Goal: Task Accomplishment & Management: Manage account settings

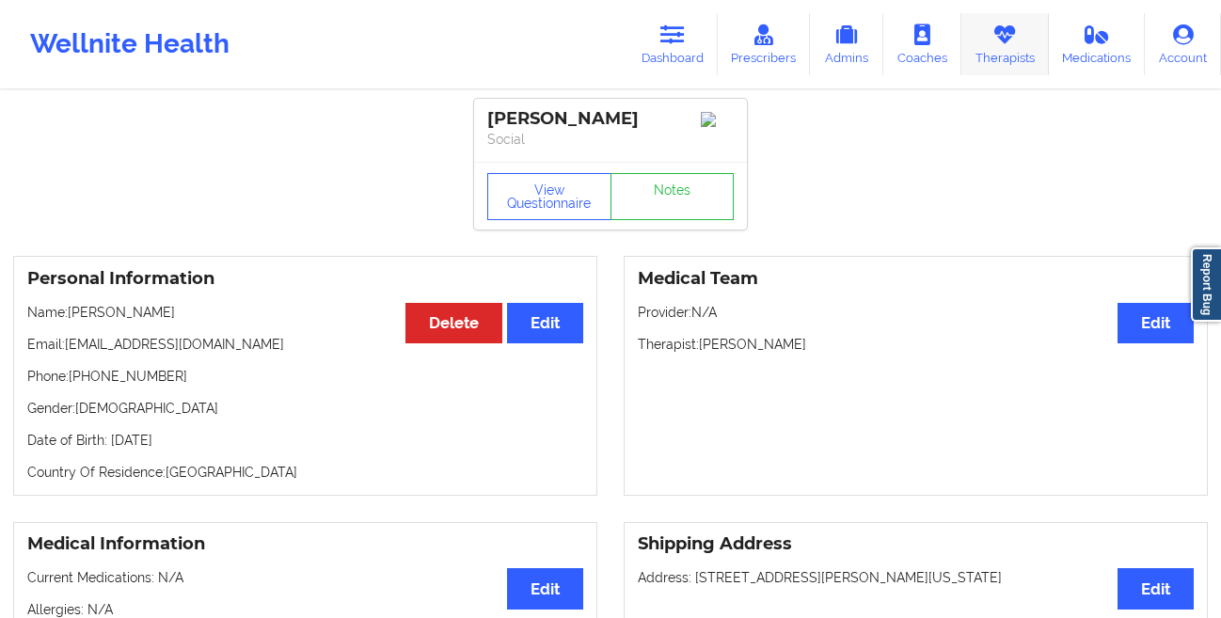
click at [1019, 47] on link "Therapists" at bounding box center [1006, 44] width 88 height 62
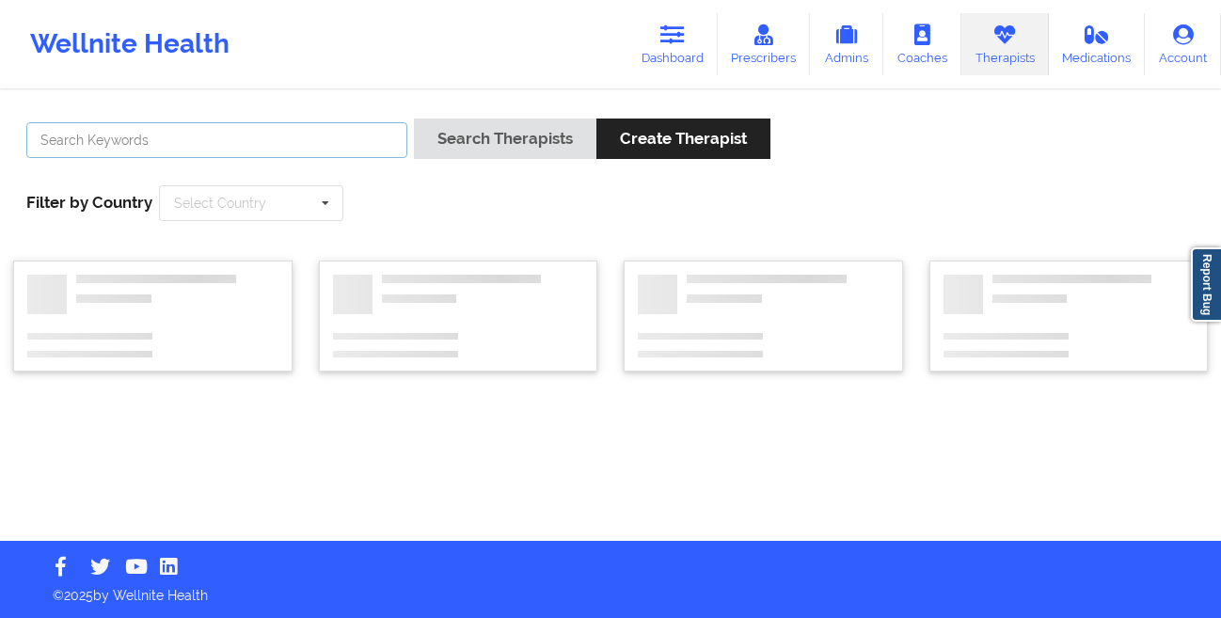
click at [293, 144] on input "text" at bounding box center [216, 140] width 381 height 36
paste input "[PERSON_NAME]"
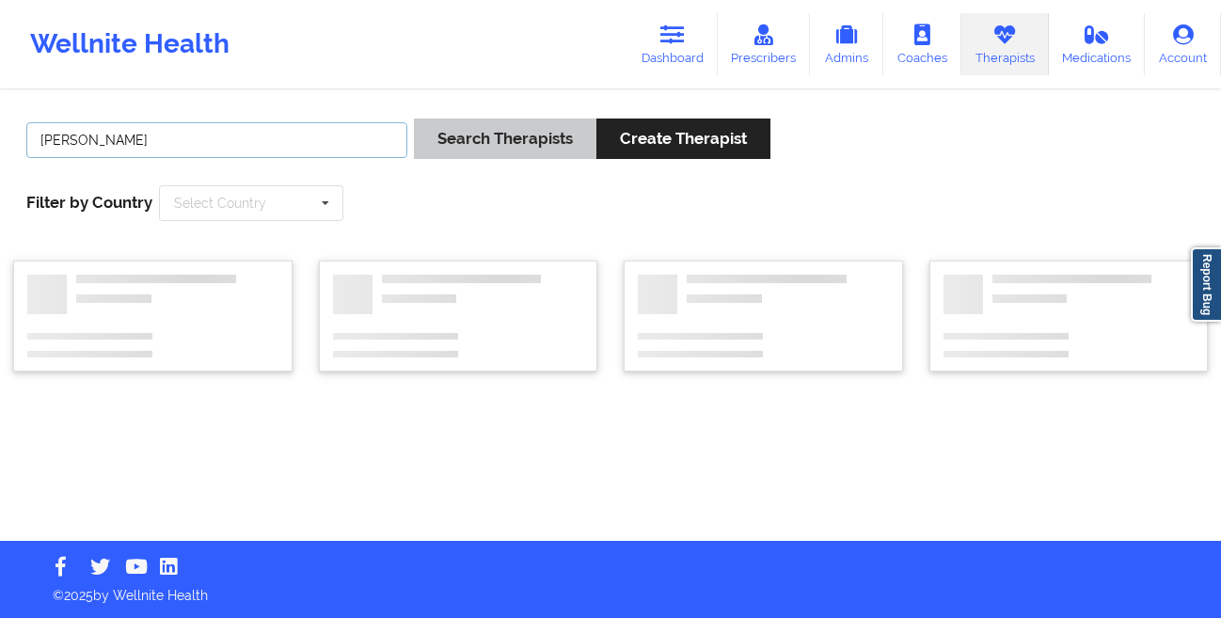
type input "[PERSON_NAME]"
click at [465, 148] on button "Search Therapists" at bounding box center [505, 139] width 183 height 40
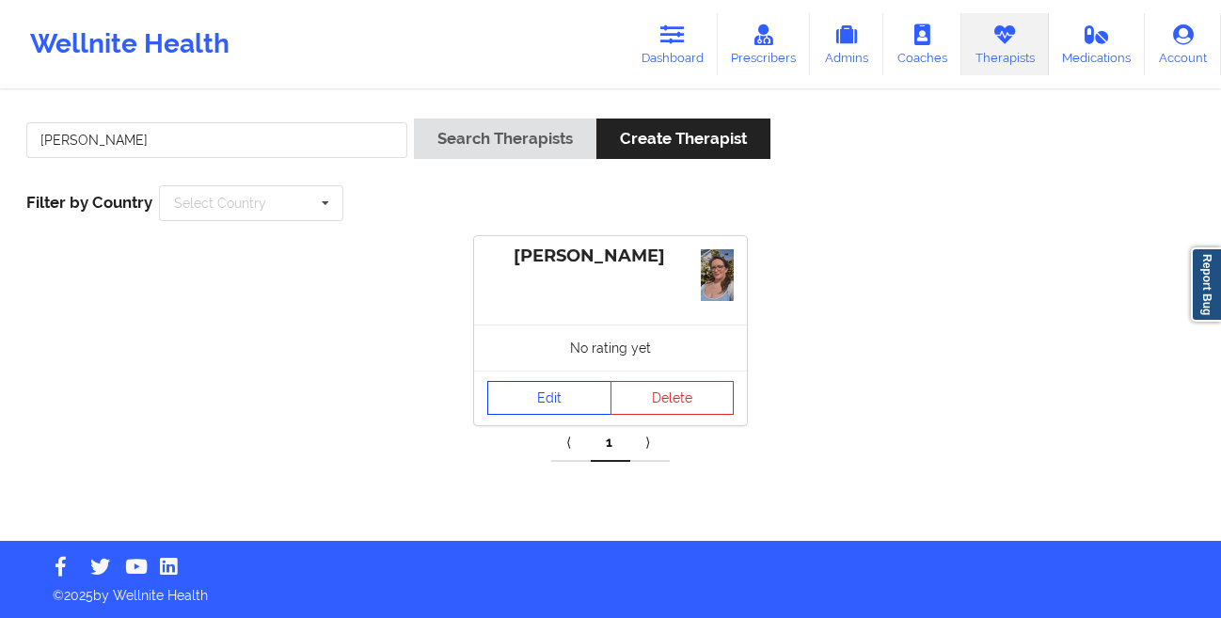
click at [549, 396] on link "Edit" at bounding box center [549, 398] width 124 height 34
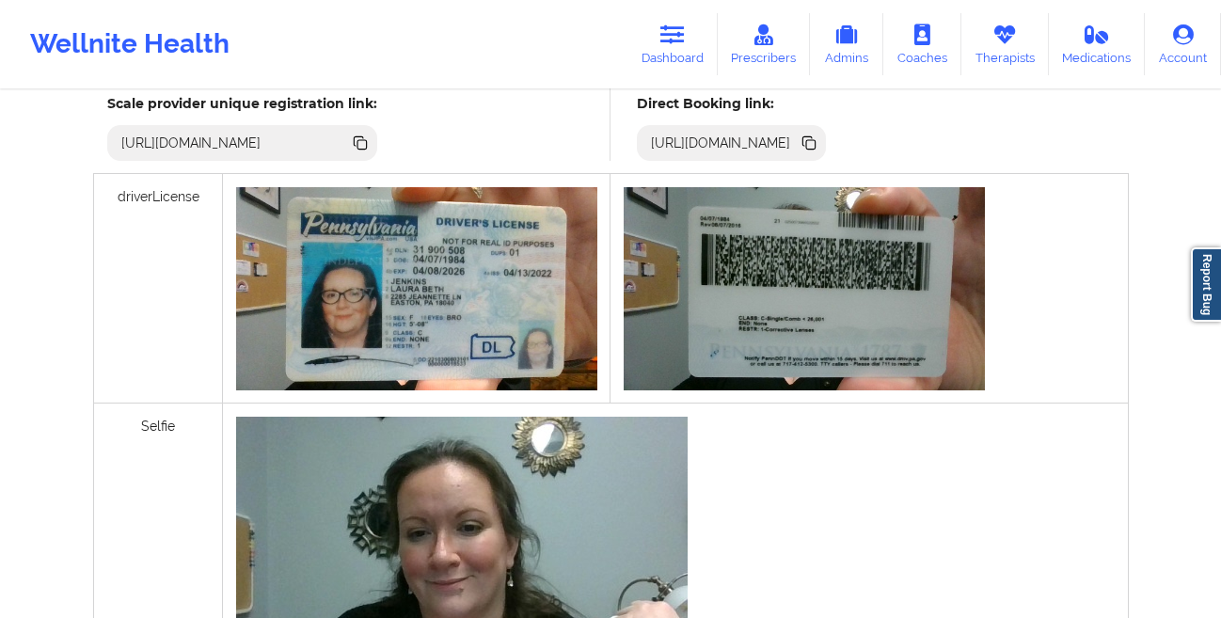
scroll to position [555, 0]
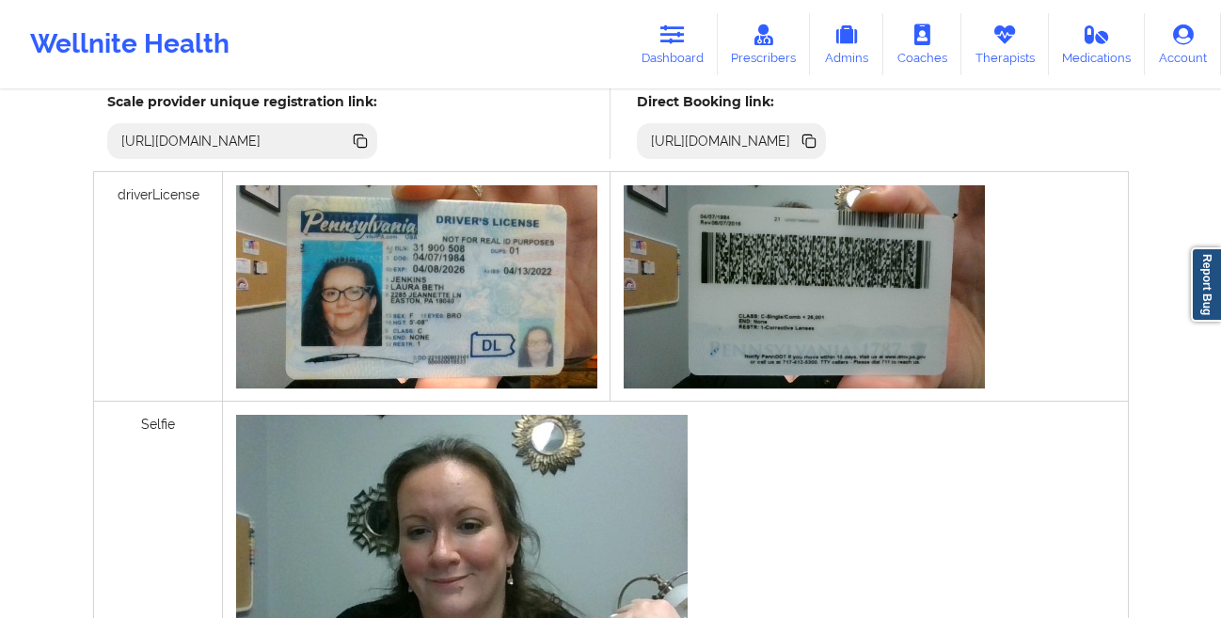
click at [820, 147] on icon at bounding box center [809, 141] width 21 height 21
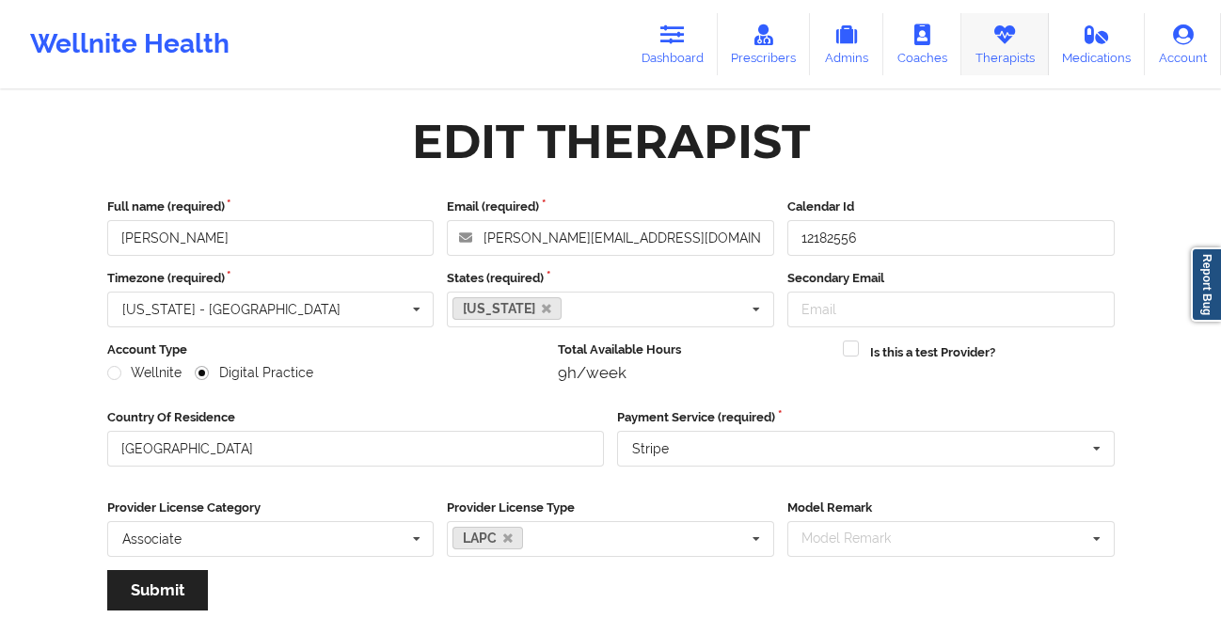
click at [1013, 38] on icon at bounding box center [1005, 34] width 24 height 21
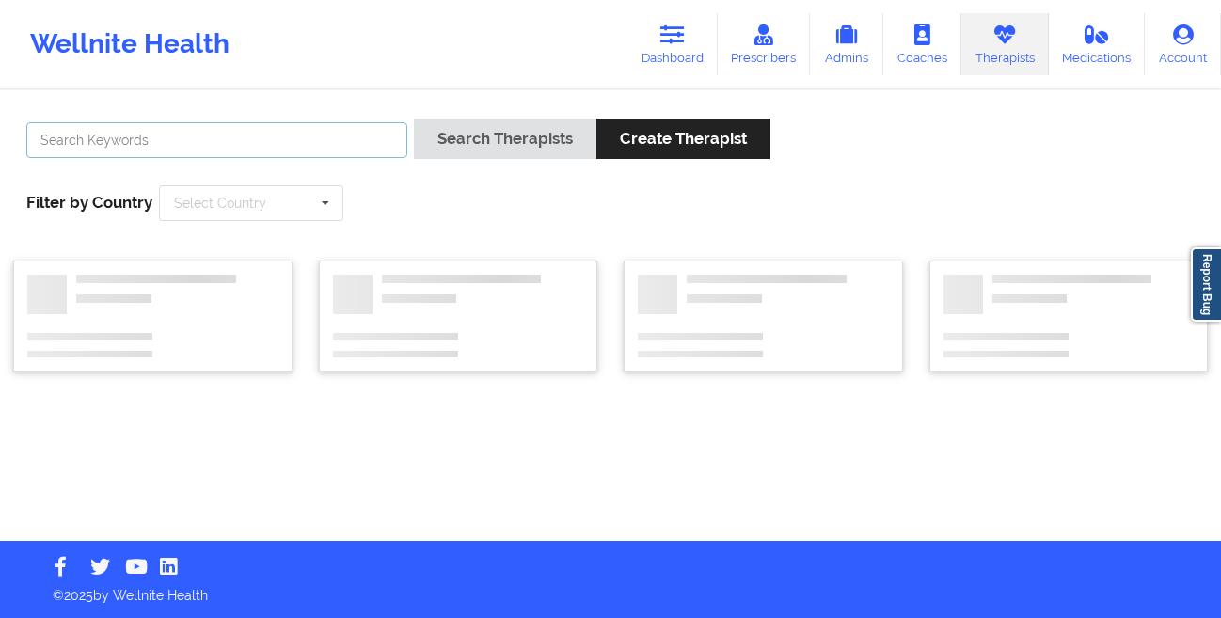
click at [358, 147] on input "text" at bounding box center [216, 140] width 381 height 36
paste input "[PERSON_NAME]"
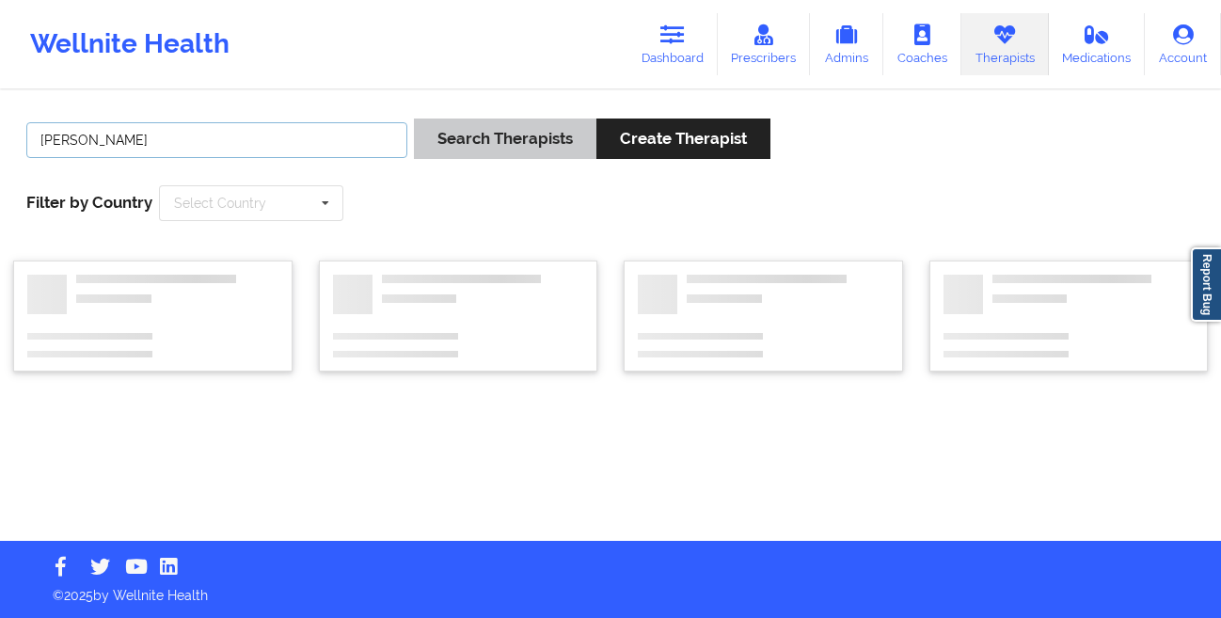
type input "[PERSON_NAME]"
click at [442, 144] on button "Search Therapists" at bounding box center [505, 139] width 183 height 40
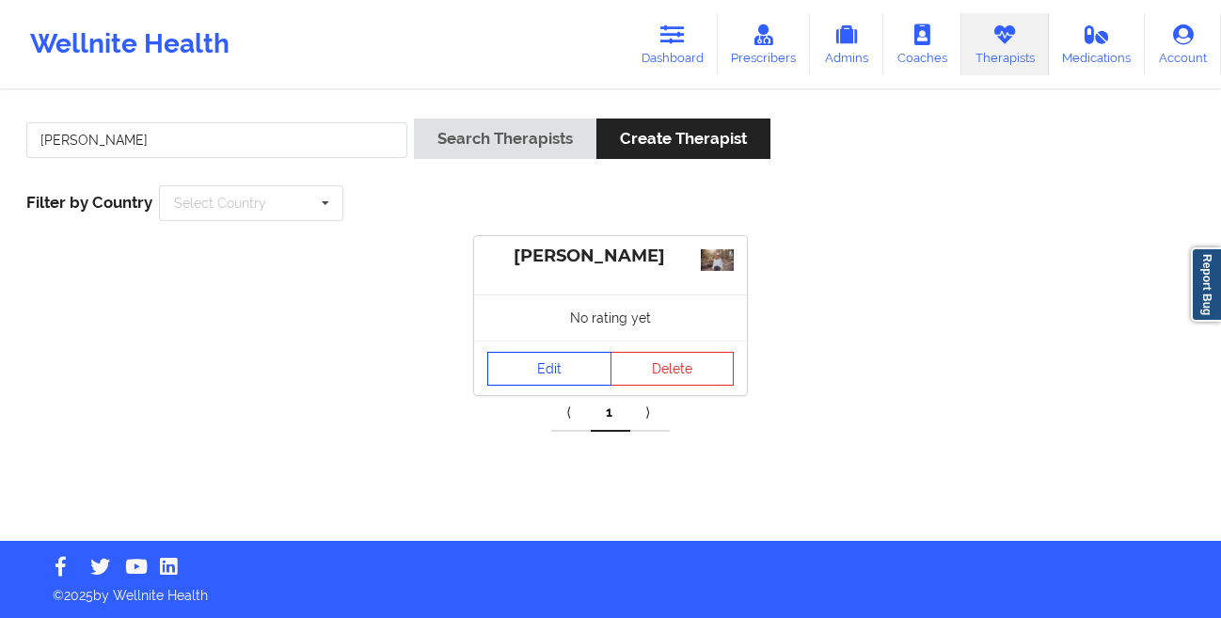
click at [493, 375] on link "Edit" at bounding box center [549, 369] width 124 height 34
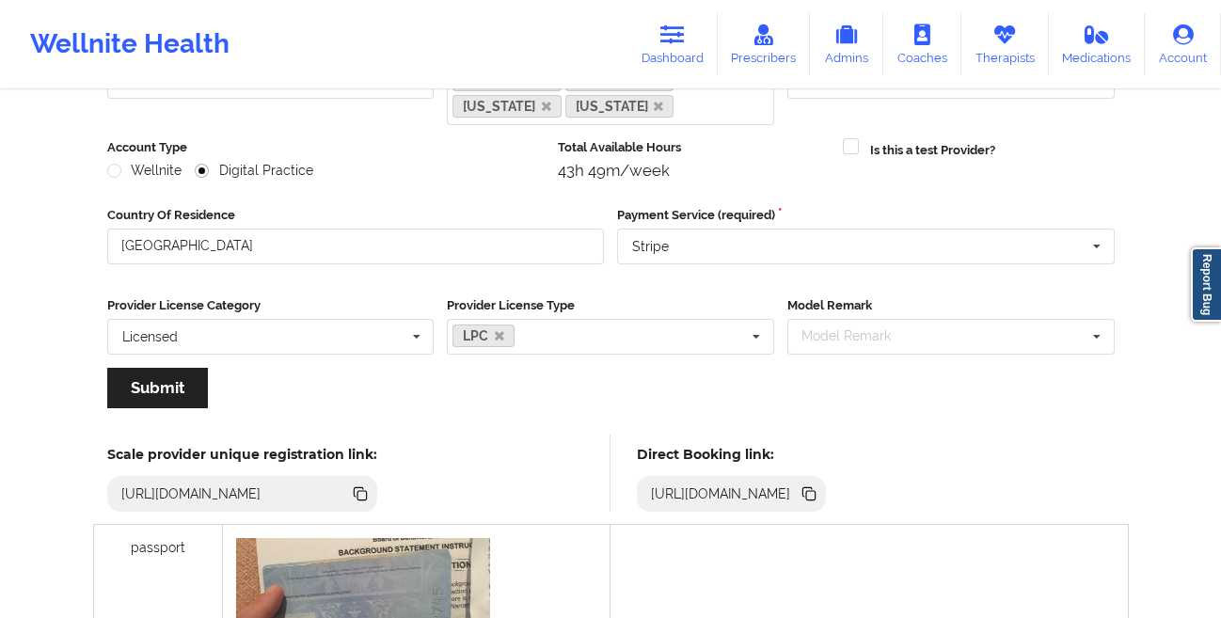
scroll to position [243, 0]
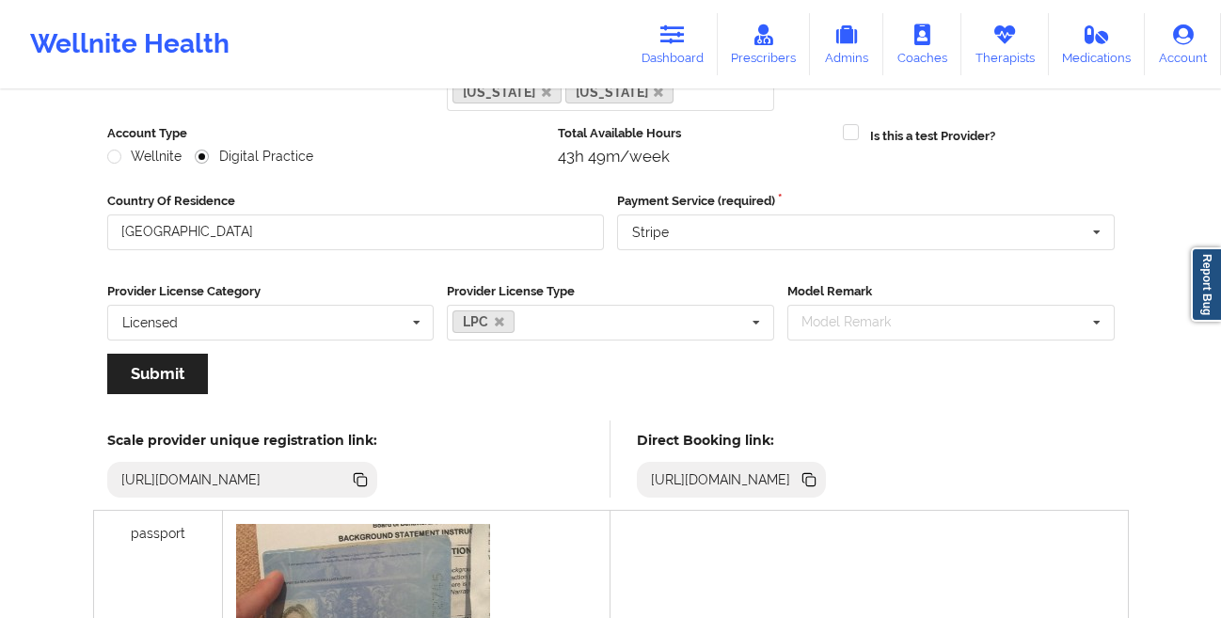
click at [820, 486] on icon at bounding box center [809, 480] width 21 height 21
click at [992, 43] on link "Therapists" at bounding box center [1006, 44] width 88 height 62
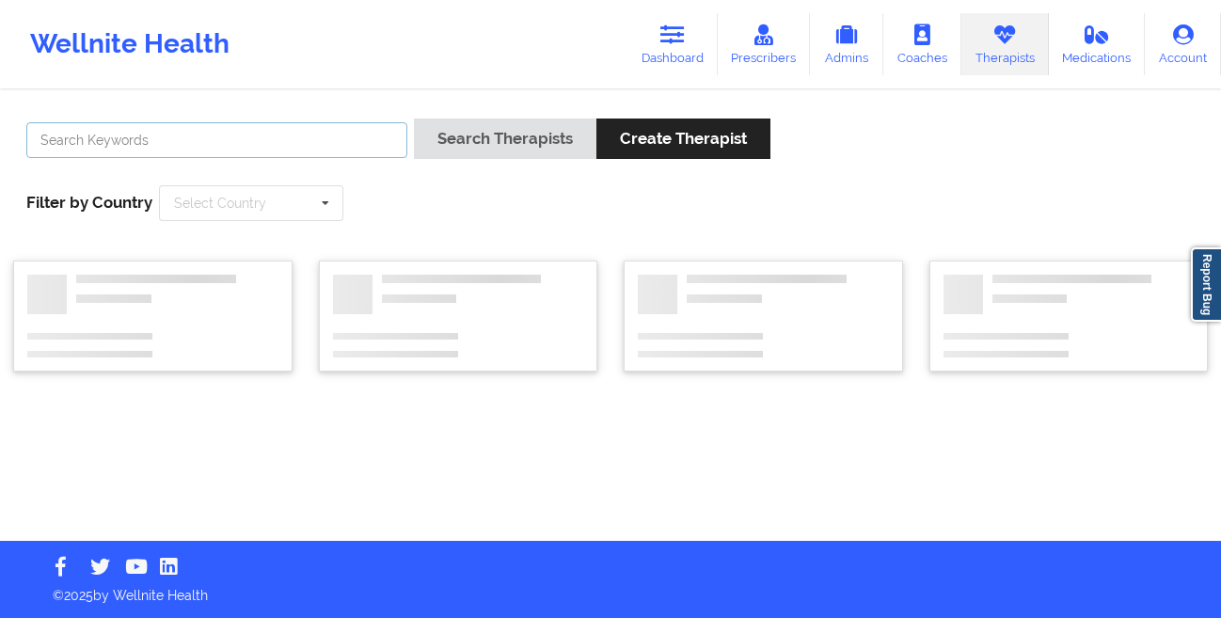
click at [194, 150] on input "text" at bounding box center [216, 140] width 381 height 36
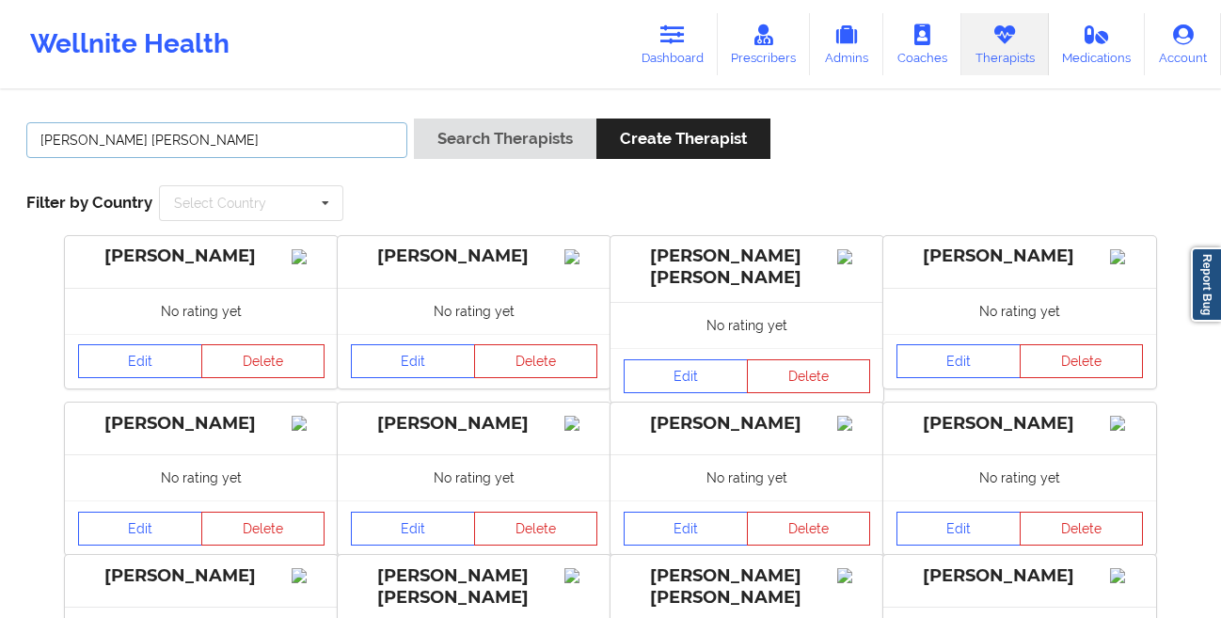
type input "[PERSON_NAME] [PERSON_NAME]"
click at [414, 119] on button "Search Therapists" at bounding box center [505, 139] width 183 height 40
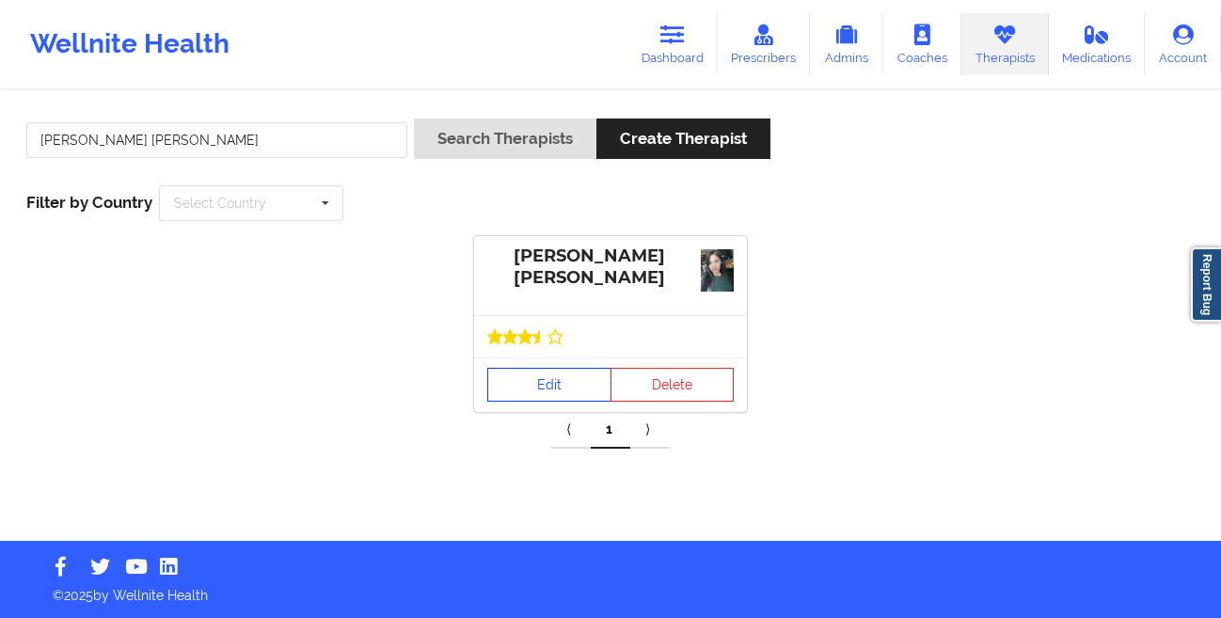
click at [528, 386] on link "Edit" at bounding box center [549, 385] width 124 height 34
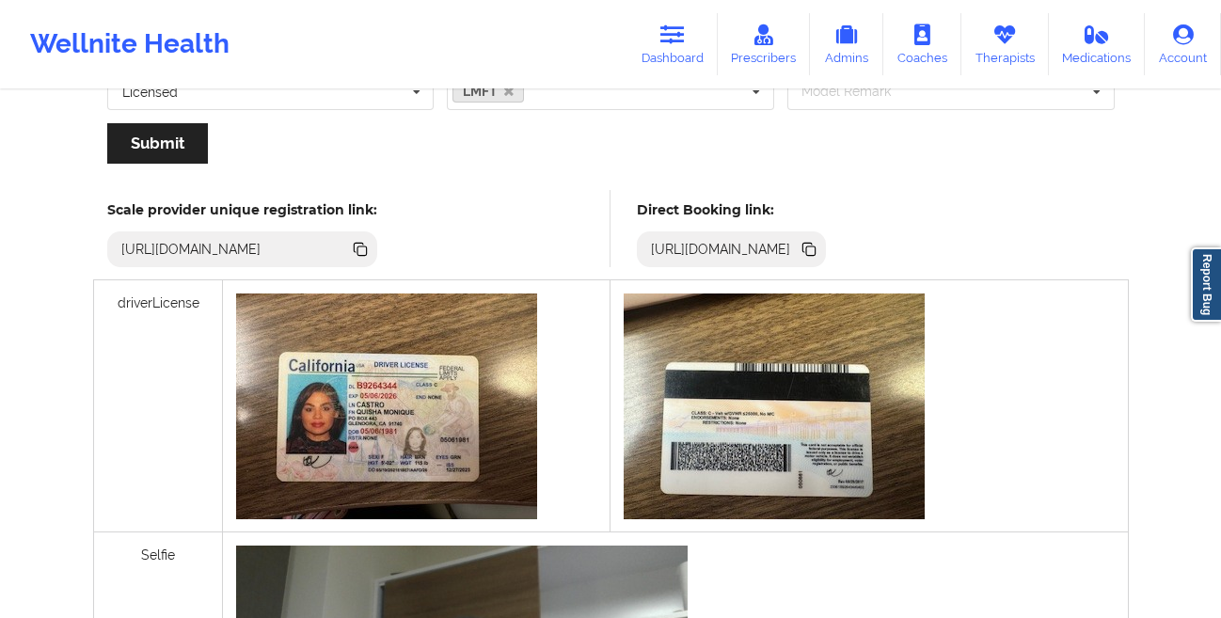
scroll to position [444, 0]
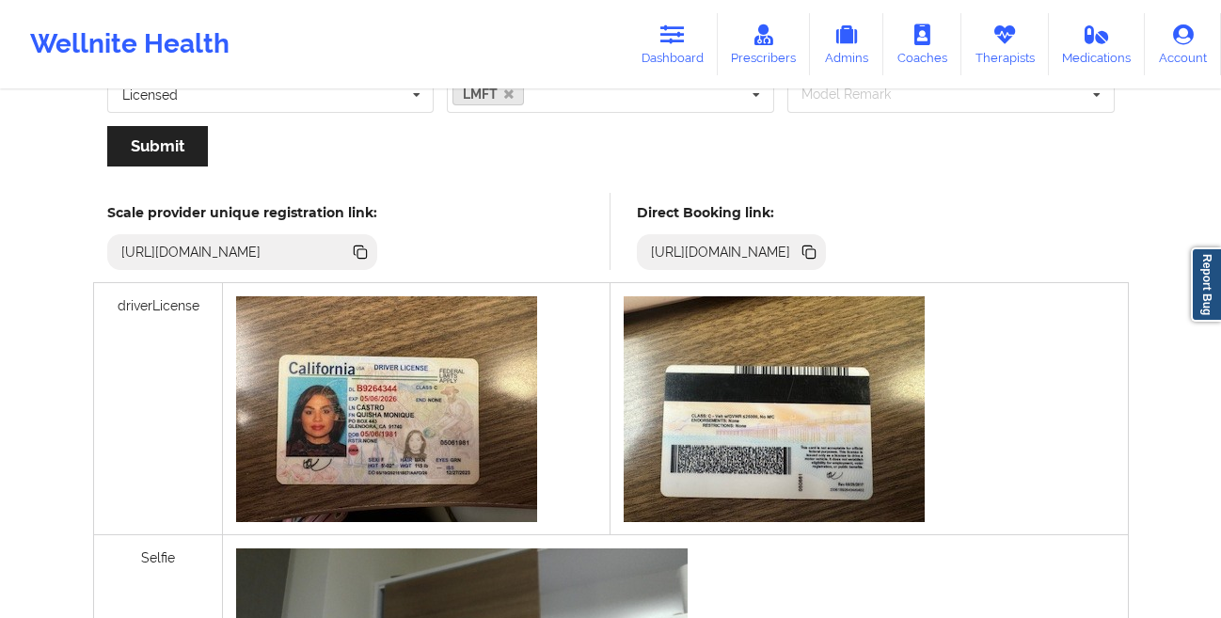
click at [816, 254] on icon at bounding box center [810, 253] width 9 height 9
click at [651, 43] on link "Dashboard" at bounding box center [673, 44] width 90 height 62
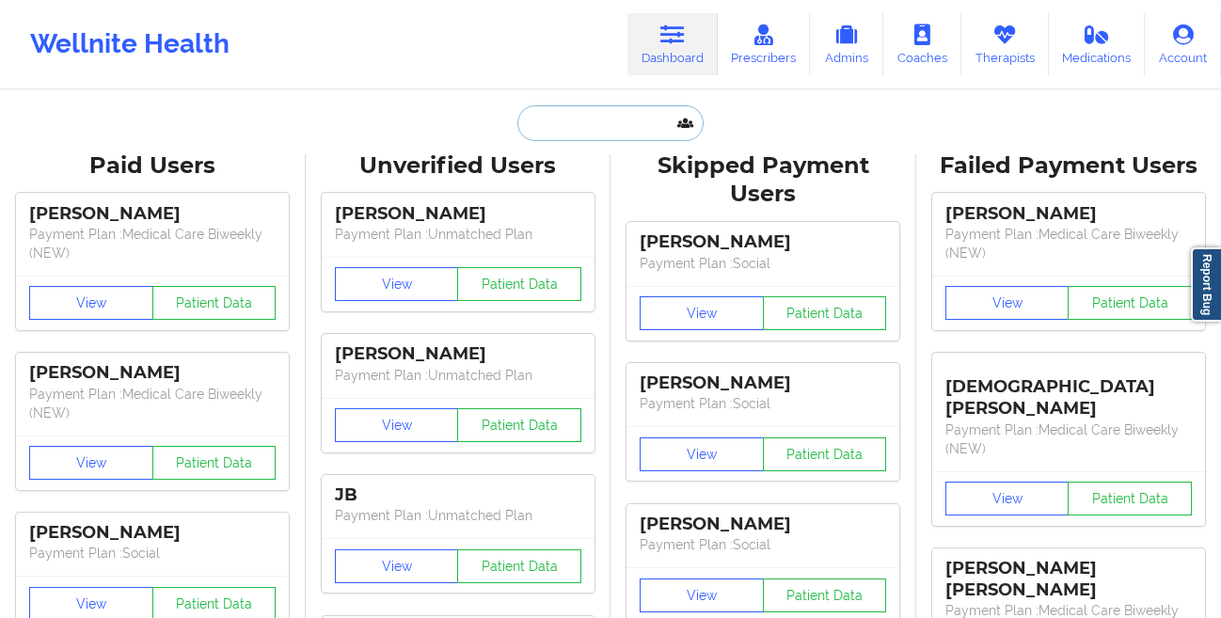
click at [565, 137] on input "text" at bounding box center [610, 123] width 186 height 36
paste input "[PERSON_NAME] [PERSON_NAME]"
type input "[PERSON_NAME] [PERSON_NAME]"
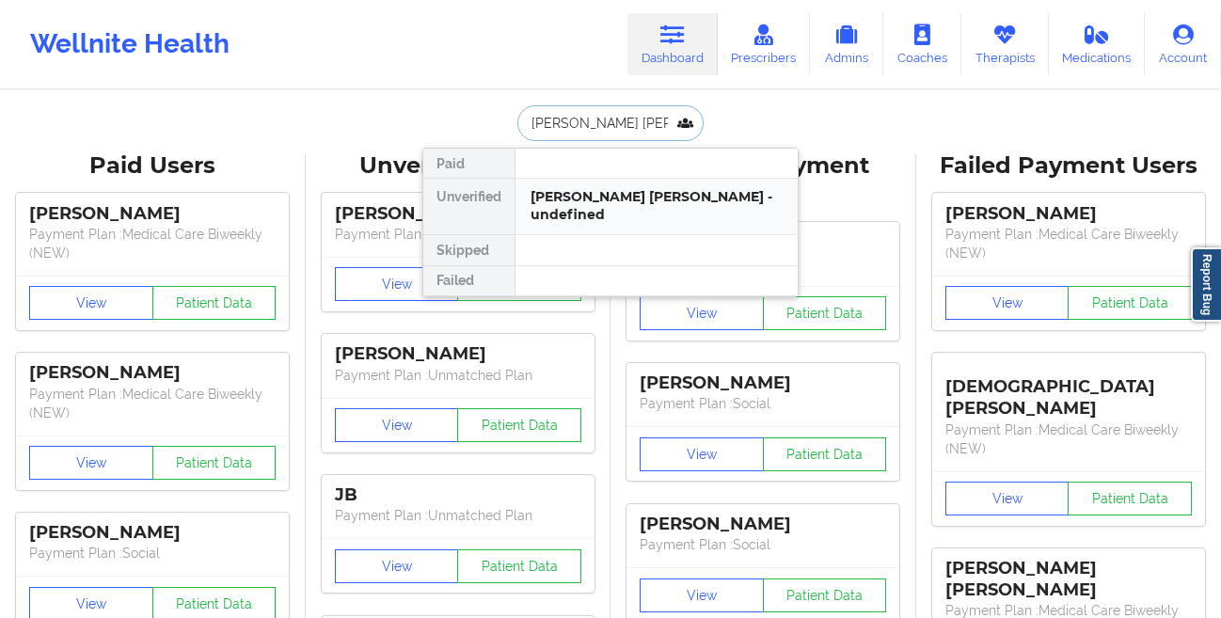
click at [553, 203] on div "[PERSON_NAME] [PERSON_NAME] - undefined" at bounding box center [657, 205] width 252 height 35
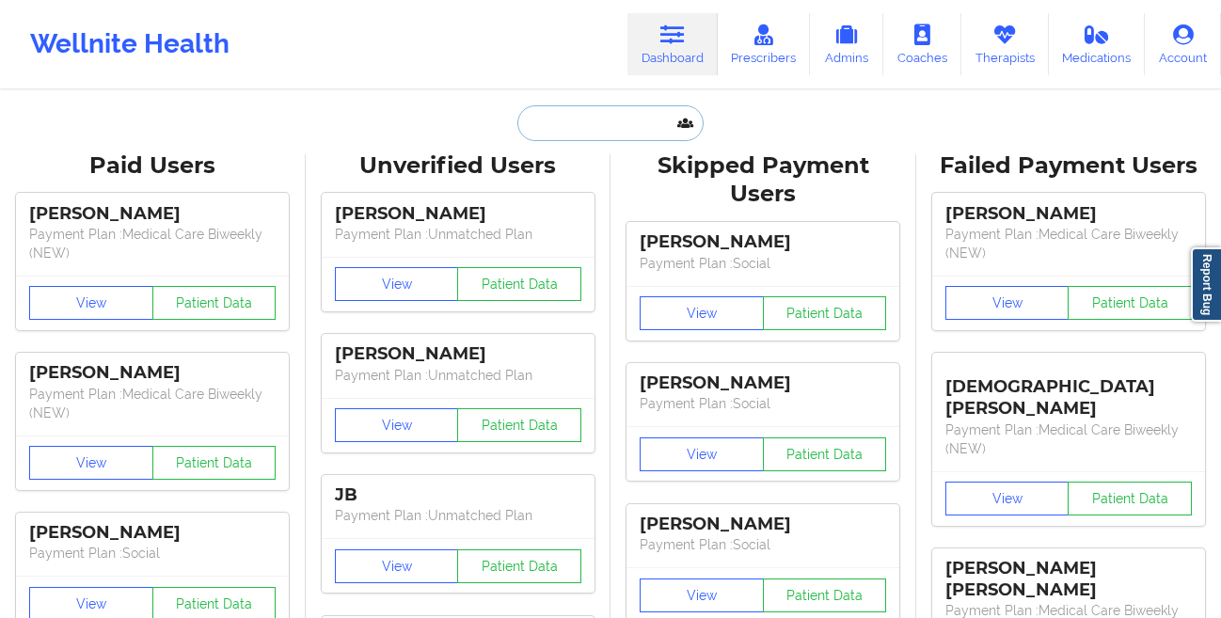
click at [596, 127] on input "text" at bounding box center [610, 123] width 186 height 36
paste input "[PERSON_NAME] [PERSON_NAME]"
type input "[PERSON_NAME] [PERSON_NAME]"
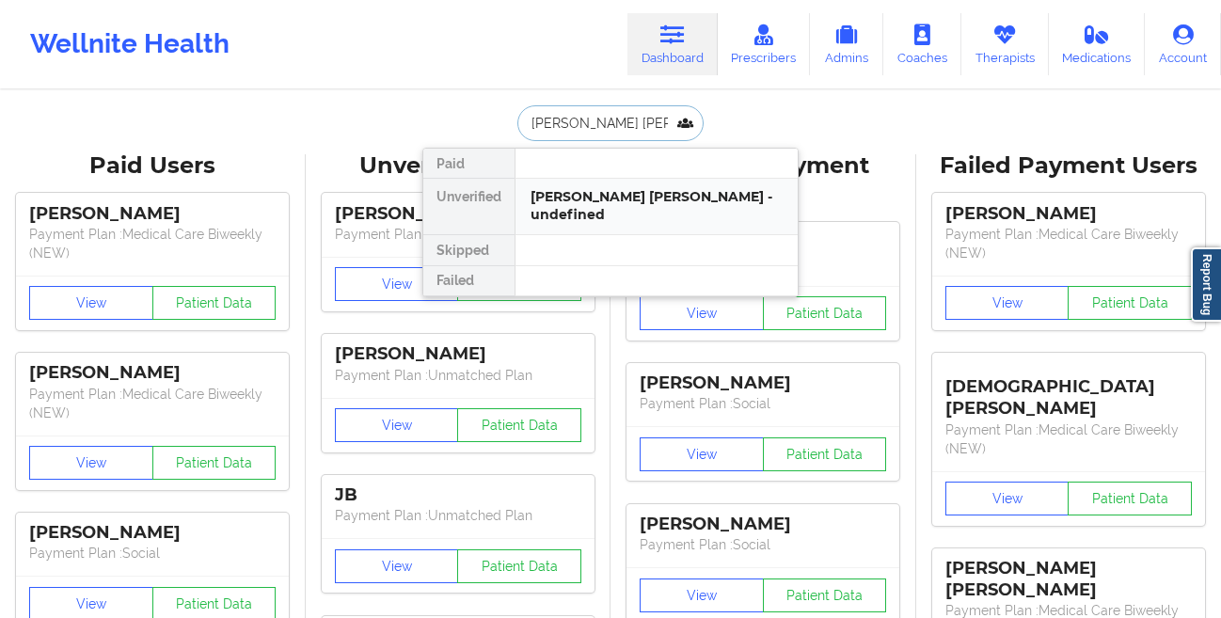
click at [596, 206] on div "[PERSON_NAME] [PERSON_NAME] - undefined" at bounding box center [657, 207] width 282 height 56
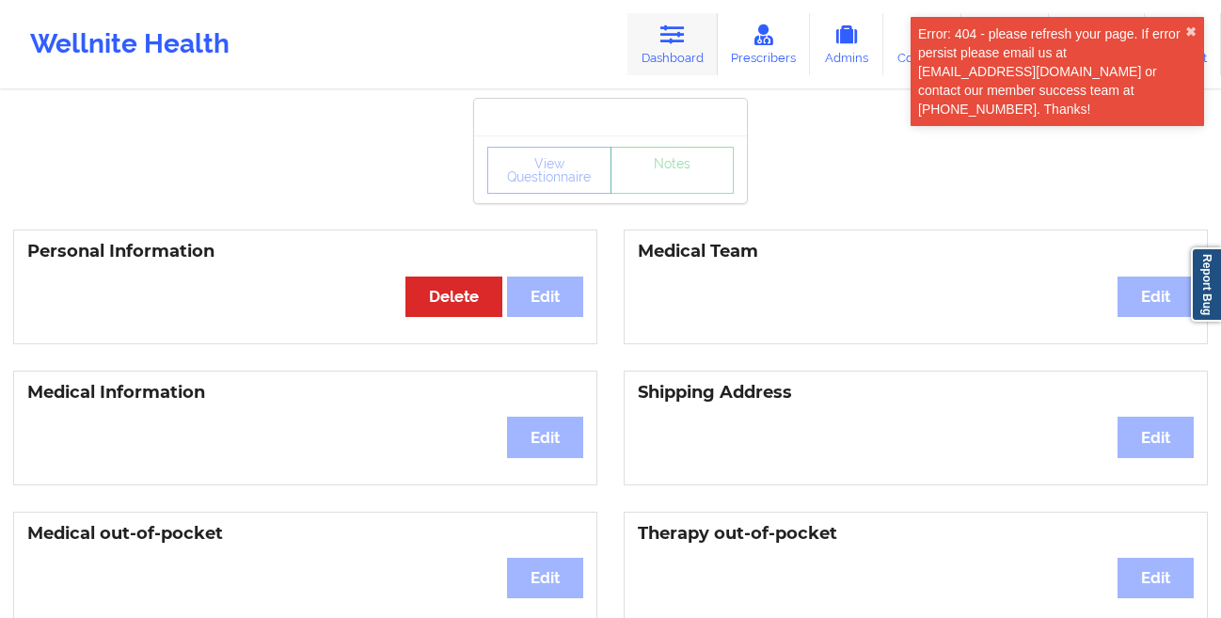
click at [663, 44] on icon at bounding box center [673, 34] width 24 height 21
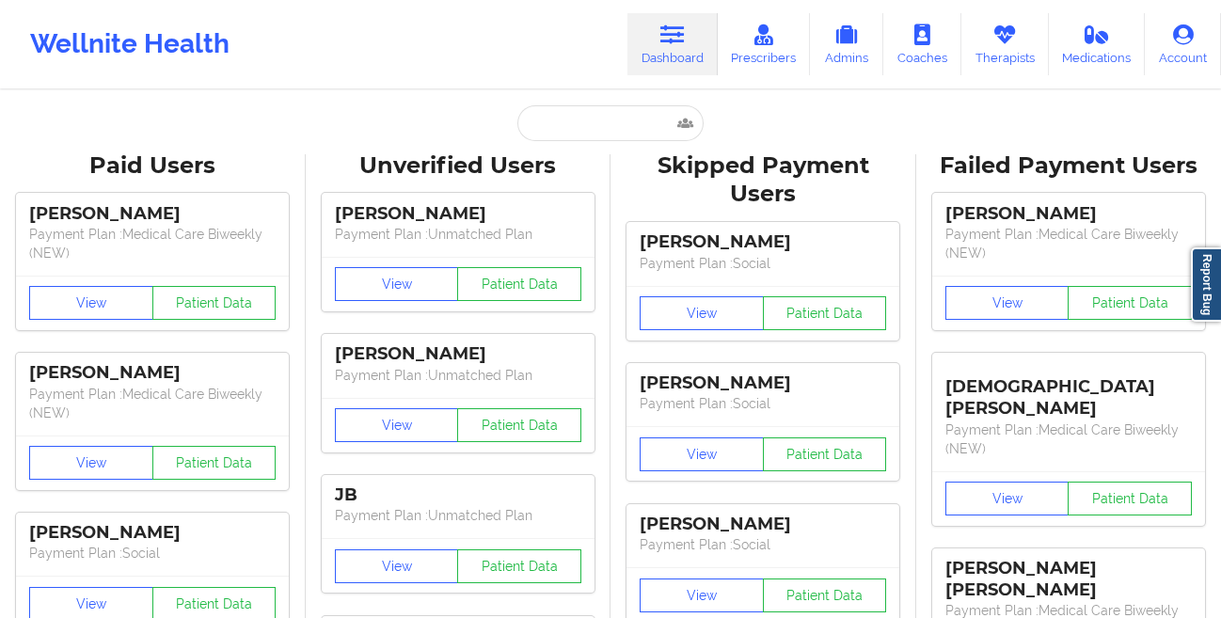
click at [663, 44] on icon at bounding box center [673, 34] width 24 height 21
click at [611, 128] on input "text" at bounding box center [610, 123] width 186 height 36
paste input "Elizabeth J Ransdell"
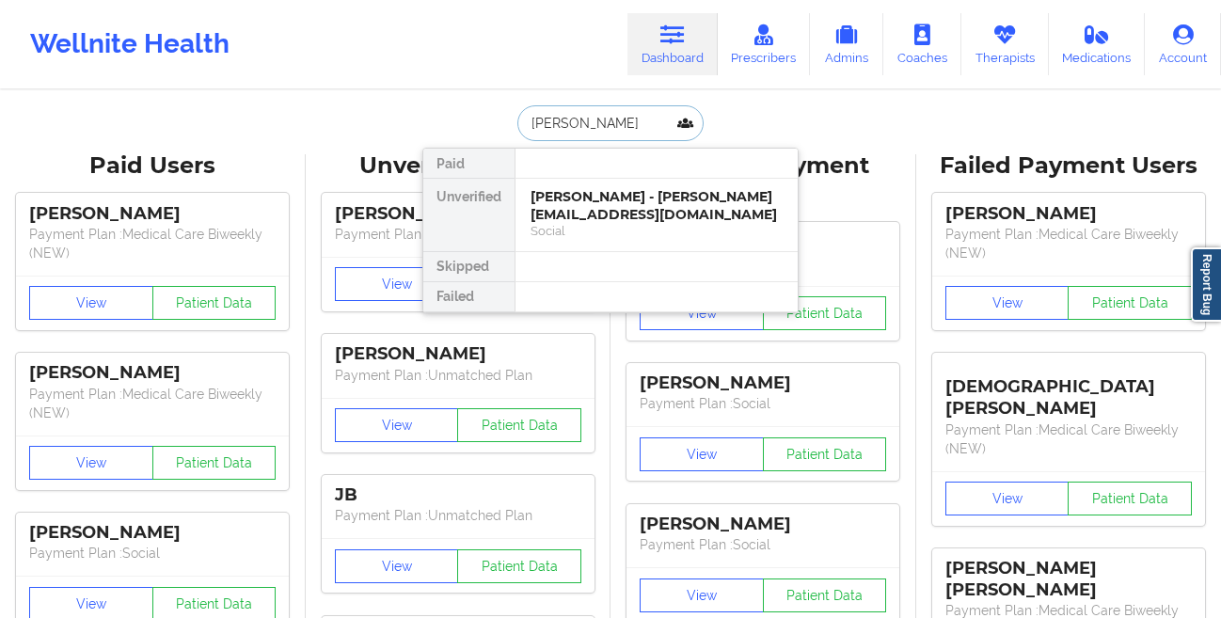
type input "Elizabeth J Ransdell"
click at [593, 178] on div at bounding box center [656, 164] width 283 height 30
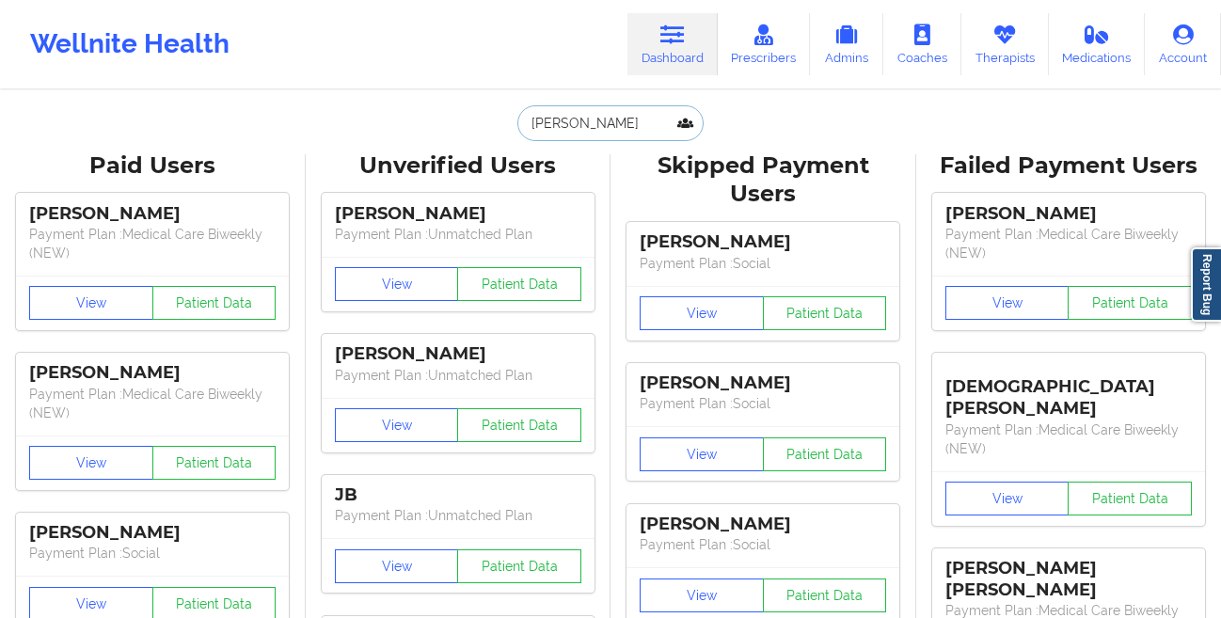
click at [624, 125] on input "Elizabeth J Ransdell" at bounding box center [610, 123] width 186 height 36
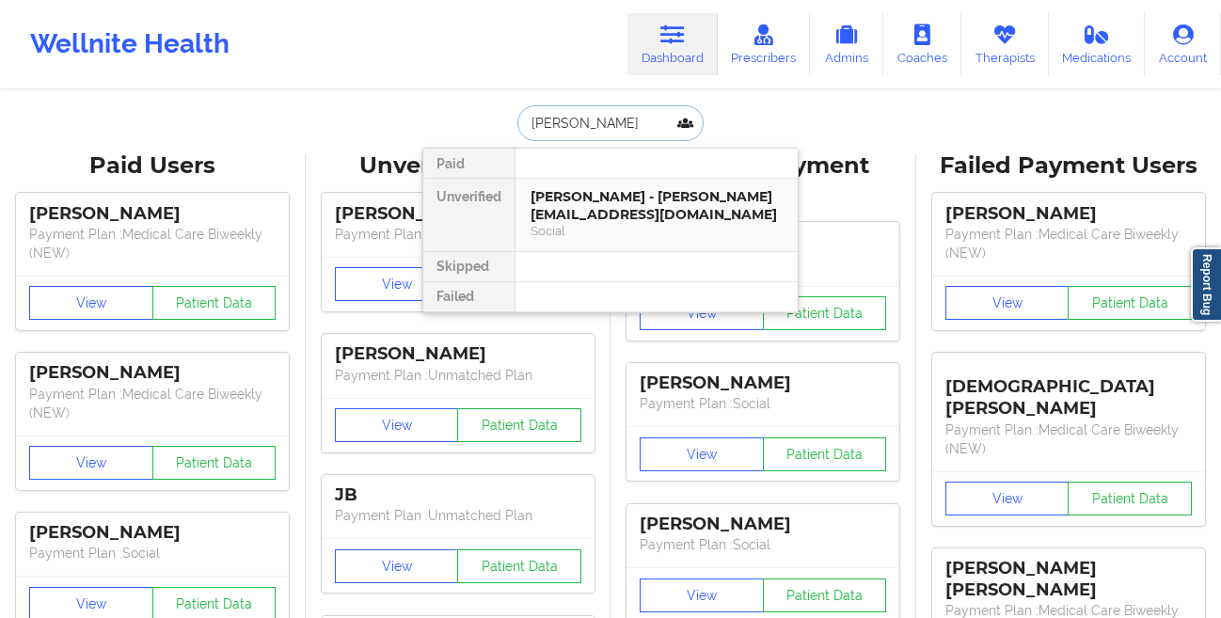
click at [599, 202] on div "Elizabeth J Ransdell - bransdell@charter.net" at bounding box center [657, 205] width 252 height 35
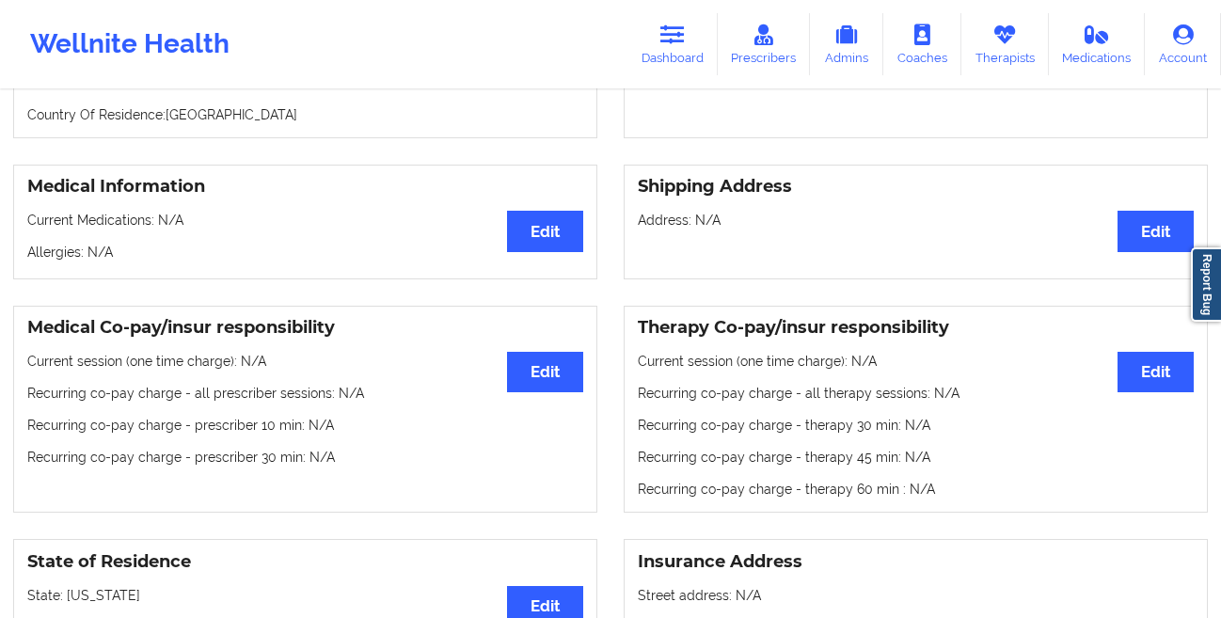
scroll to position [179, 0]
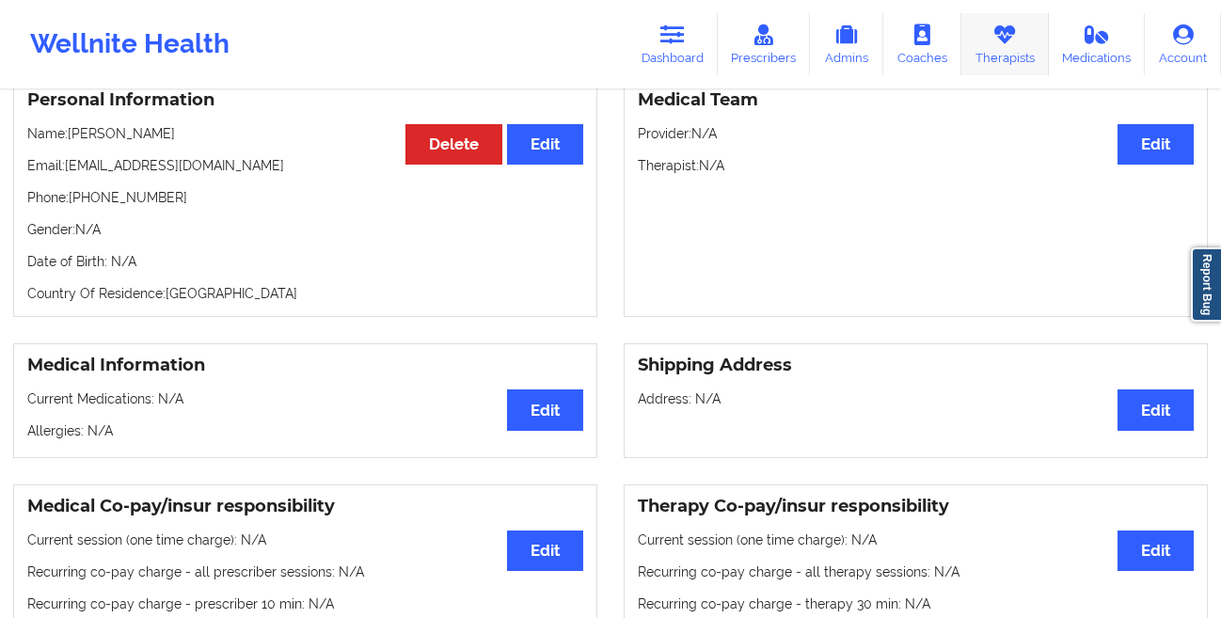
click at [1015, 52] on link "Therapists" at bounding box center [1006, 44] width 88 height 62
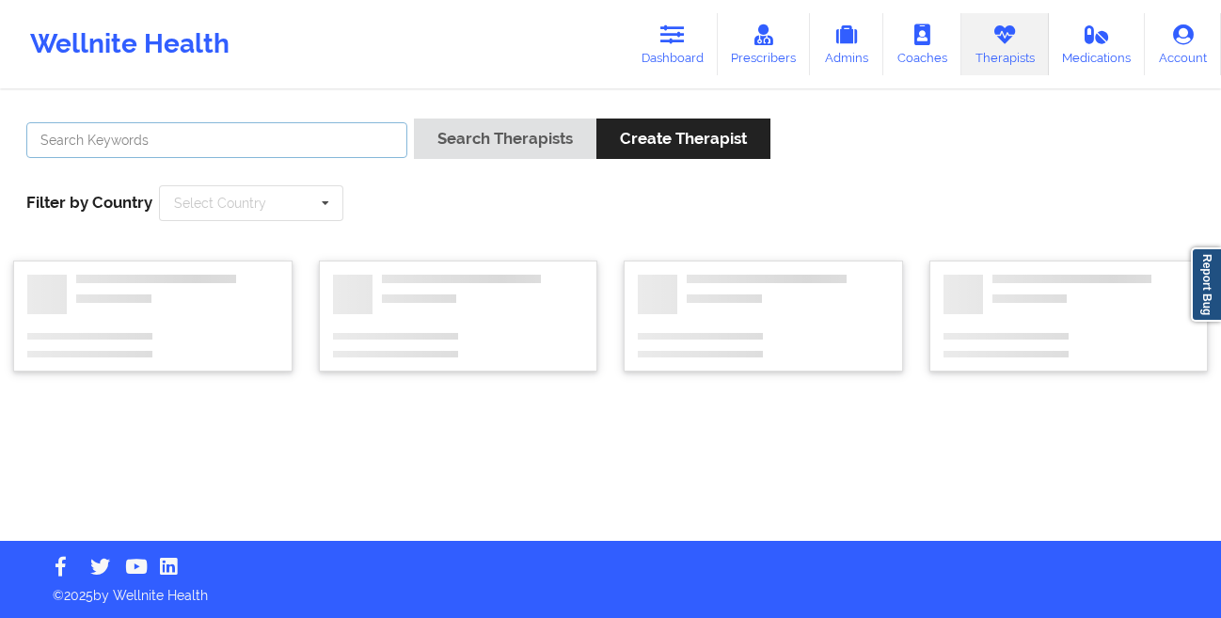
click at [339, 136] on input "text" at bounding box center [216, 140] width 381 height 36
paste input "Gerrie Hodge"
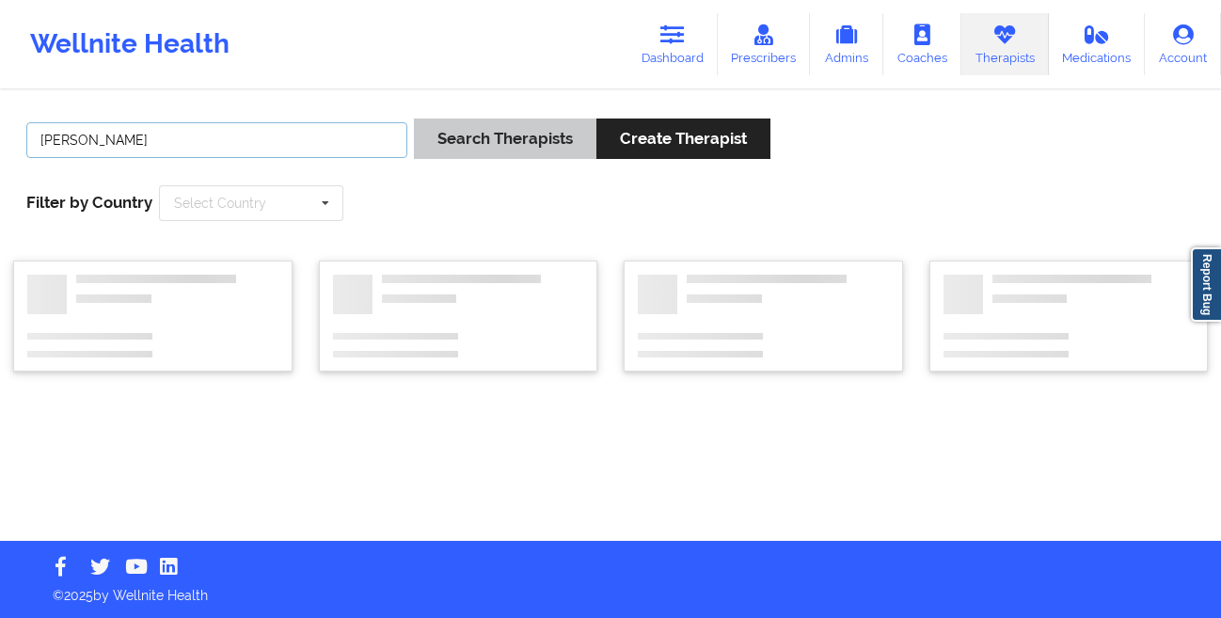
type input "Gerrie Hodge"
click at [503, 146] on button "Search Therapists" at bounding box center [505, 139] width 183 height 40
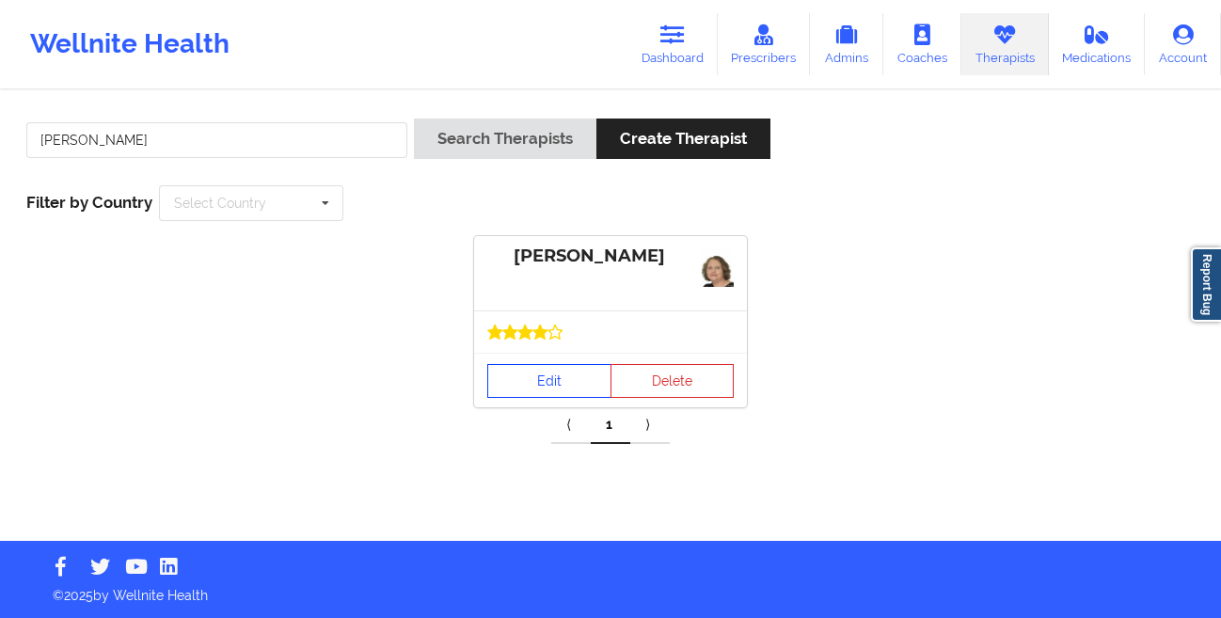
click at [506, 390] on link "Edit" at bounding box center [549, 381] width 124 height 34
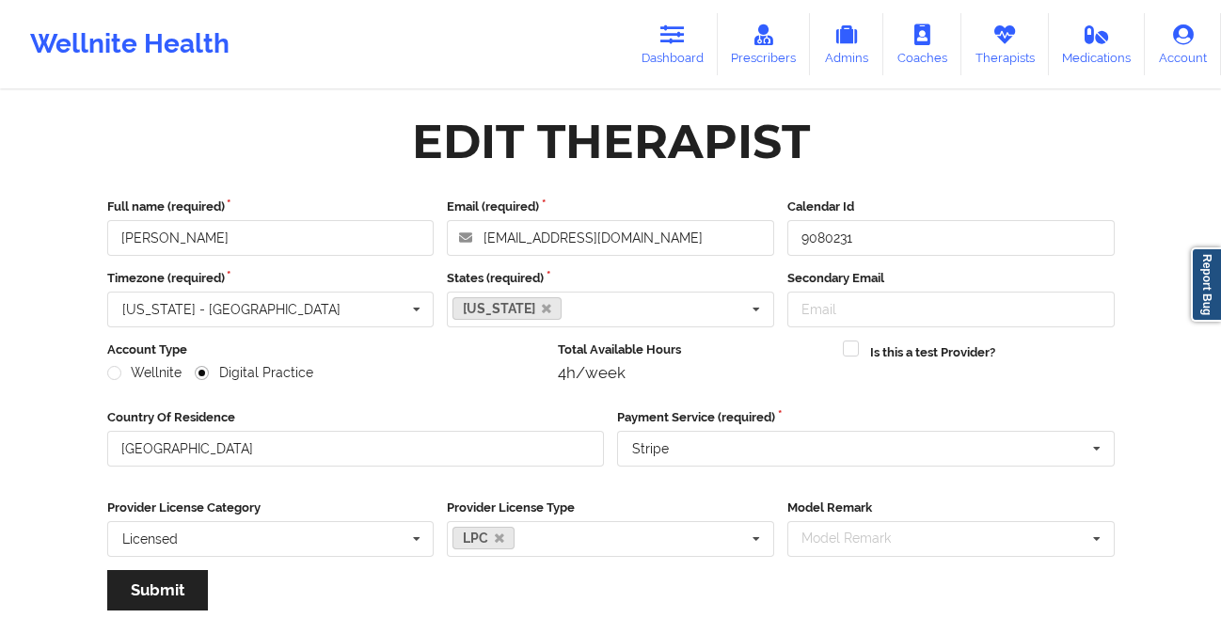
scroll to position [225, 0]
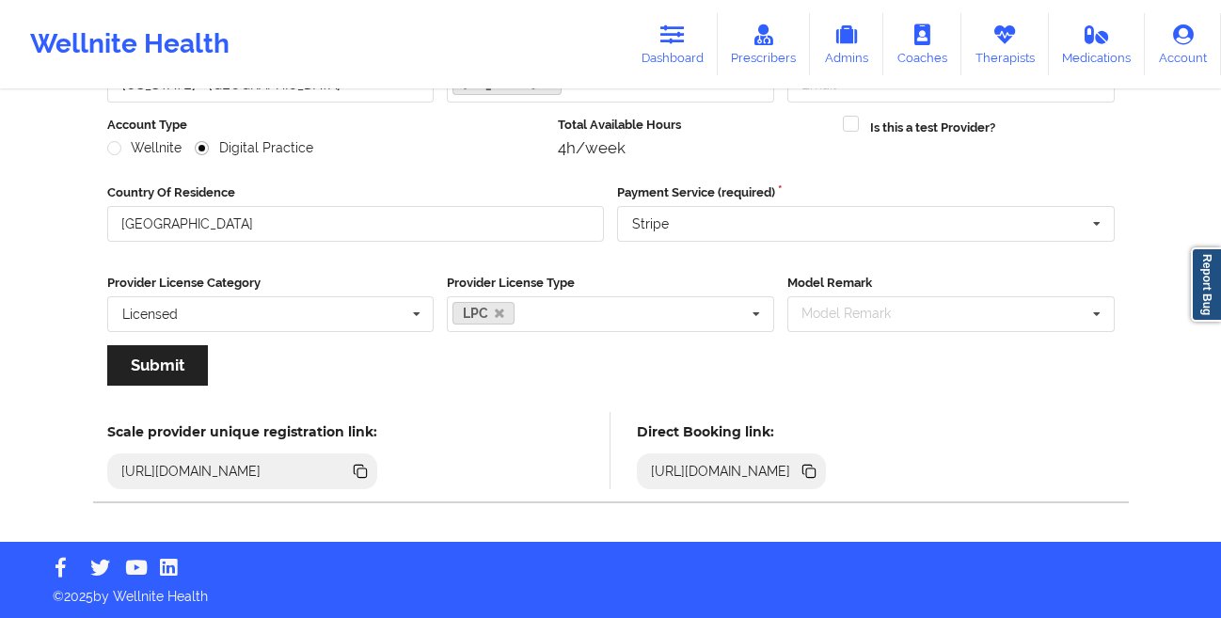
click at [816, 474] on icon at bounding box center [810, 473] width 9 height 9
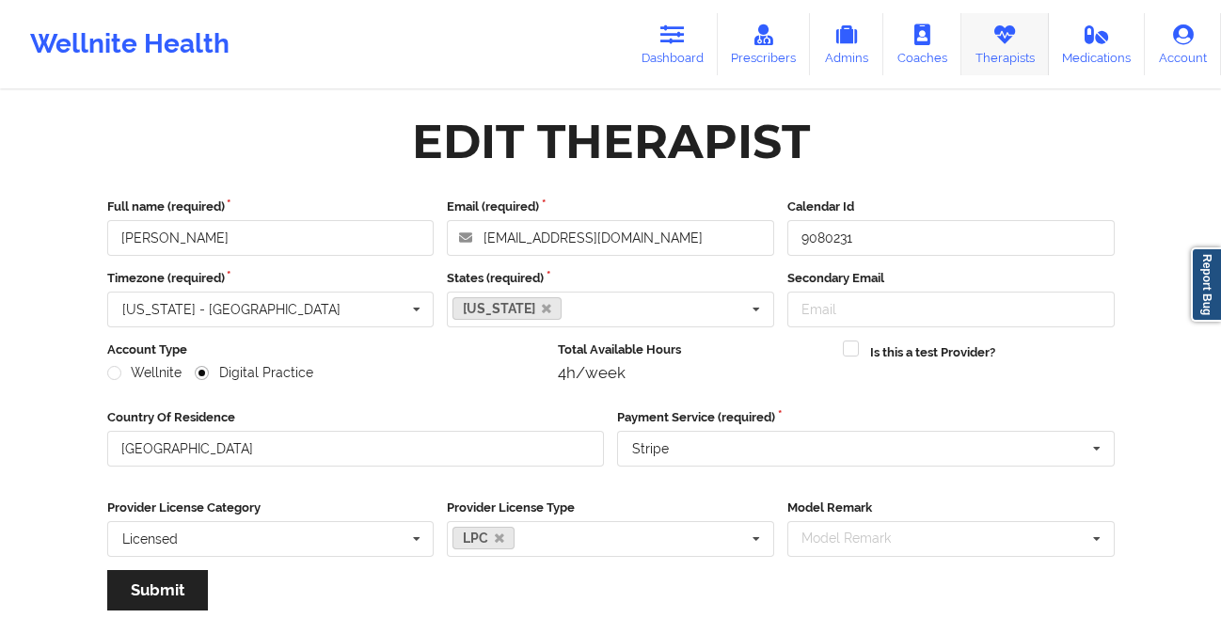
click at [1007, 27] on icon at bounding box center [1005, 34] width 24 height 21
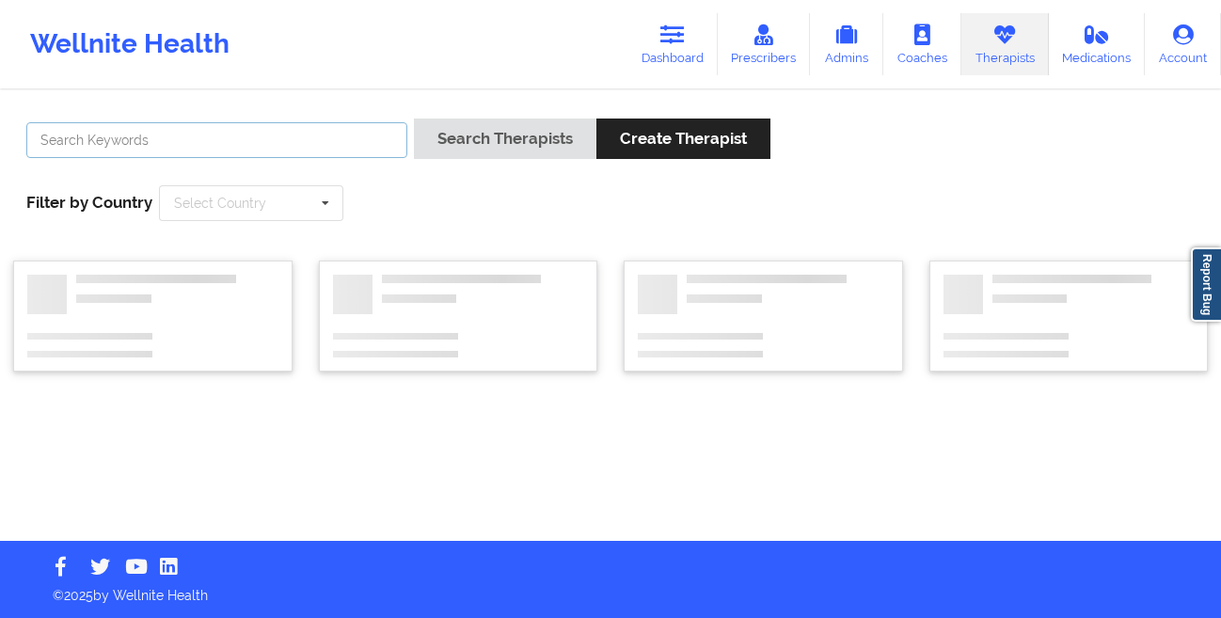
click at [351, 137] on input "text" at bounding box center [216, 140] width 381 height 36
paste input "Chermora Johnson"
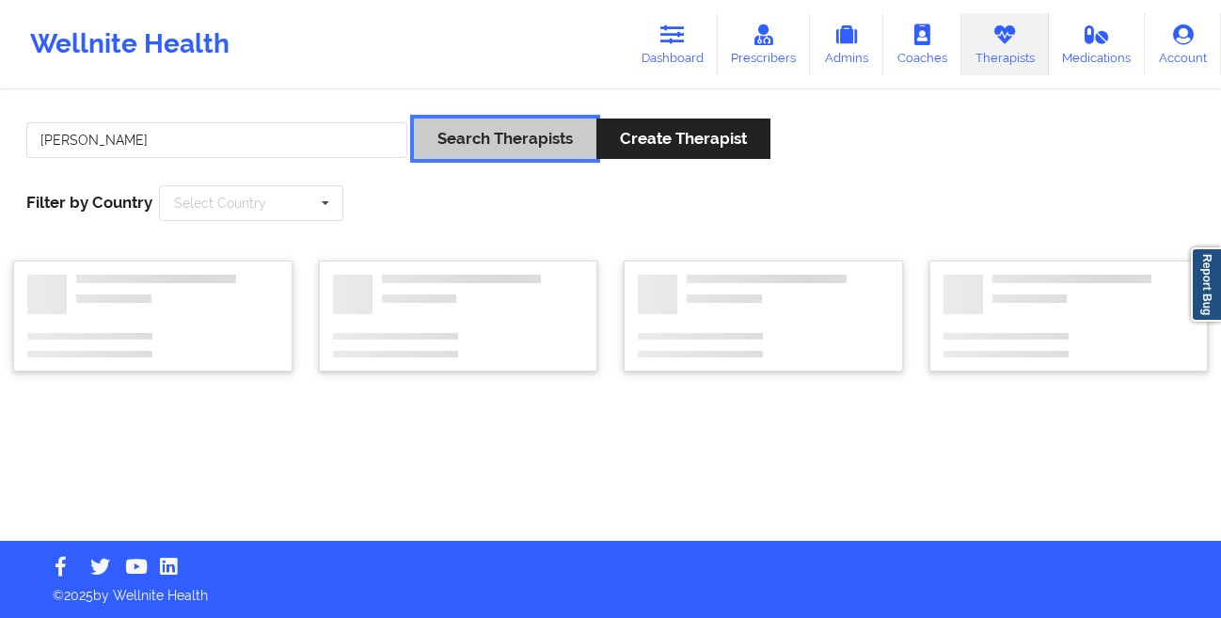
click at [475, 152] on button "Search Therapists" at bounding box center [505, 139] width 183 height 40
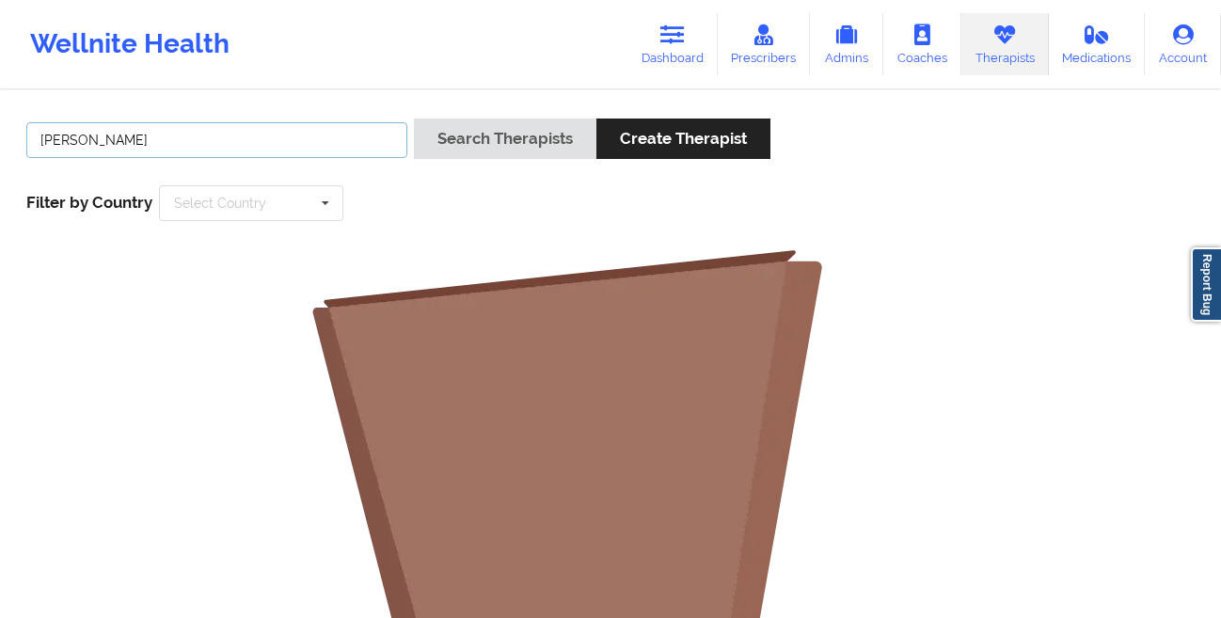
click at [215, 137] on input "Chermora Johnson" at bounding box center [216, 140] width 381 height 36
type input "Chermora"
click at [414, 119] on button "Search Therapists" at bounding box center [505, 139] width 183 height 40
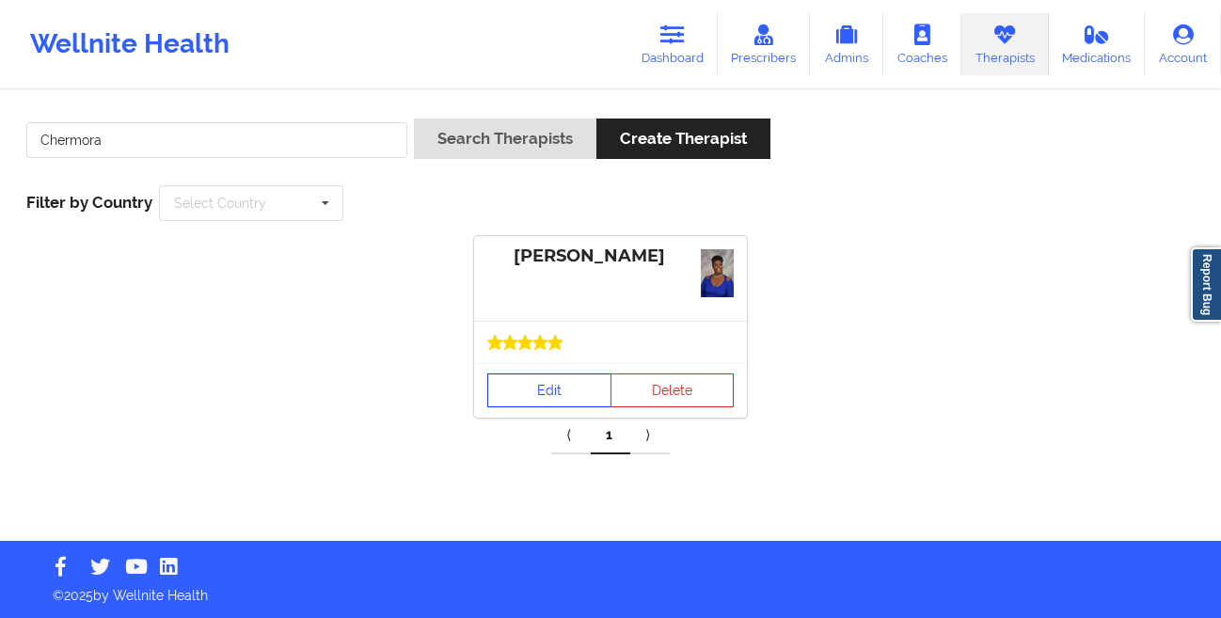
click at [525, 374] on link "Edit" at bounding box center [549, 391] width 124 height 34
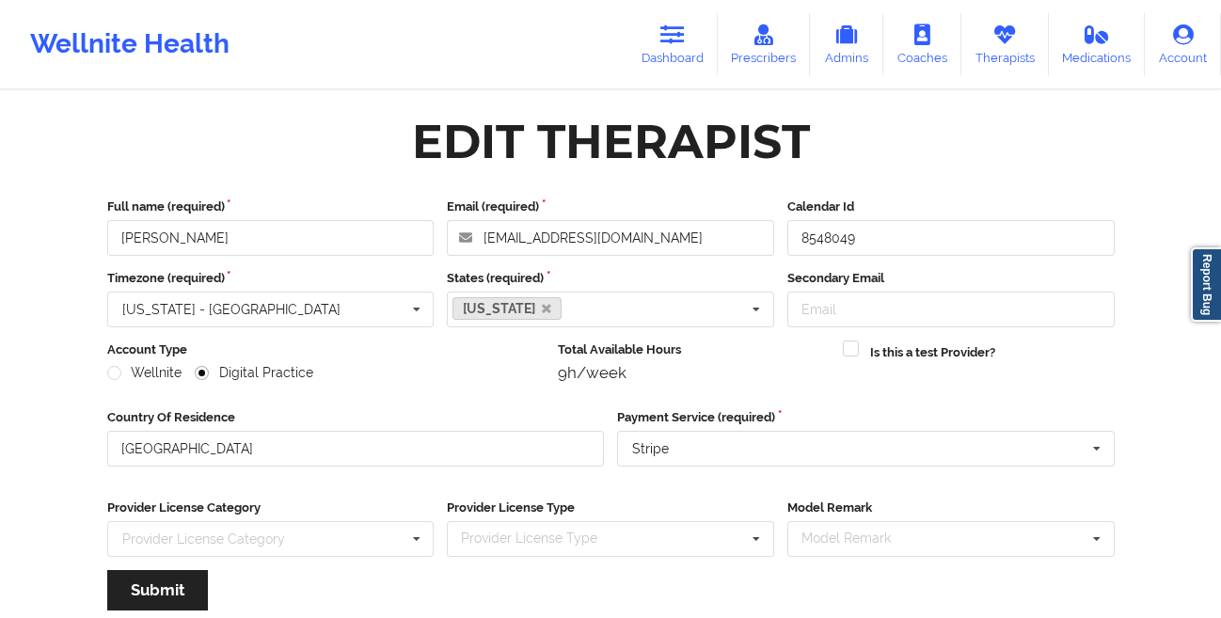
scroll to position [225, 0]
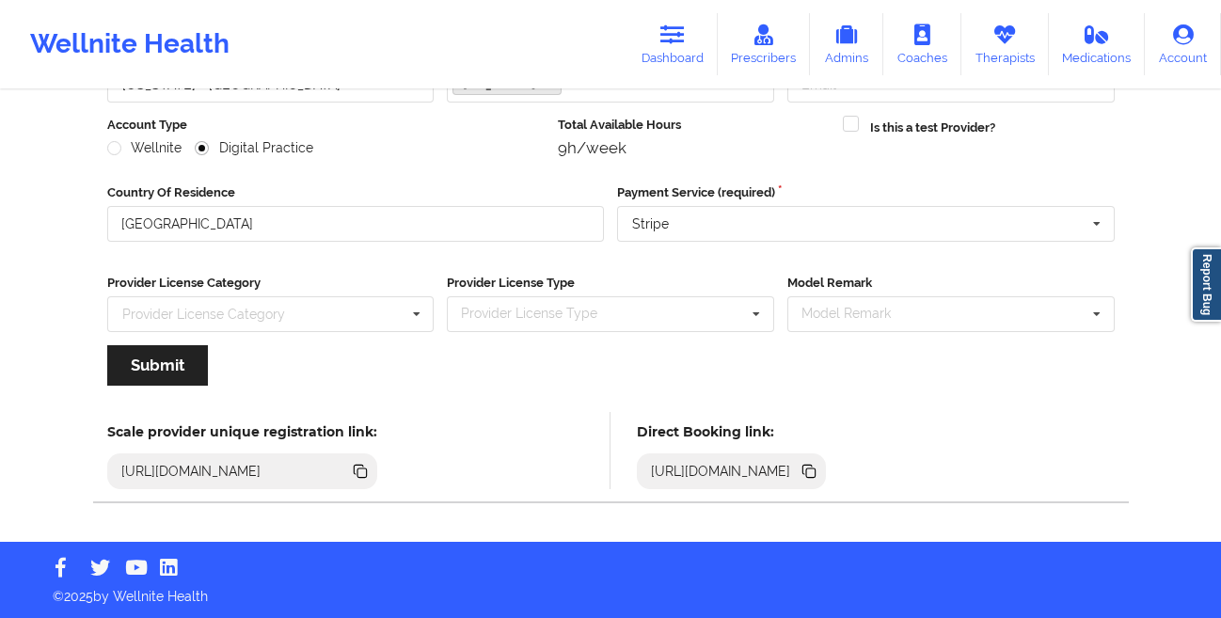
click at [816, 474] on icon at bounding box center [810, 473] width 9 height 9
click at [655, 56] on link "Dashboard" at bounding box center [673, 44] width 90 height 62
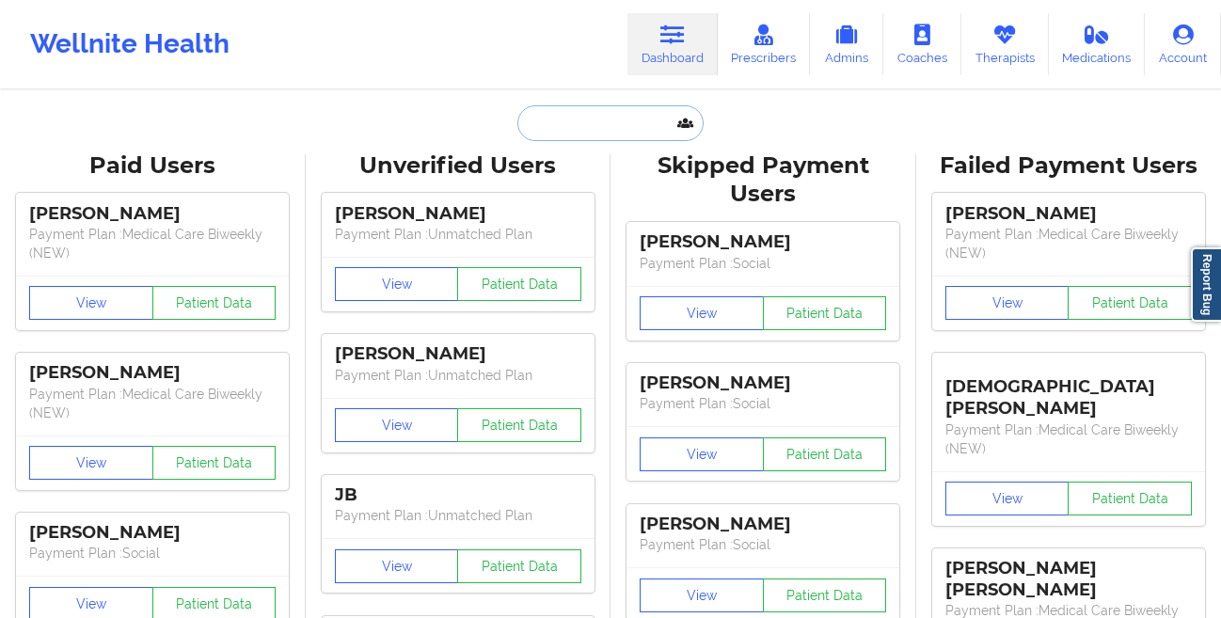
click at [546, 117] on input "text" at bounding box center [610, 123] width 186 height 36
paste input "Stella Navarro"
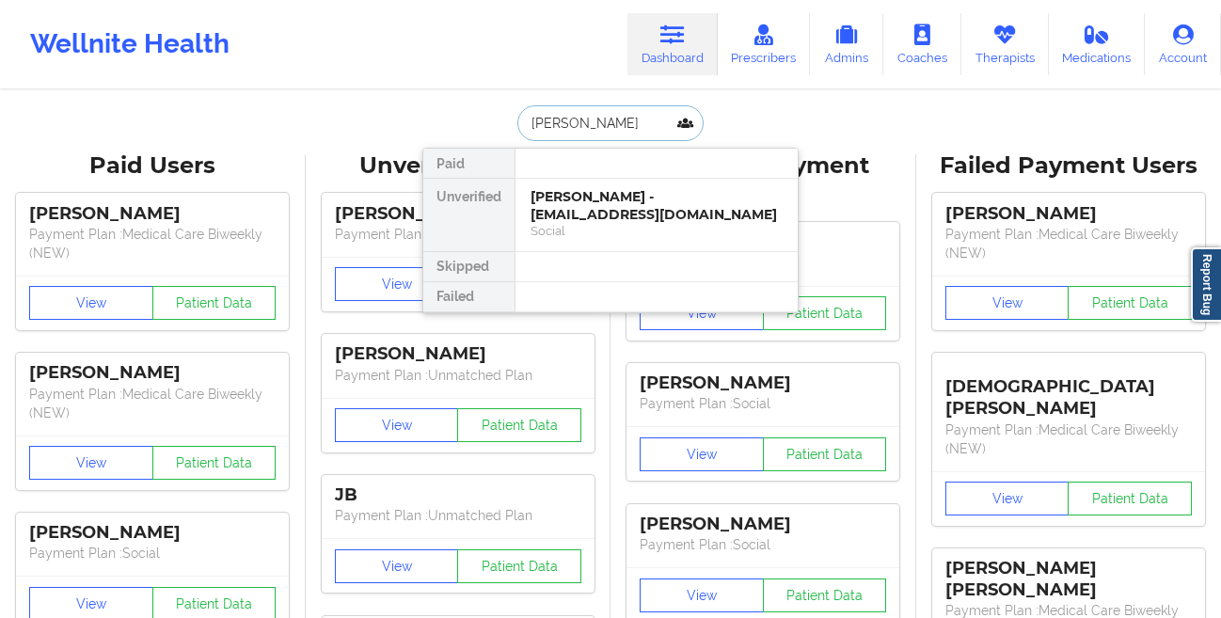
paste input "ALVADOR SANTANA-ARELLANO"
type input "SALVADOR SANTANA-ARELLANO"
click at [592, 202] on div "SALVADOR SANTANA-ARELLANO - salvadorsantana71@icloud.com" at bounding box center [657, 205] width 252 height 35
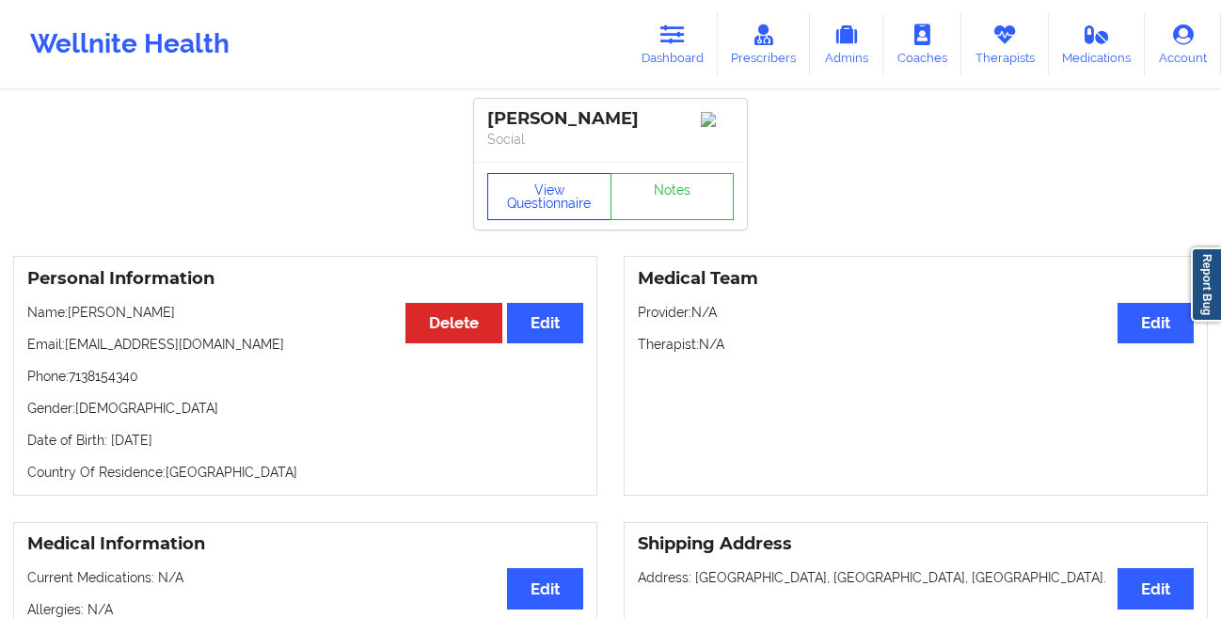
click at [510, 220] on button "View Questionnaire" at bounding box center [549, 196] width 124 height 47
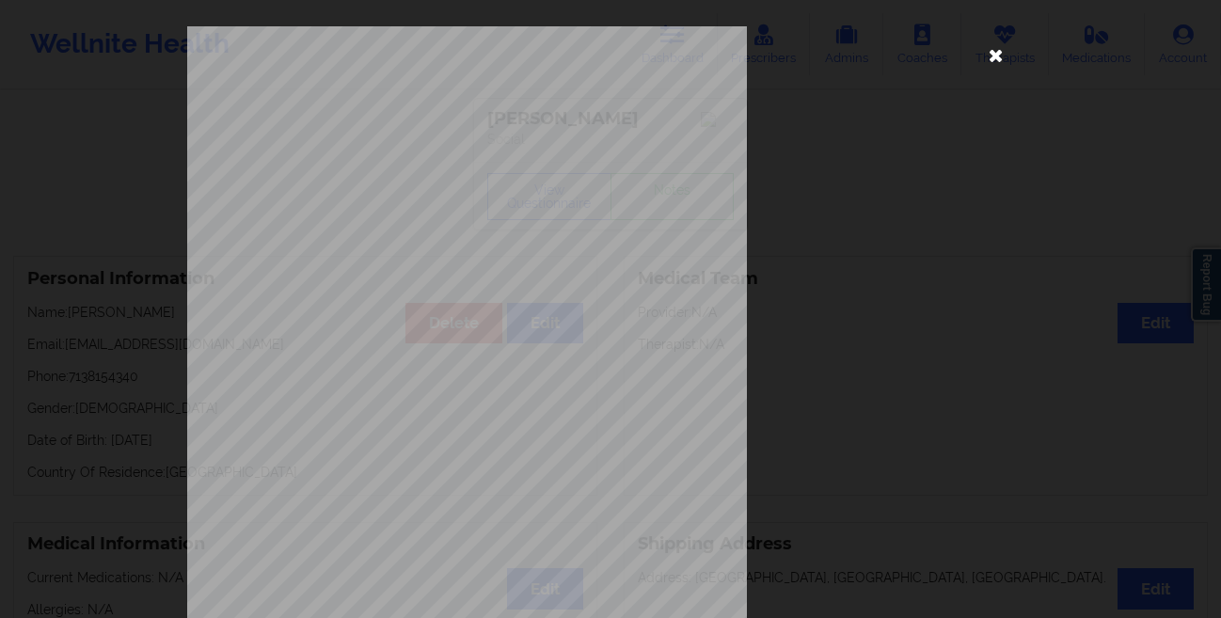
click at [995, 59] on icon at bounding box center [996, 55] width 30 height 30
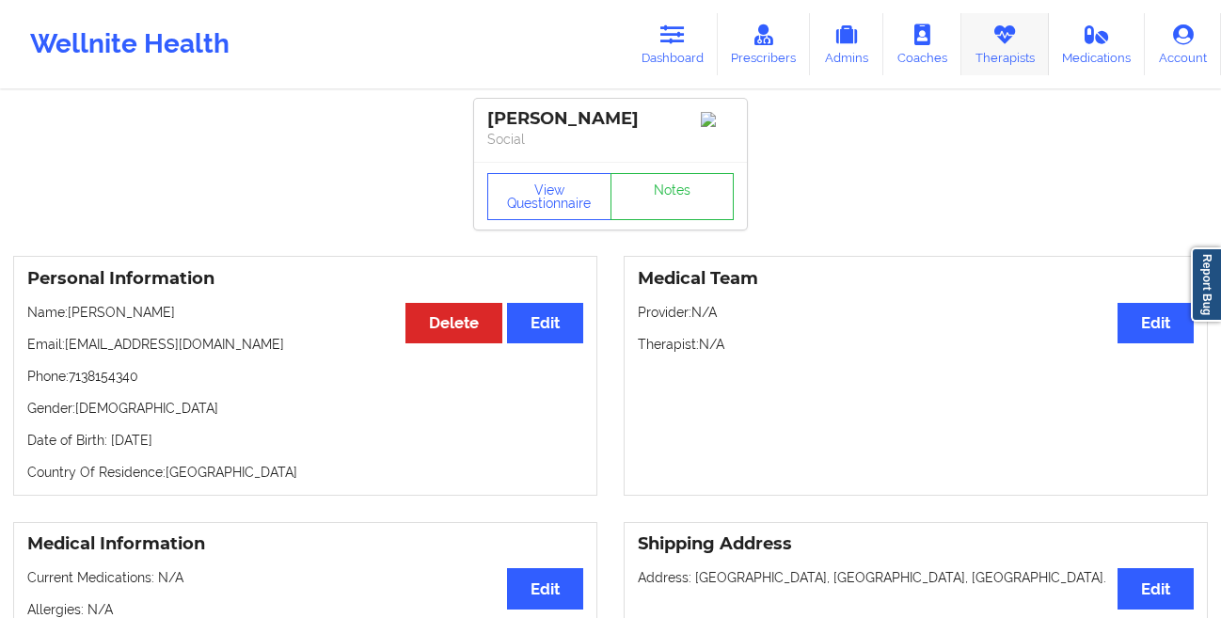
click at [1018, 48] on link "Therapists" at bounding box center [1006, 44] width 88 height 62
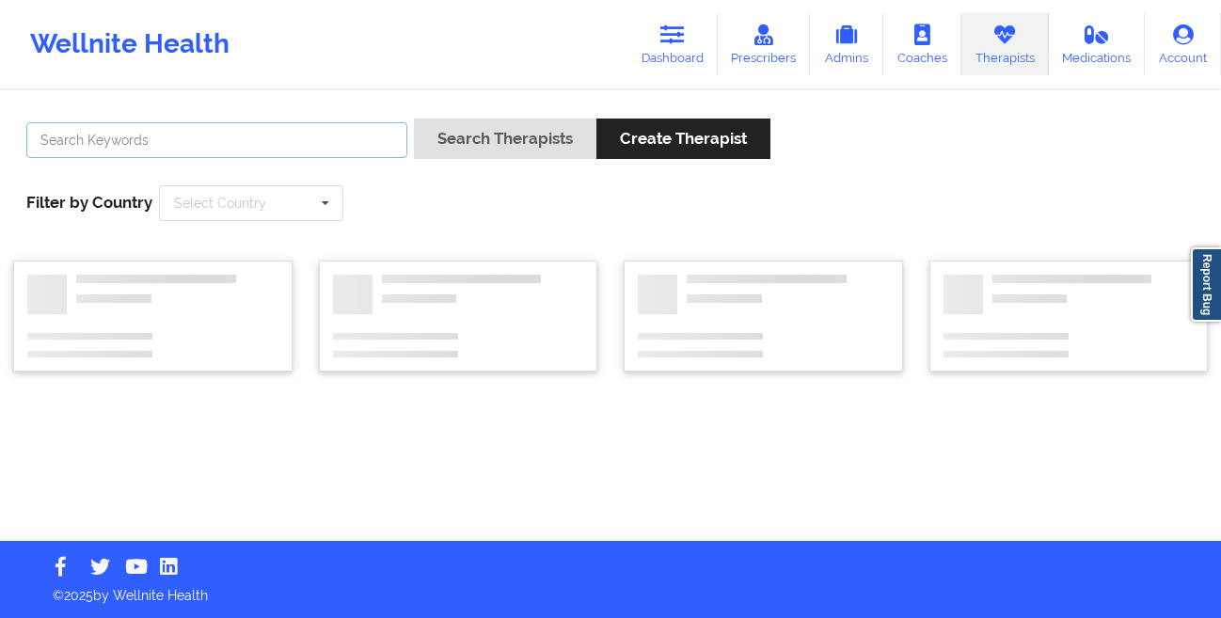
click at [265, 147] on input "text" at bounding box center [216, 140] width 381 height 36
paste input "Bianca Nwokem"
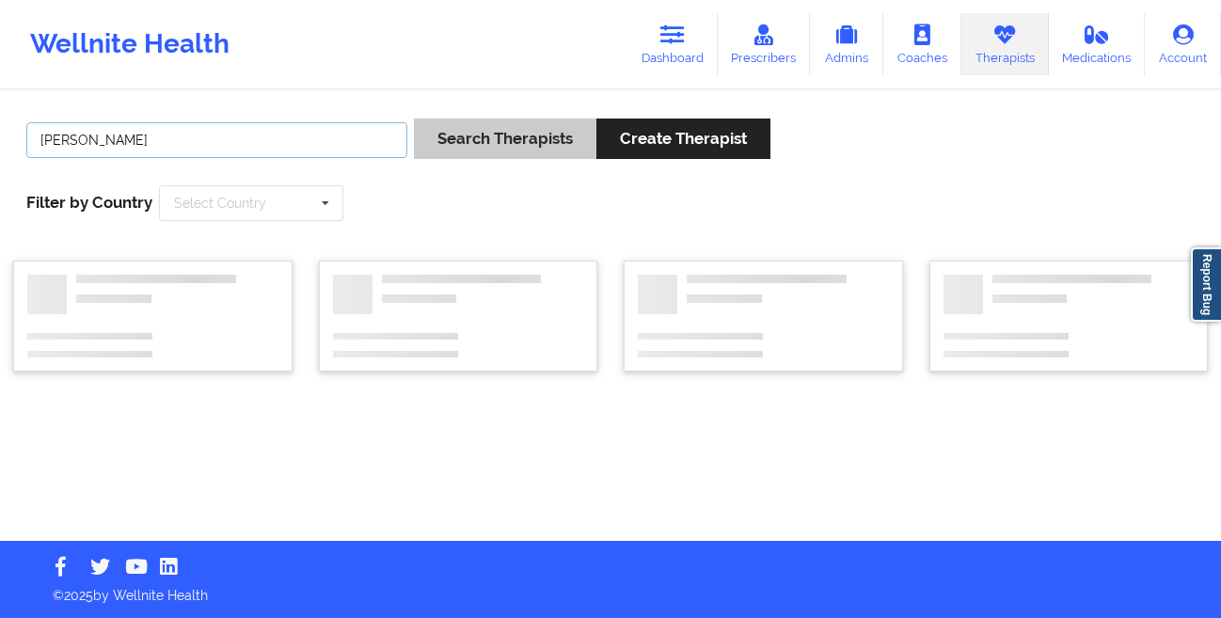
type input "Bianca Nwokem"
click at [421, 147] on button "Search Therapists" at bounding box center [505, 139] width 183 height 40
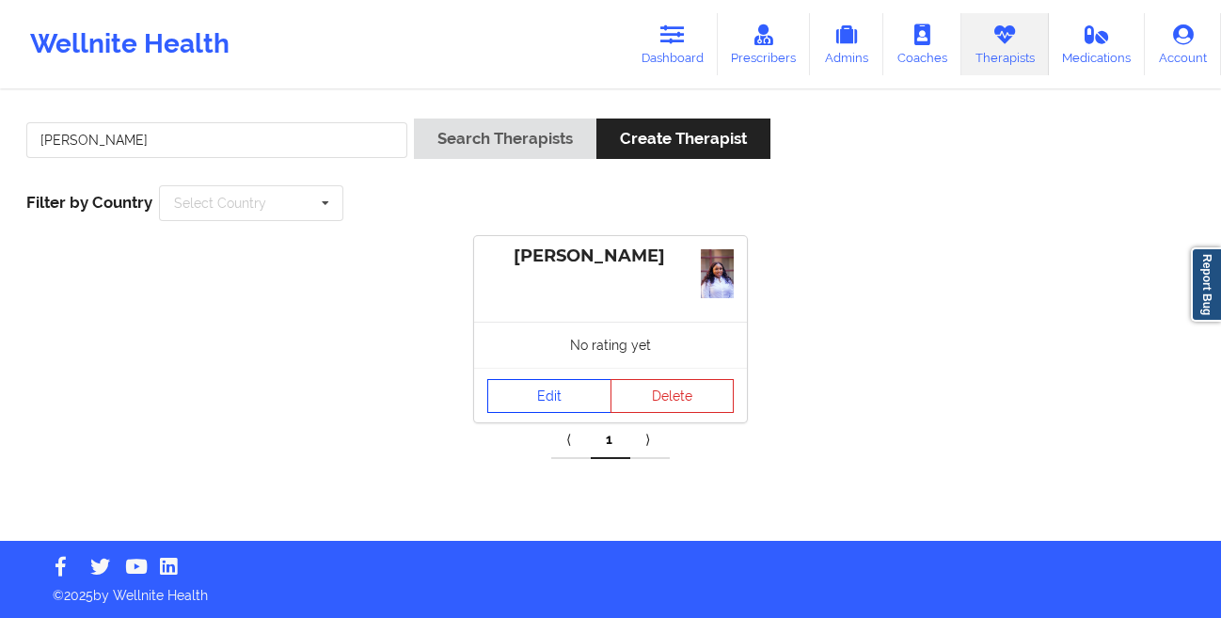
click at [548, 402] on link "Edit" at bounding box center [549, 396] width 124 height 34
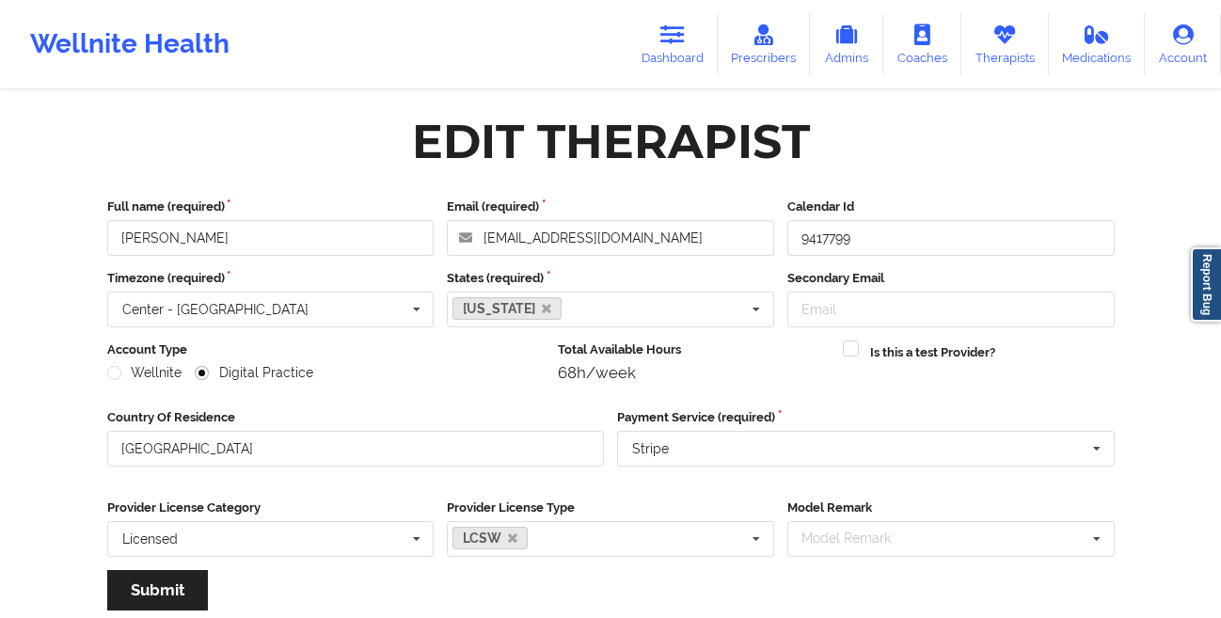
scroll to position [225, 0]
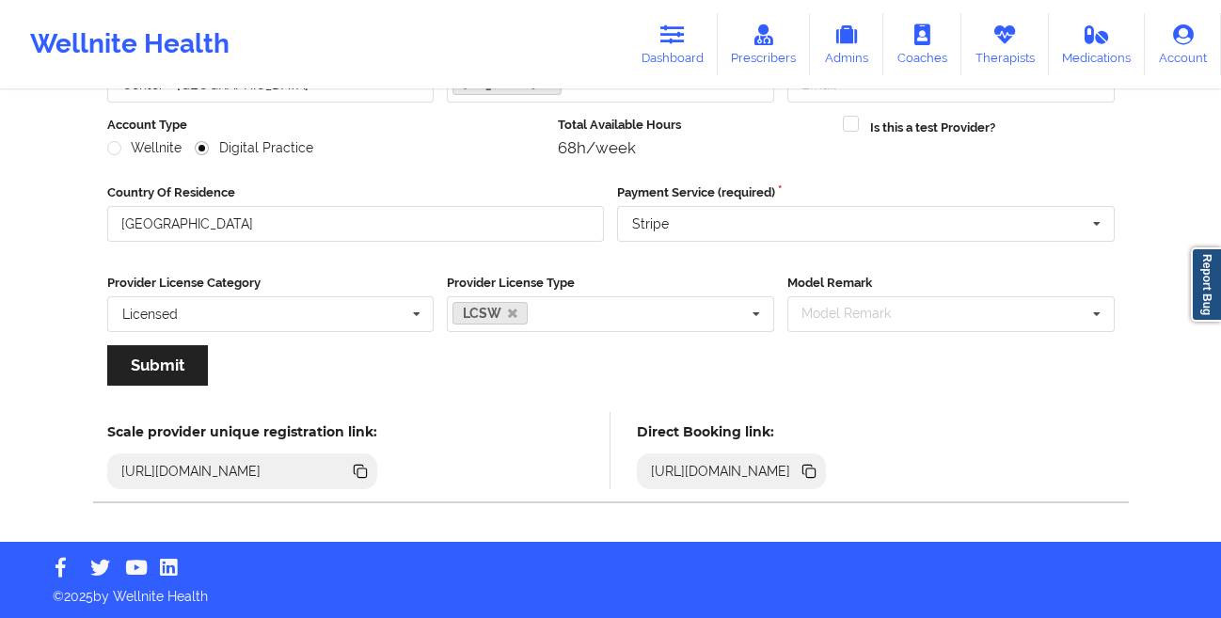
click at [816, 471] on icon at bounding box center [810, 473] width 9 height 9
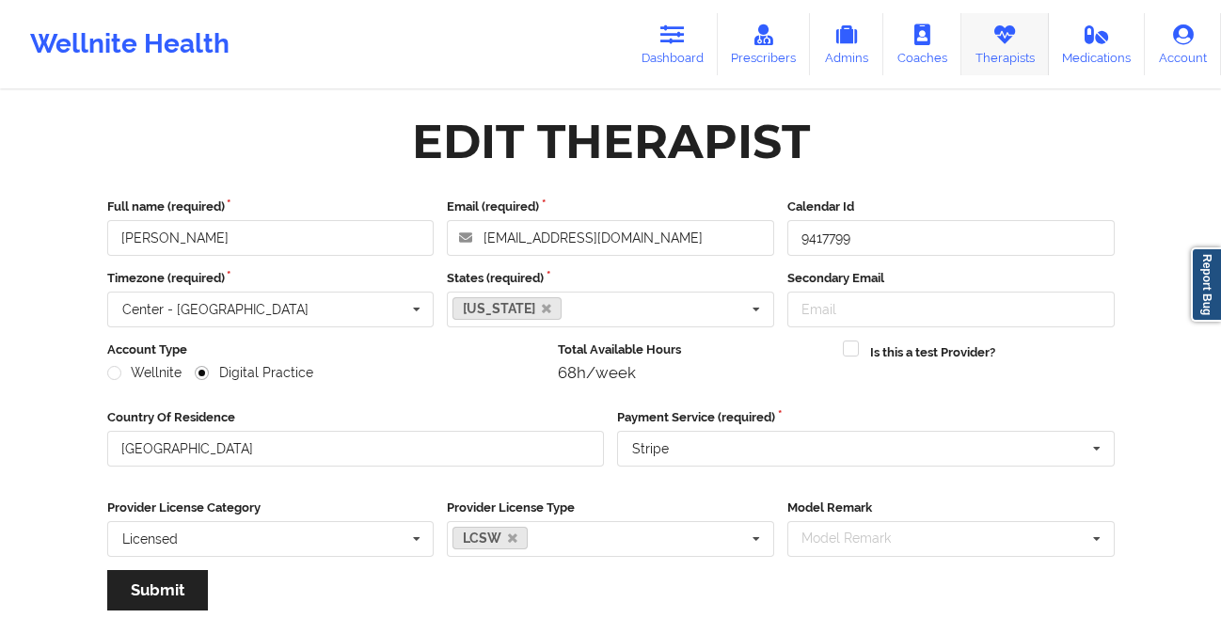
click at [1017, 59] on link "Therapists" at bounding box center [1006, 44] width 88 height 62
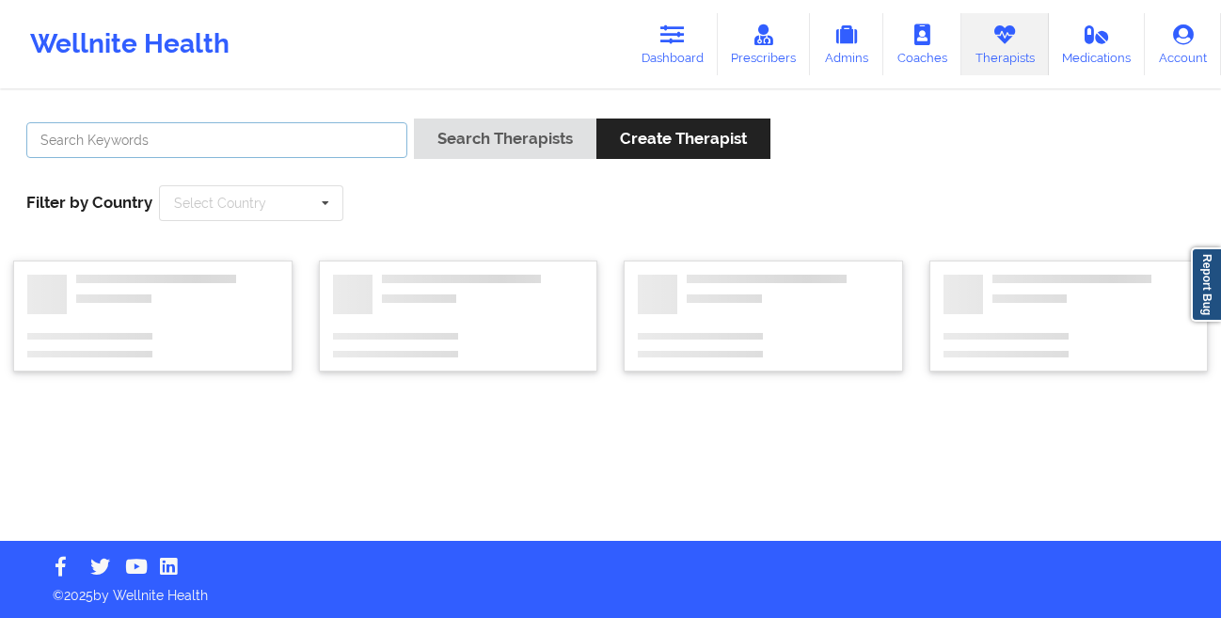
click at [318, 138] on input "text" at bounding box center [216, 140] width 381 height 36
paste input "Candece Cooper-Charles"
type input "Candece Cooper-Charles"
click at [414, 119] on button "Search Therapists" at bounding box center [505, 139] width 183 height 40
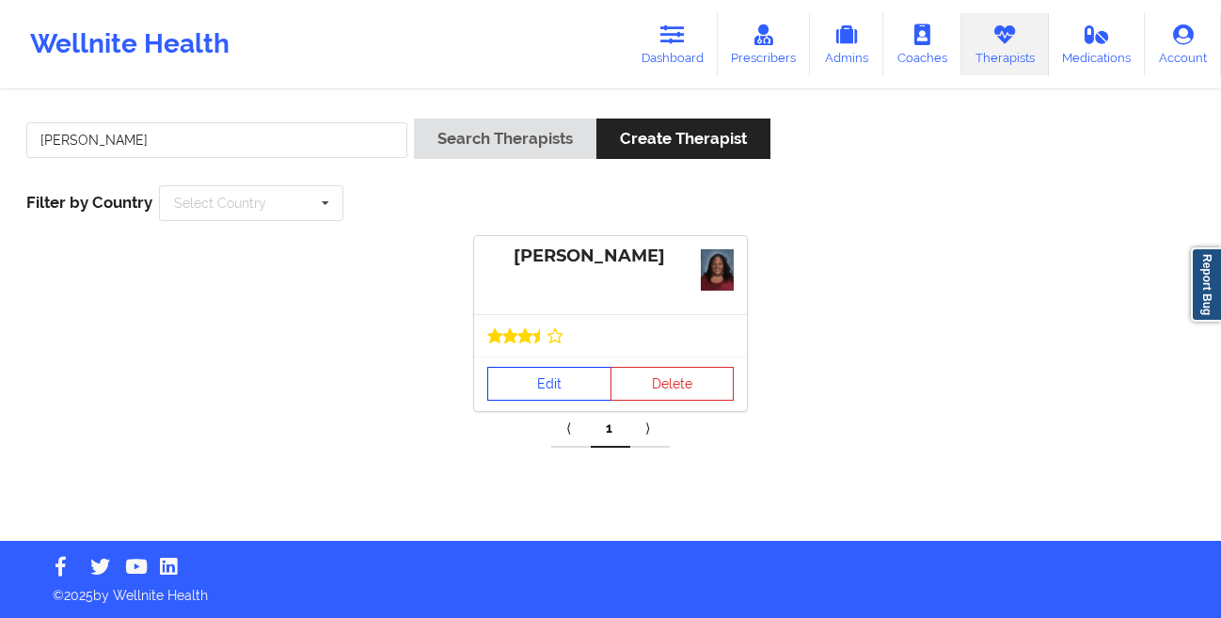
click at [557, 378] on link "Edit" at bounding box center [549, 384] width 124 height 34
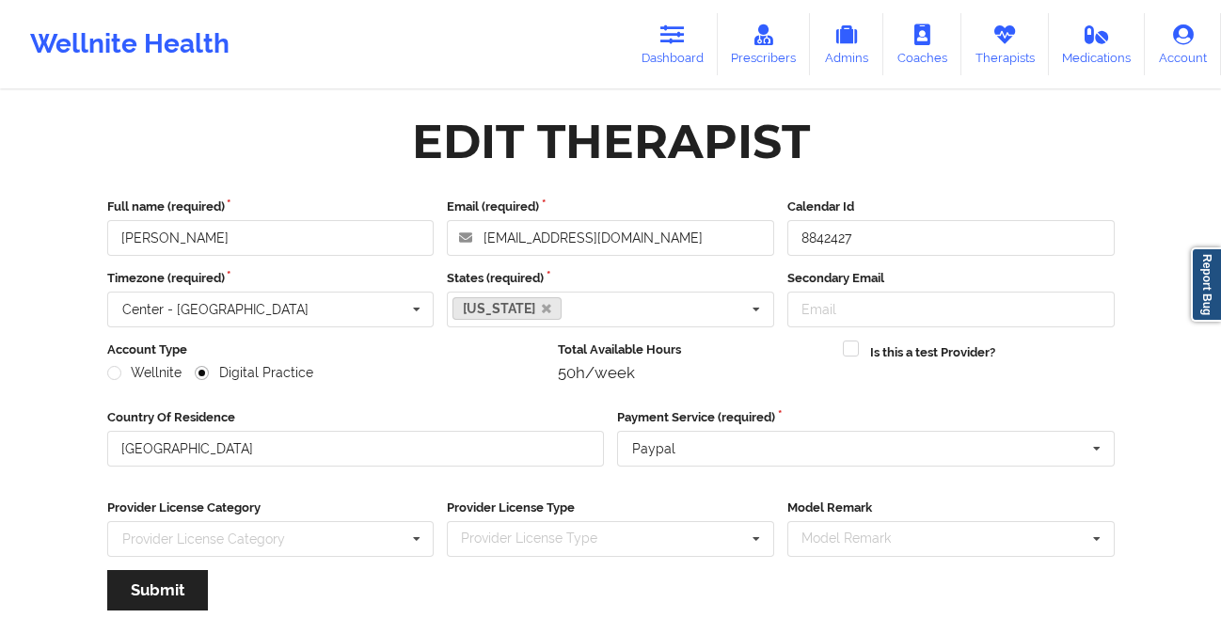
scroll to position [225, 0]
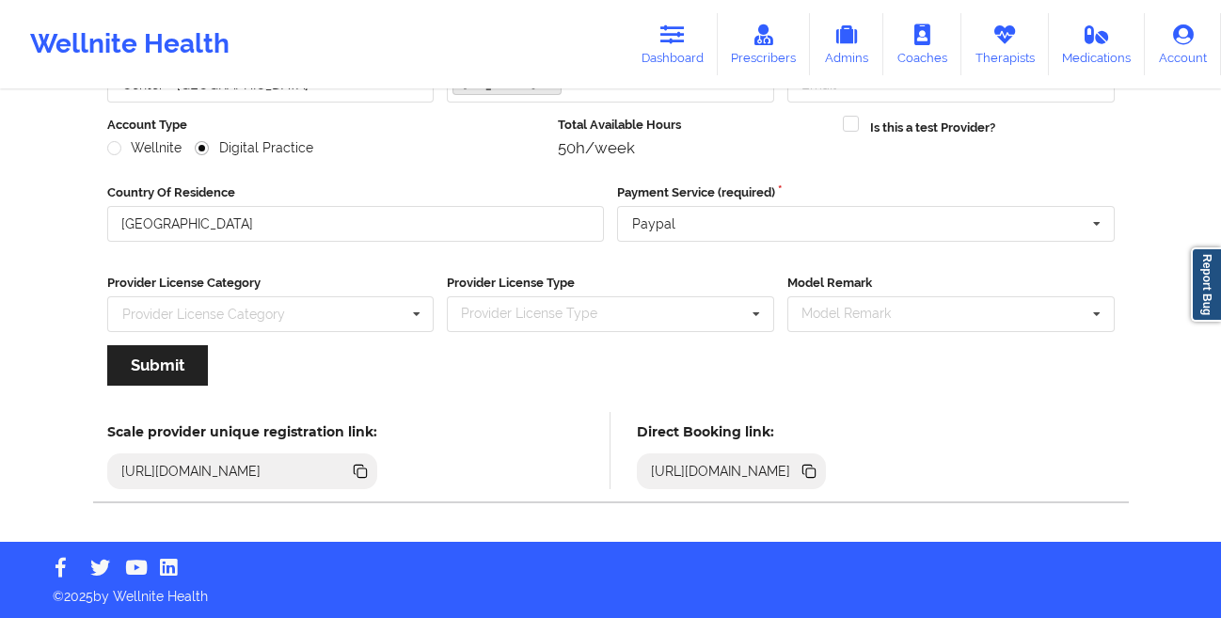
click at [816, 473] on icon at bounding box center [810, 473] width 9 height 9
click at [667, 51] on link "Dashboard" at bounding box center [673, 44] width 90 height 62
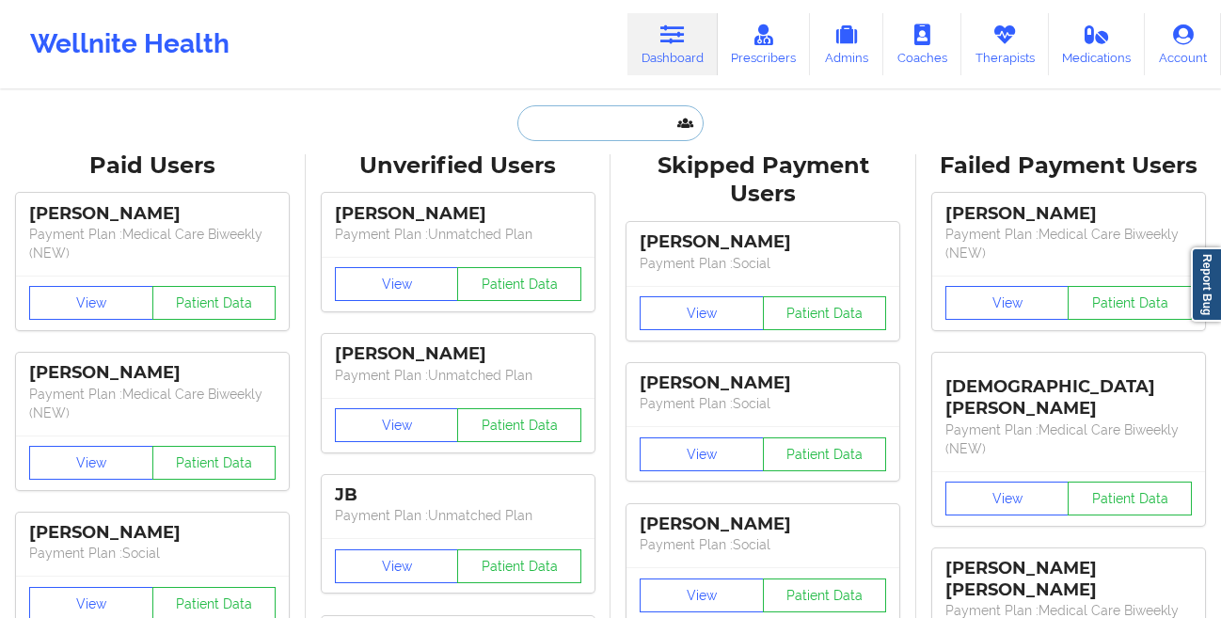
click at [547, 125] on input "text" at bounding box center [610, 123] width 186 height 36
paste input "Katherine Dauser"
type input "Katherine Dauser"
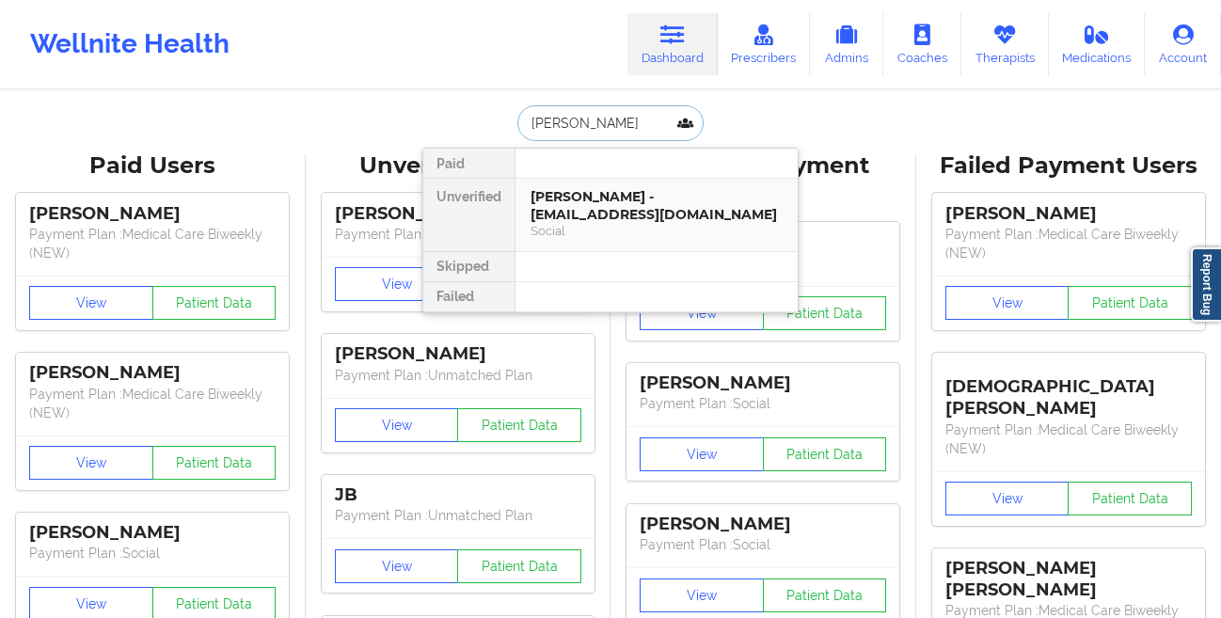
click at [567, 209] on div "Katherine Dauser - greengirl415@gmail.com" at bounding box center [657, 205] width 252 height 35
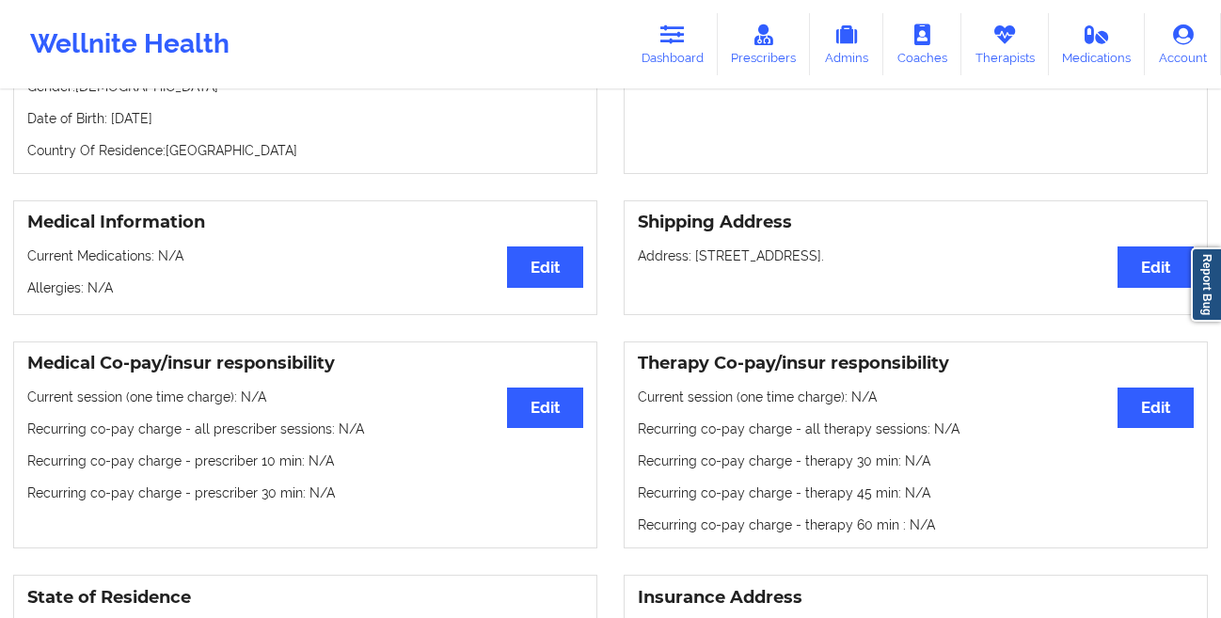
scroll to position [54, 0]
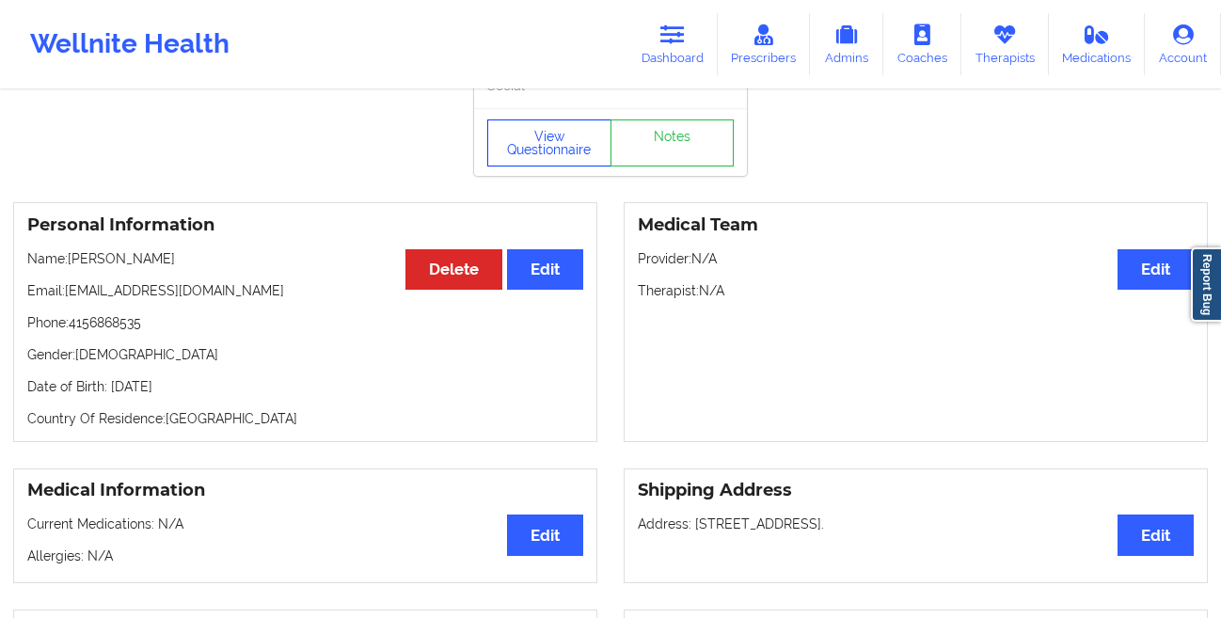
click at [532, 148] on button "View Questionnaire" at bounding box center [549, 142] width 124 height 47
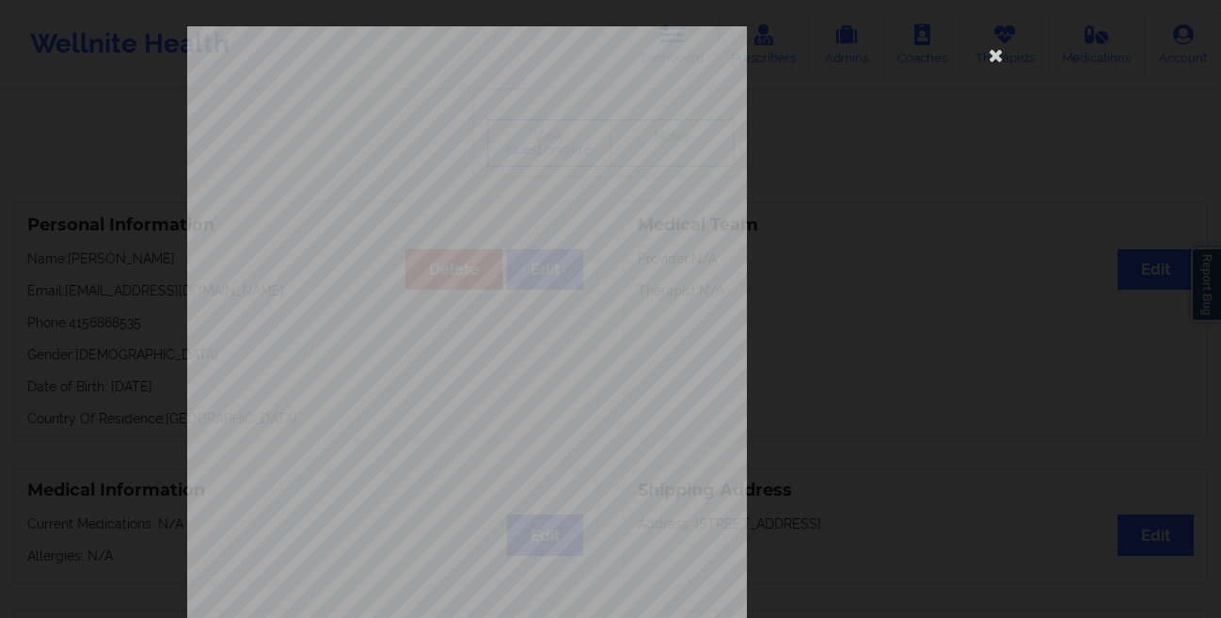
scroll to position [279, 0]
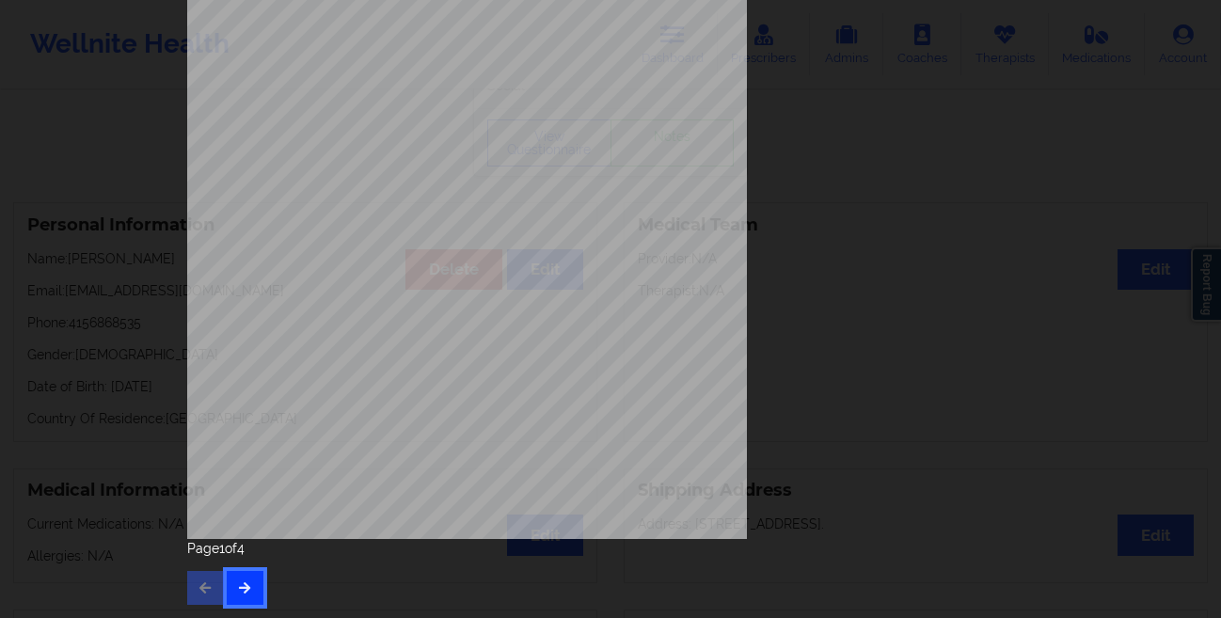
click at [247, 579] on button "button" at bounding box center [245, 588] width 37 height 34
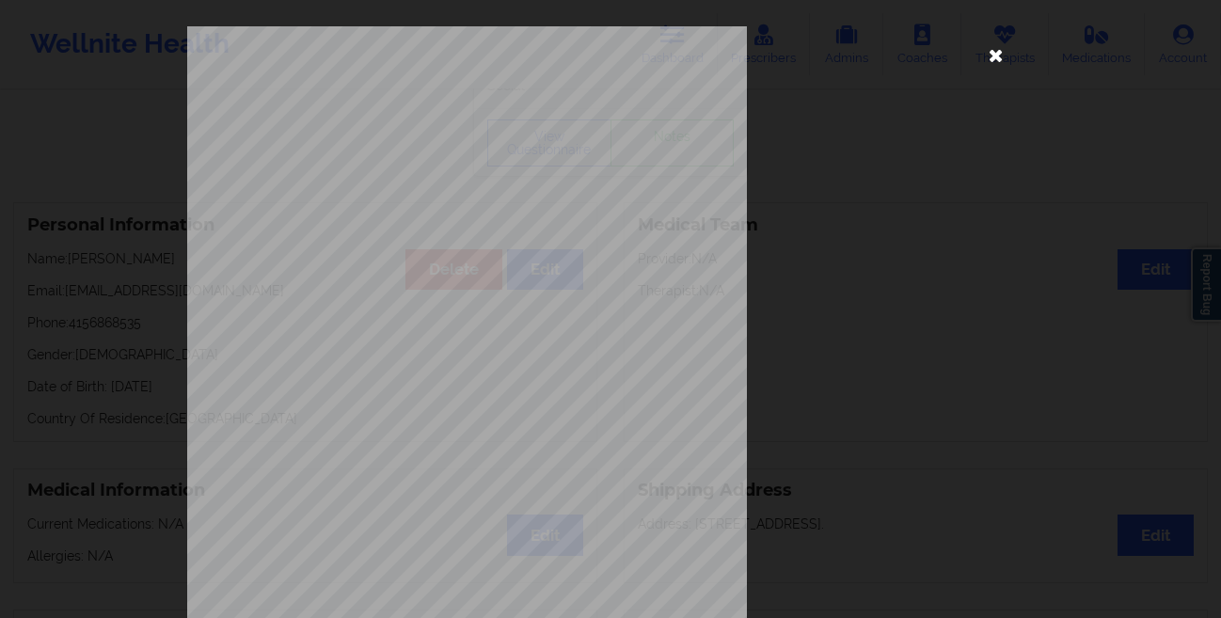
click at [992, 61] on icon at bounding box center [996, 55] width 30 height 30
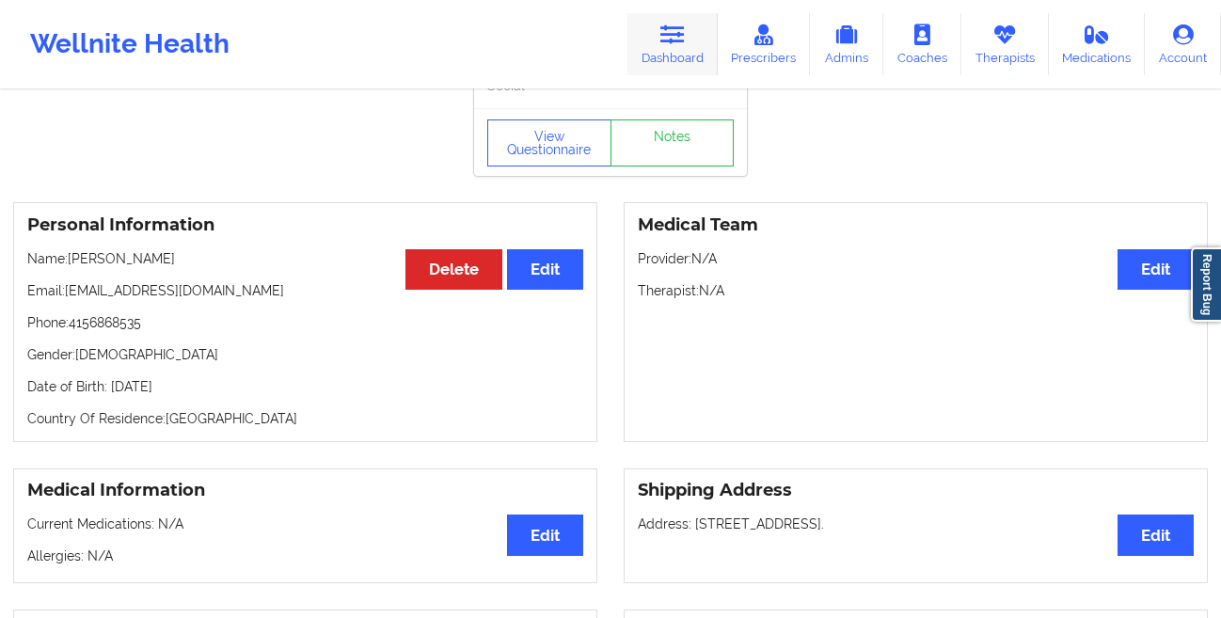
click at [647, 46] on link "Dashboard" at bounding box center [673, 44] width 90 height 62
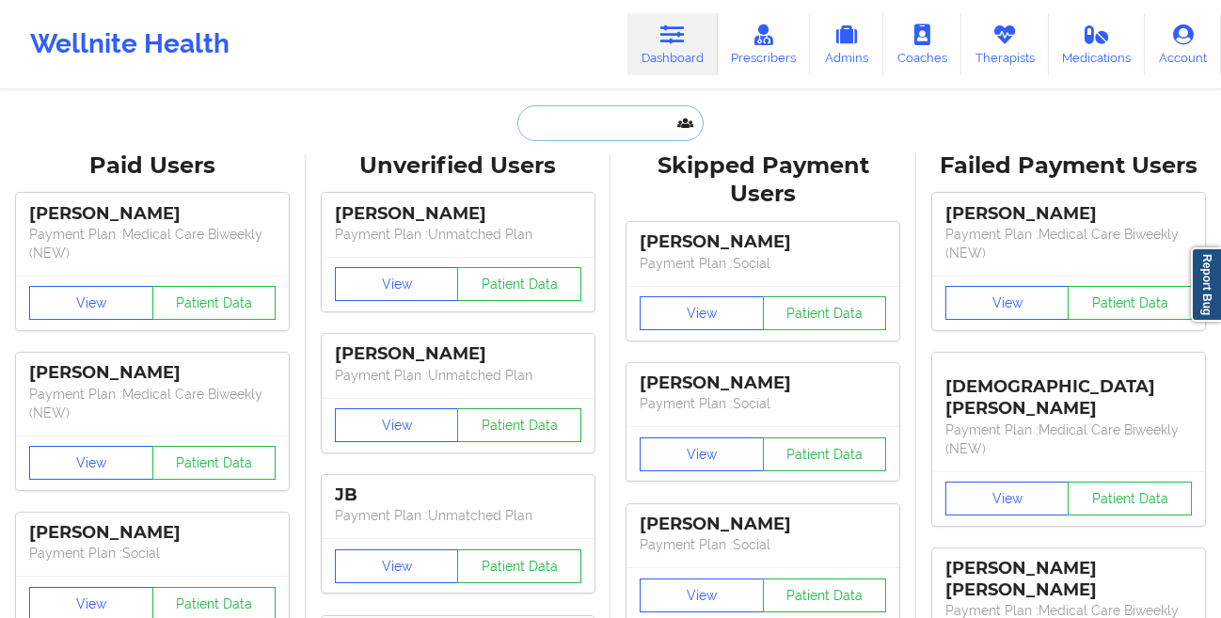
click at [575, 120] on input "text" at bounding box center [610, 123] width 186 height 36
paste input "DORAN RICHARDSON"
type input "DORAN RICHARDSON"
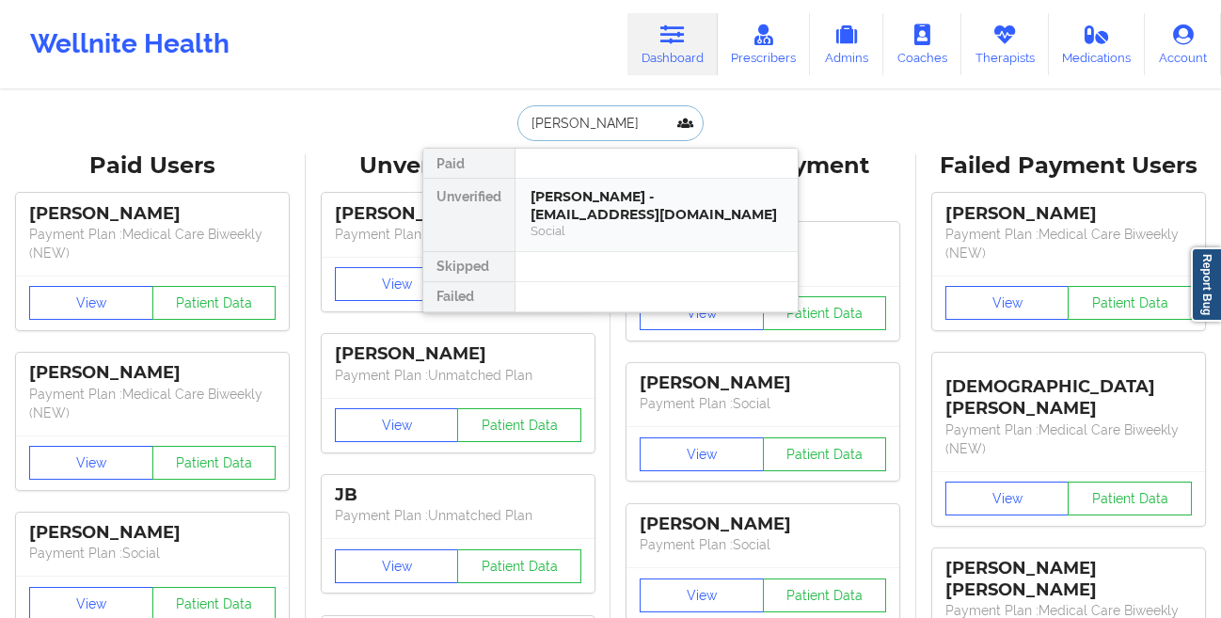
click at [559, 211] on div "DORAN RICHARDSON - doranrichardson@gmail.com" at bounding box center [657, 205] width 252 height 35
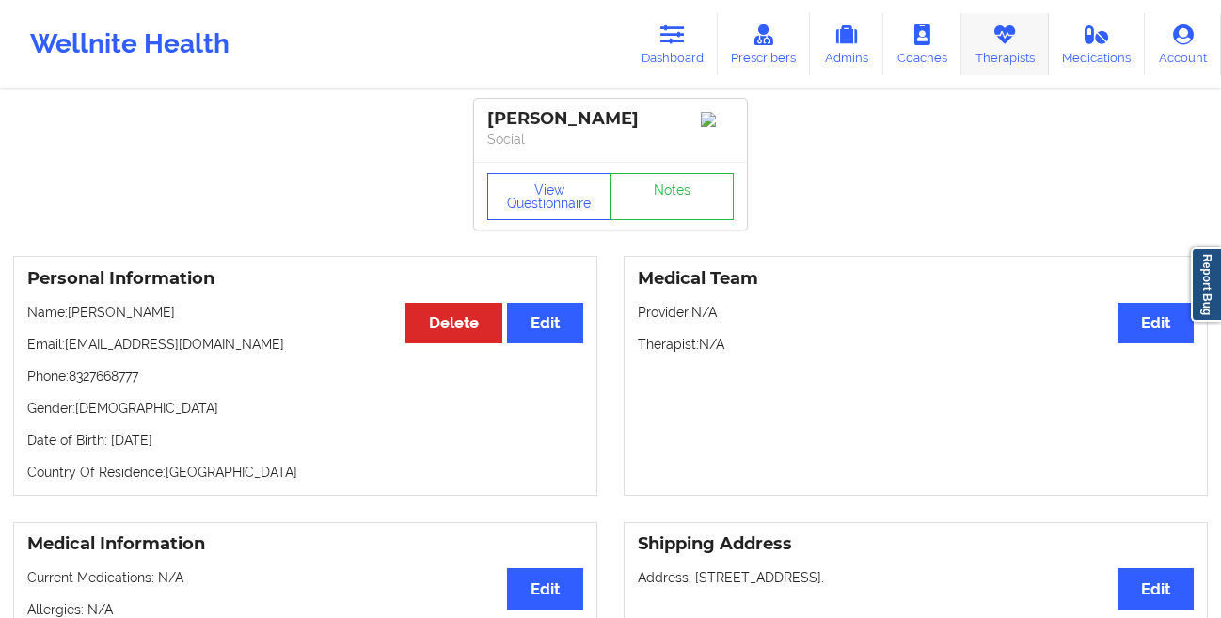
click at [1006, 58] on link "Therapists" at bounding box center [1006, 44] width 88 height 62
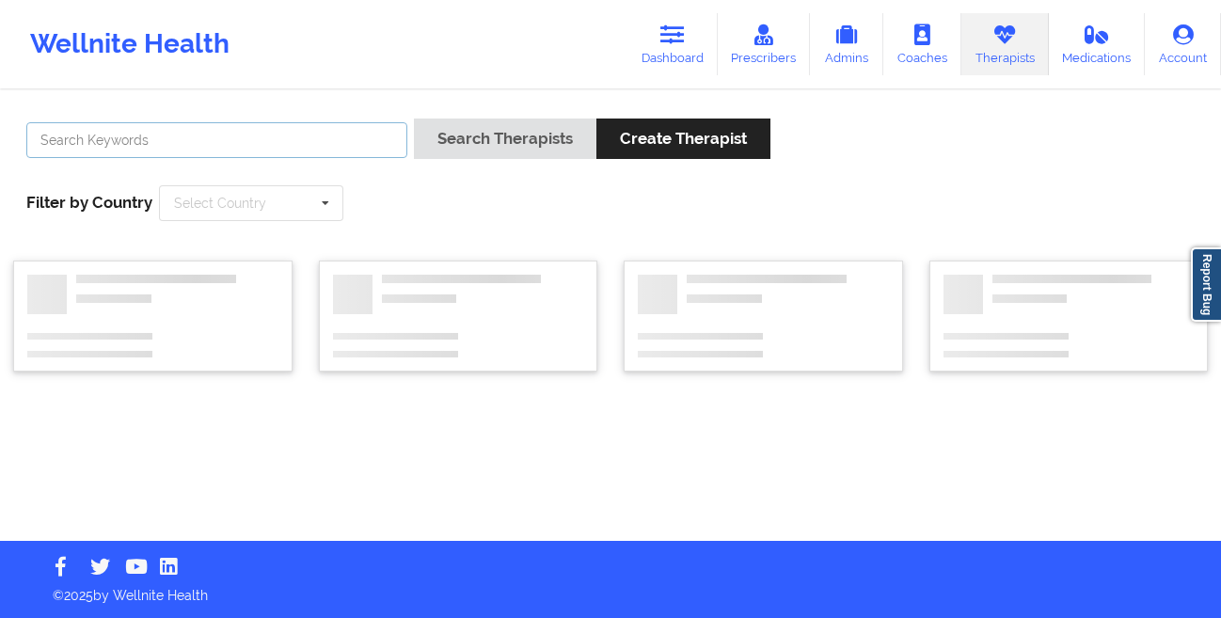
click at [269, 133] on input "text" at bounding box center [216, 140] width 381 height 36
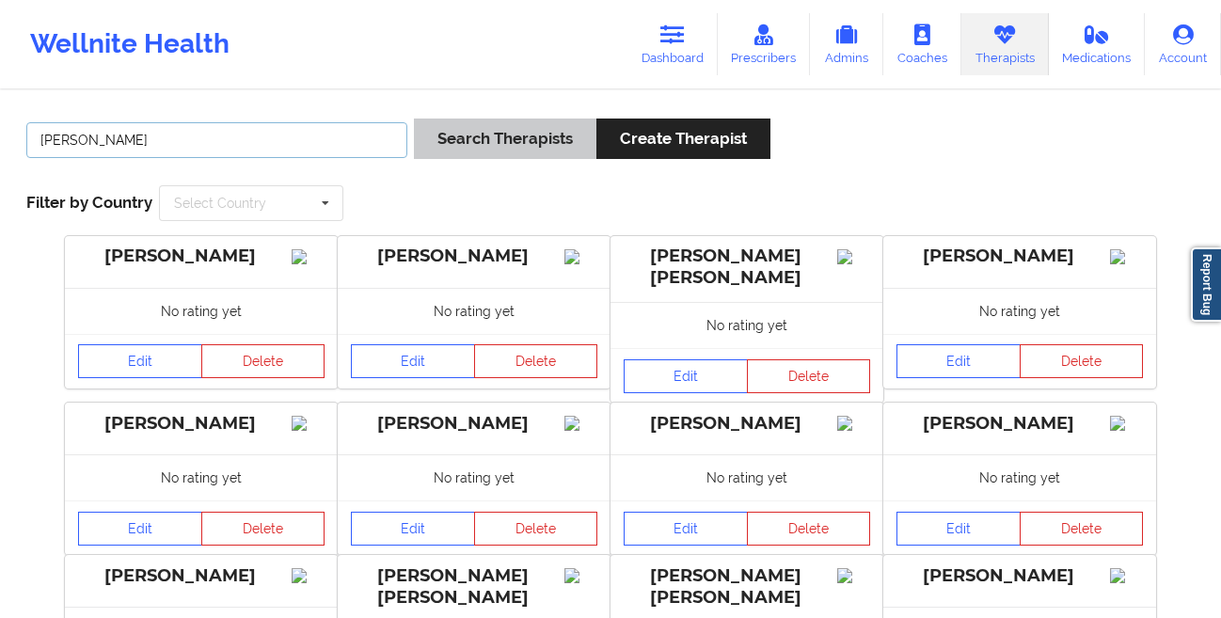
type input "amelia george"
click at [478, 125] on button "Search Therapists" at bounding box center [505, 139] width 183 height 40
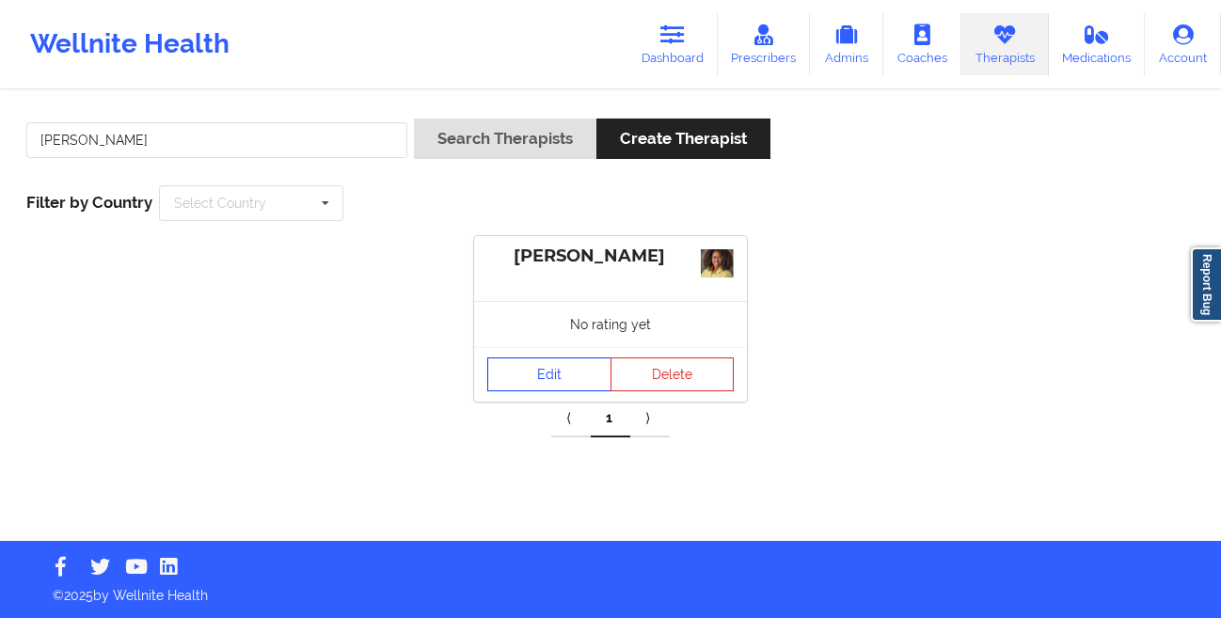
click at [519, 365] on link "Edit" at bounding box center [549, 375] width 124 height 34
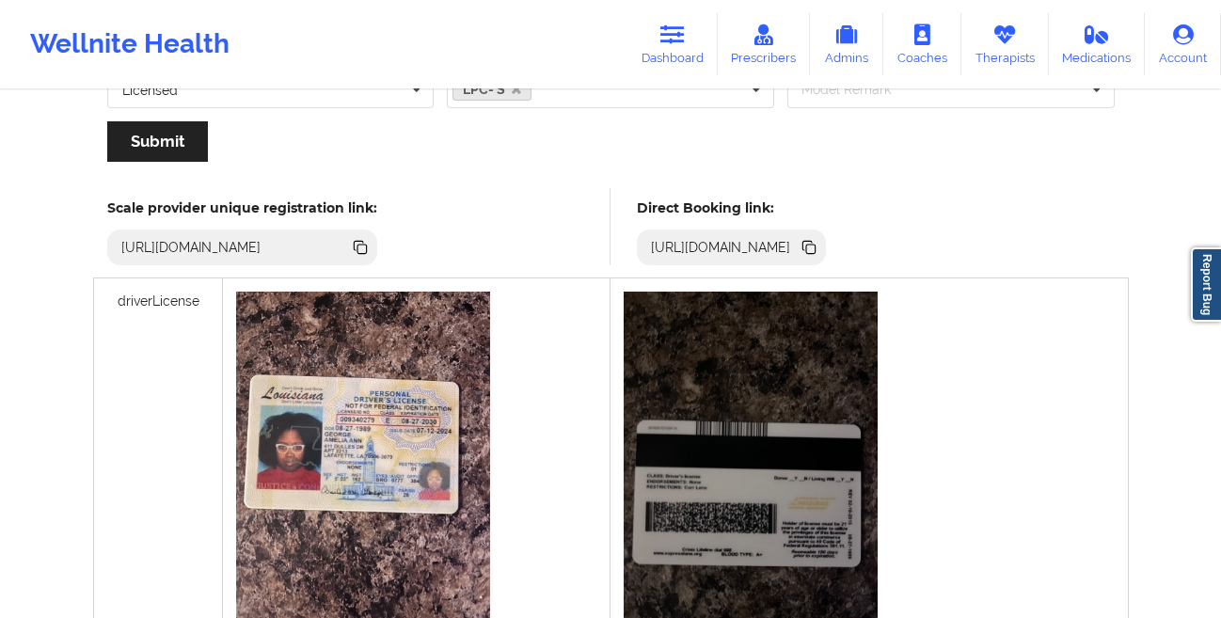
scroll to position [438, 0]
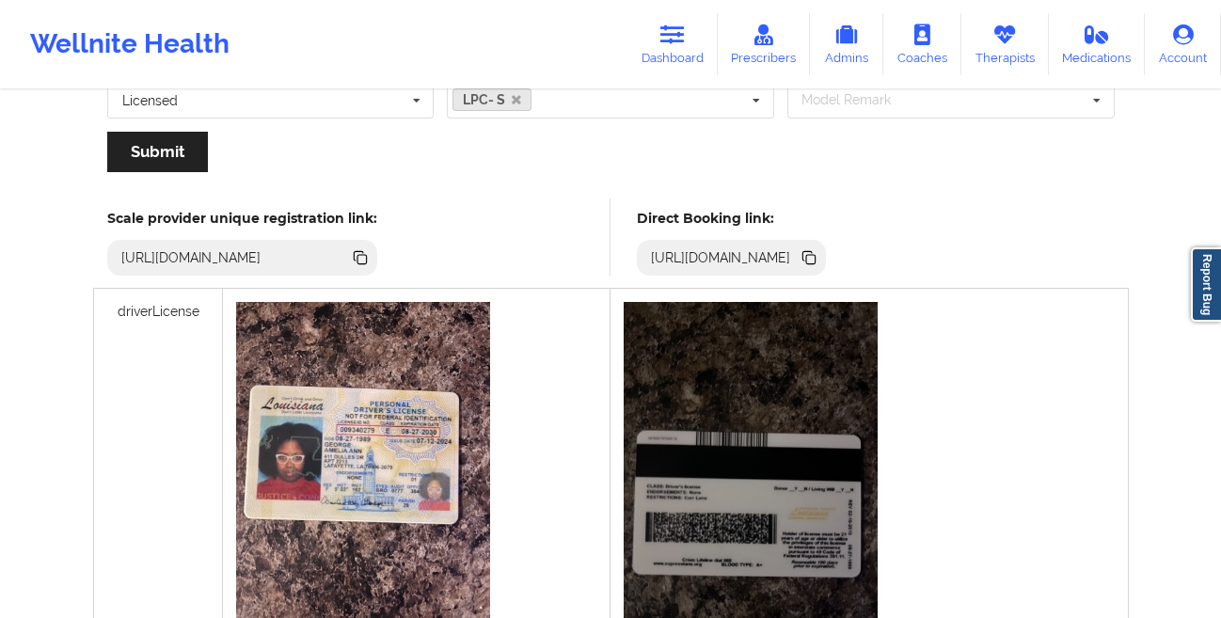
click at [820, 261] on icon at bounding box center [809, 257] width 21 height 21
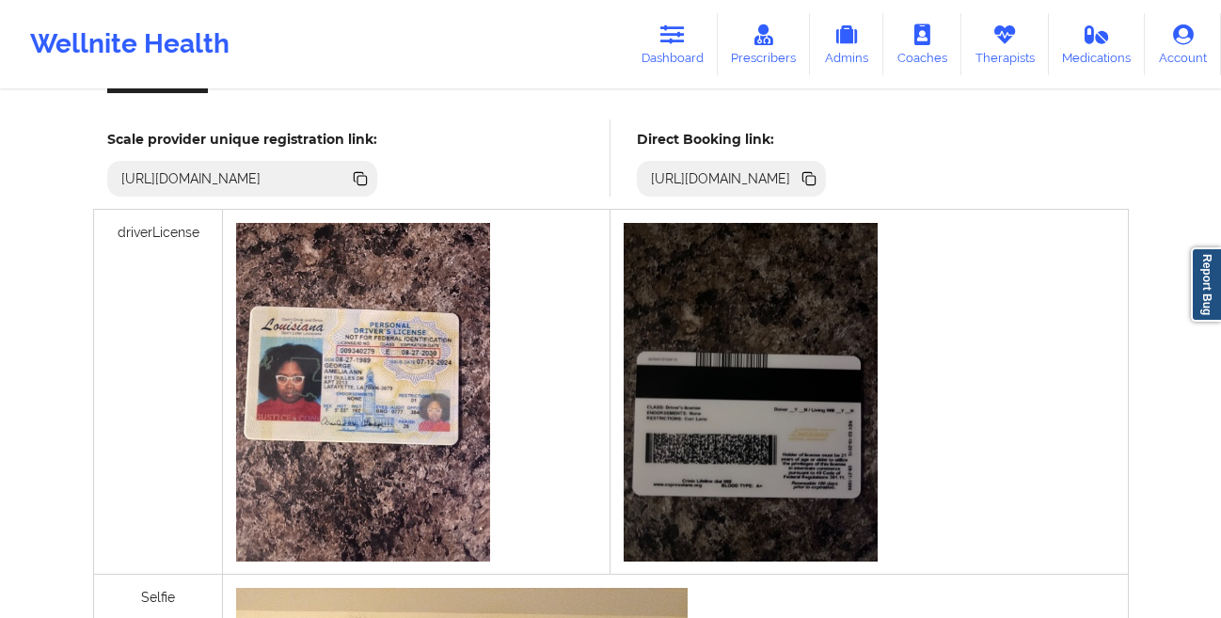
scroll to position [495, 0]
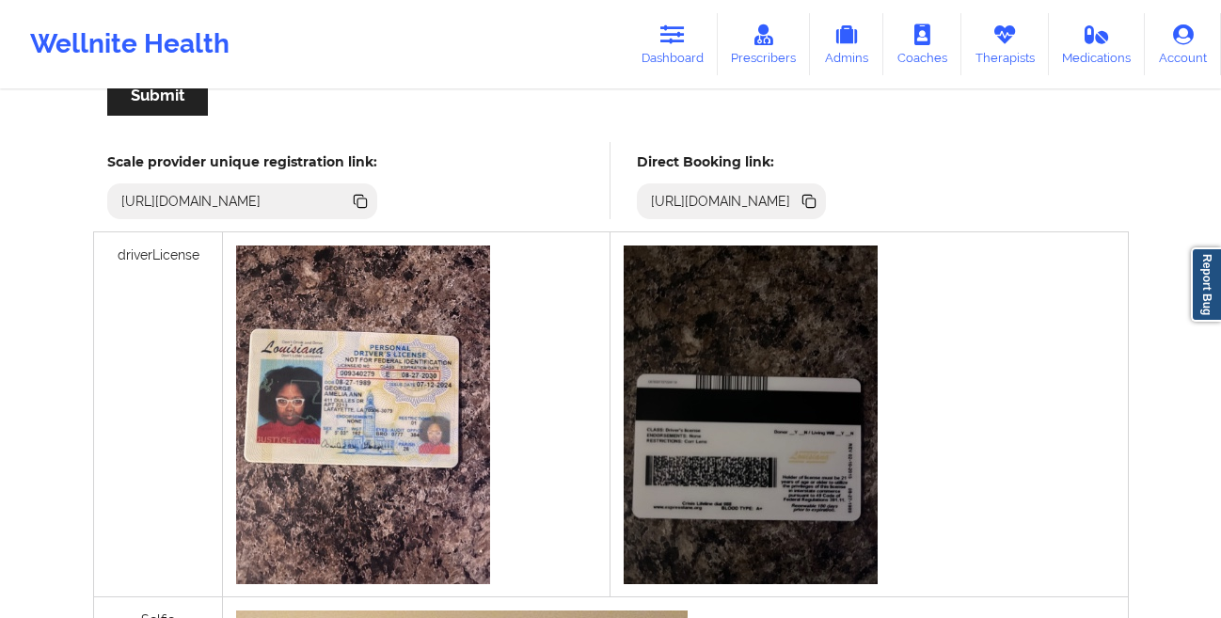
click at [816, 200] on icon at bounding box center [810, 203] width 9 height 9
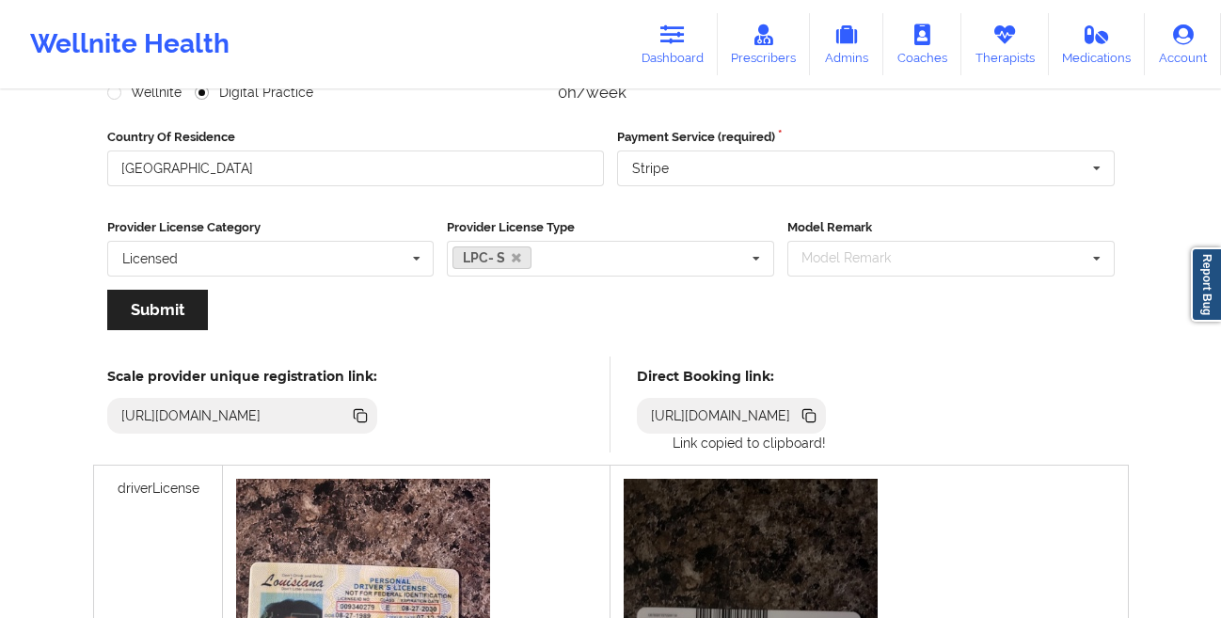
scroll to position [0, 0]
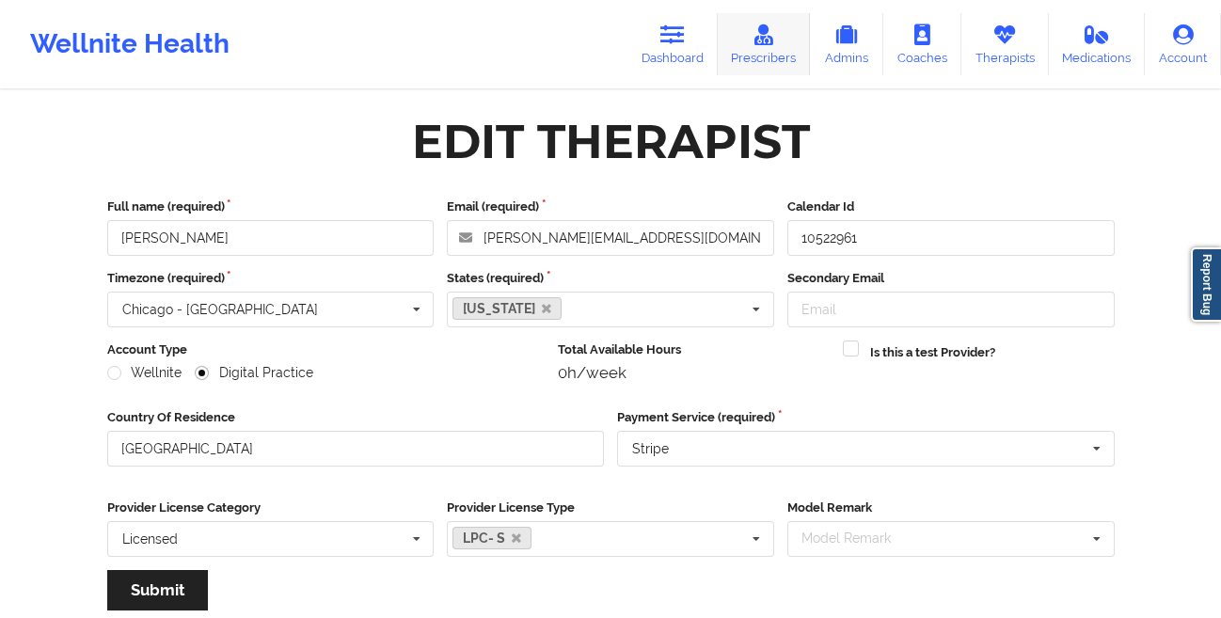
click at [730, 64] on link "Prescribers" at bounding box center [764, 44] width 93 height 62
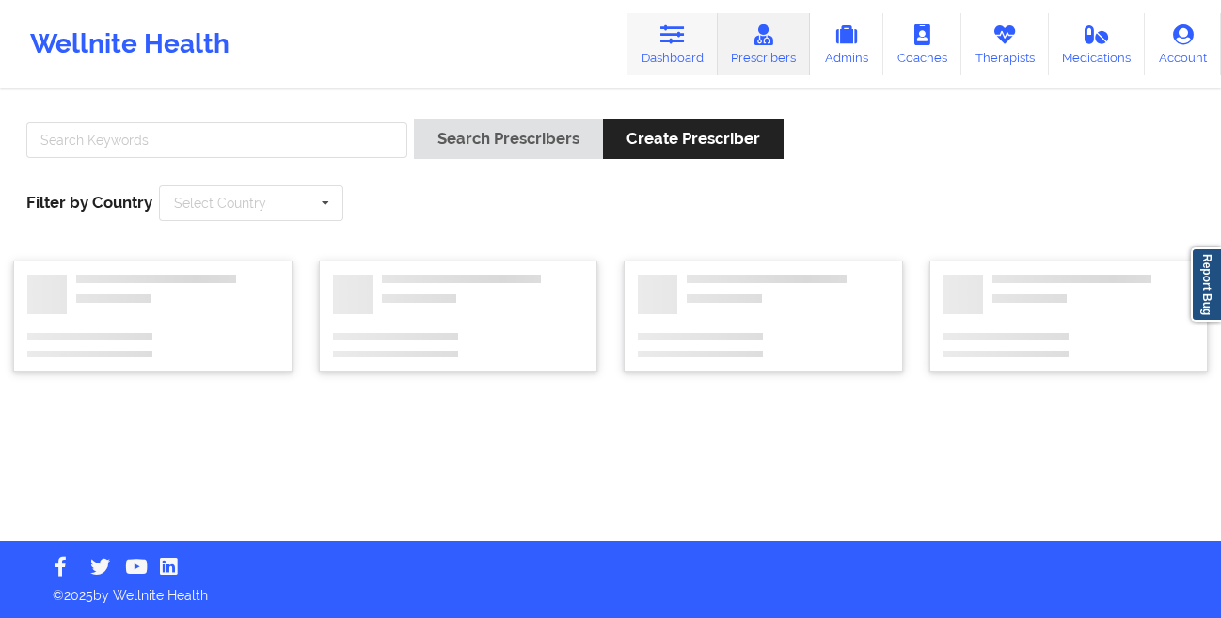
click at [661, 39] on link "Dashboard" at bounding box center [673, 44] width 90 height 62
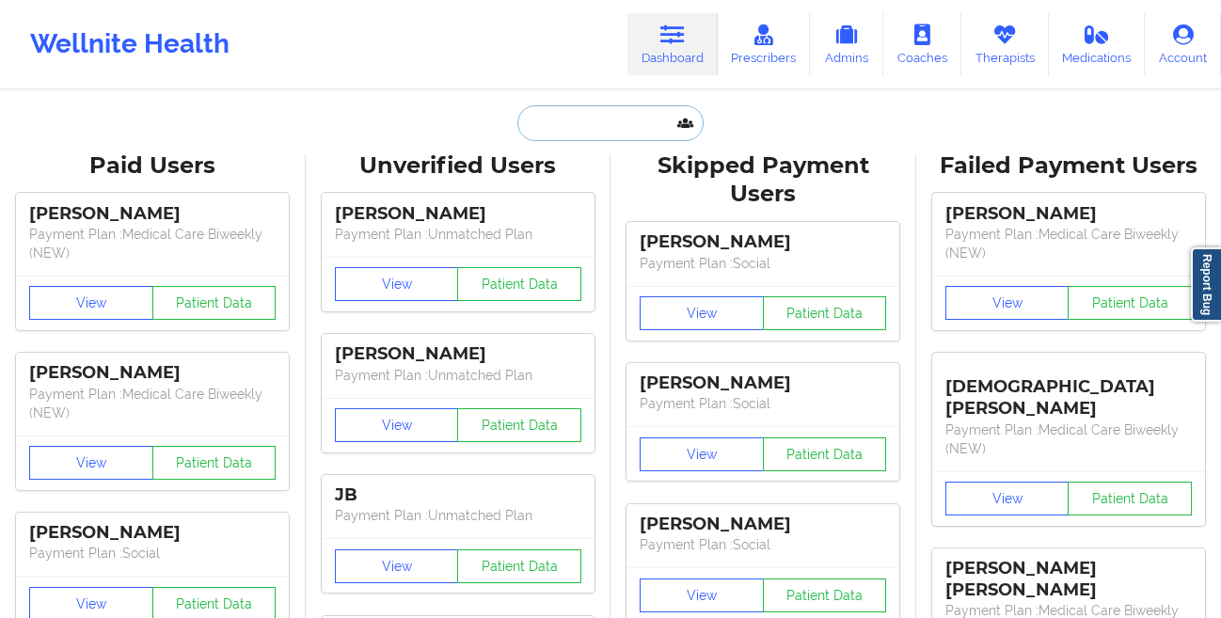
click at [561, 120] on input "text" at bounding box center [610, 123] width 186 height 36
paste input "Thomas Pomerleau"
type input "Thomas Pomerleau"
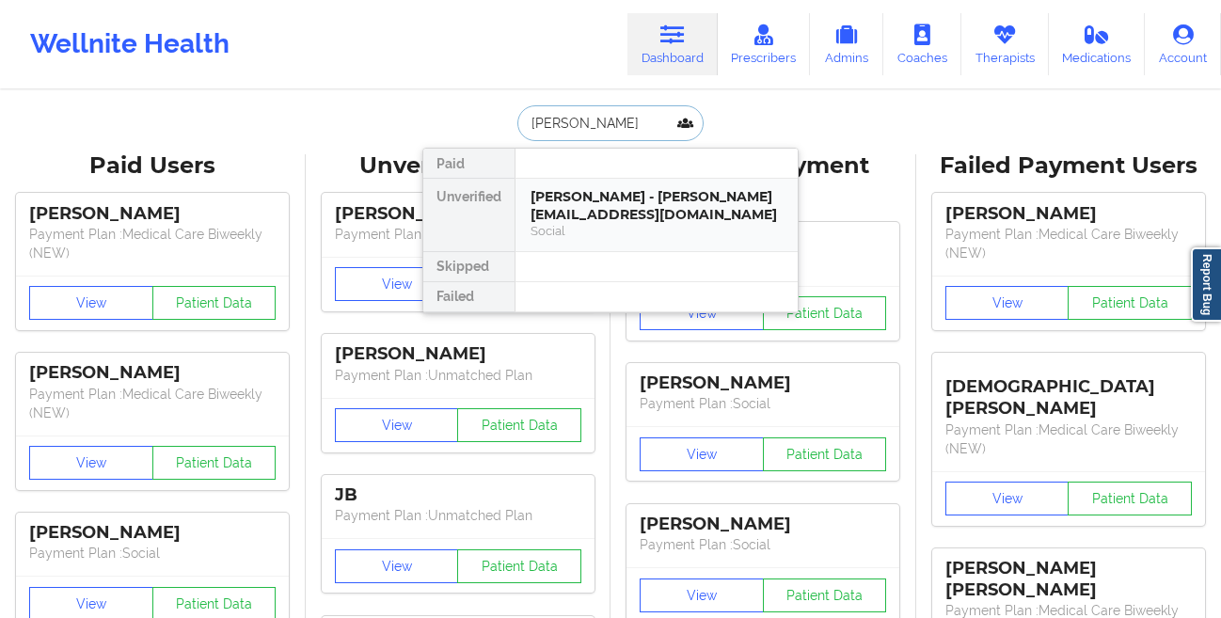
click at [547, 205] on div "Thomas Pomerleau - tompomerleau@yahoo.com" at bounding box center [657, 205] width 252 height 35
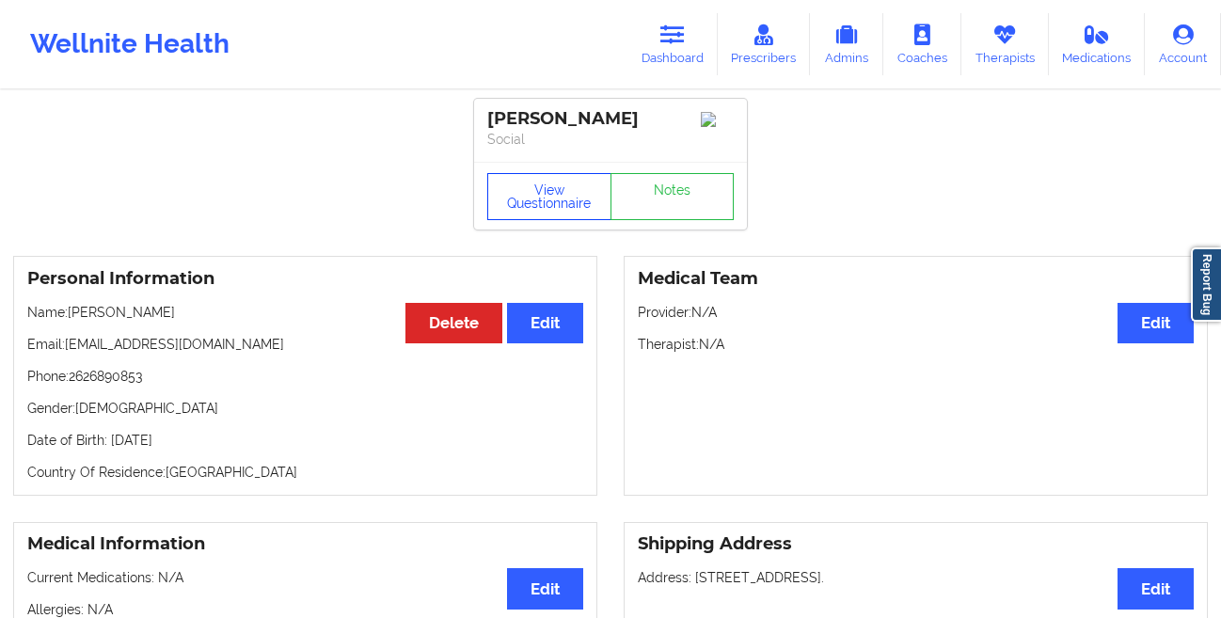
click at [517, 197] on button "View Questionnaire" at bounding box center [549, 196] width 124 height 47
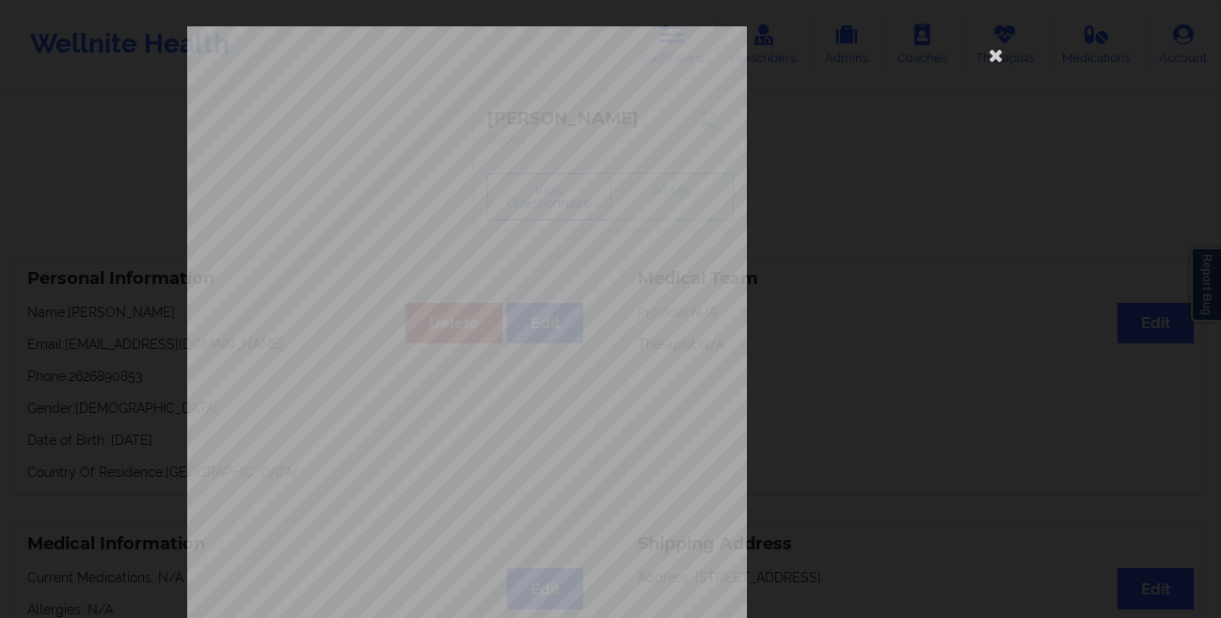
scroll to position [279, 0]
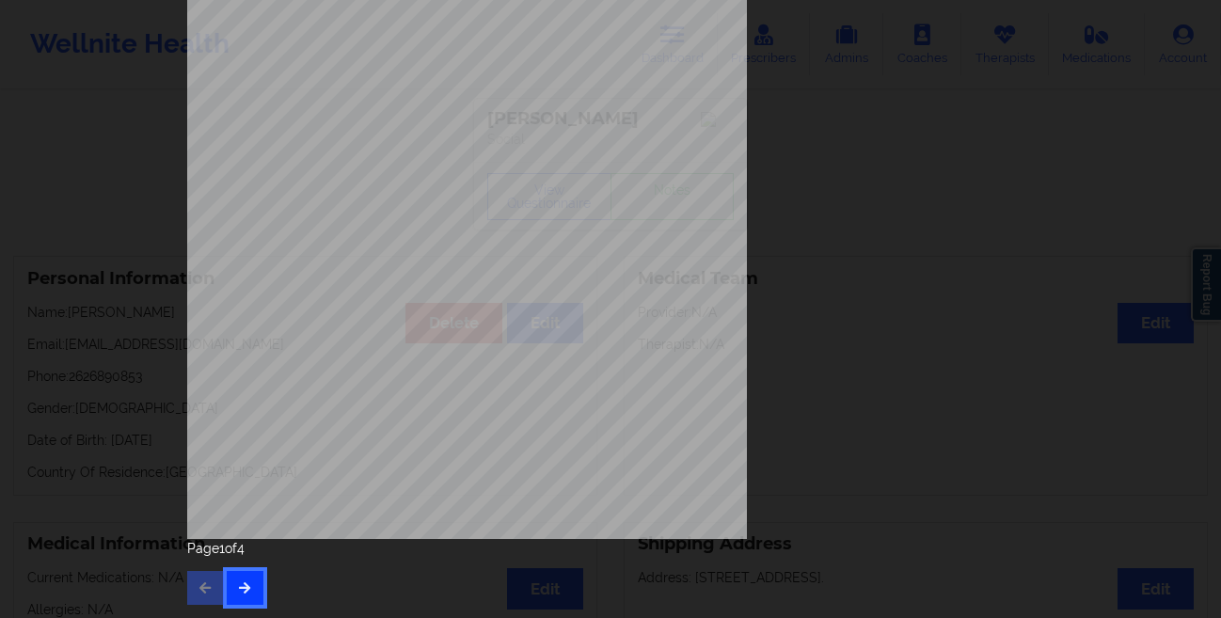
click at [242, 597] on button "button" at bounding box center [245, 588] width 37 height 34
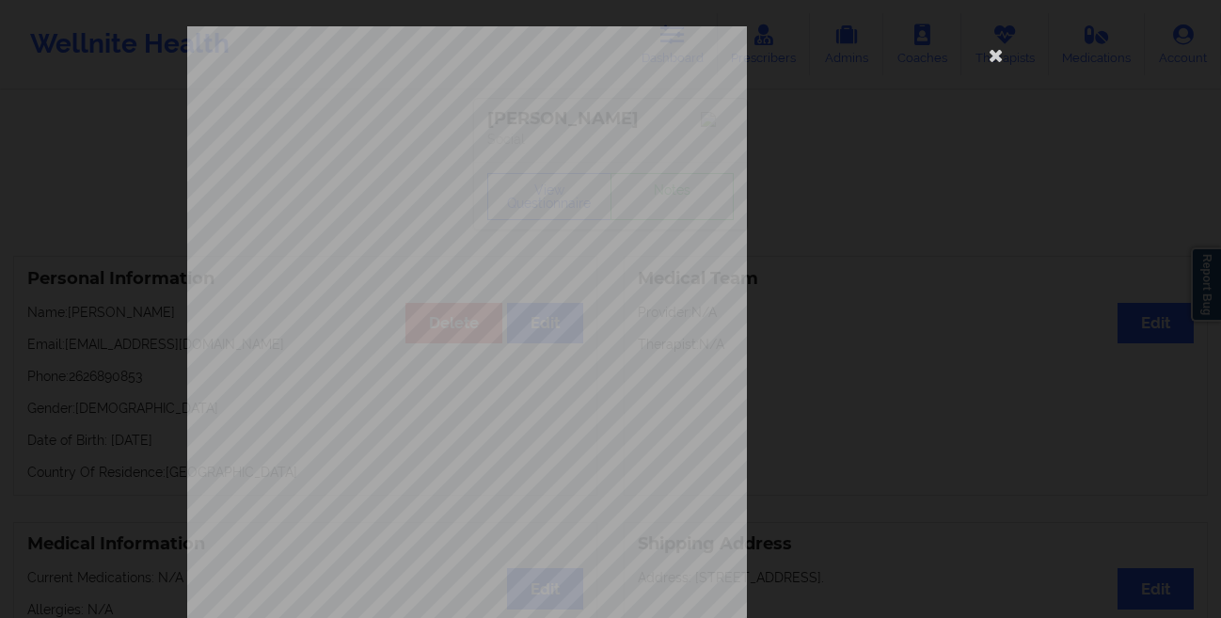
click at [125, 470] on div "This patient has not provided the type of insurance Insurance Member ID for pat…" at bounding box center [610, 309] width 1221 height 618
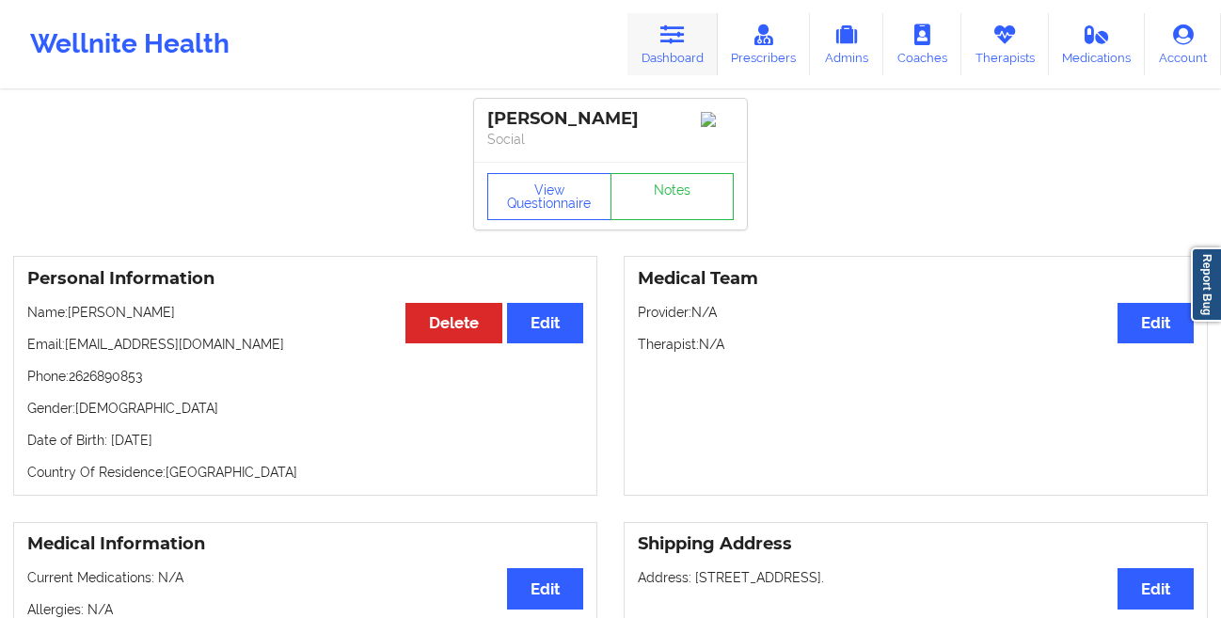
click at [660, 45] on link "Dashboard" at bounding box center [673, 44] width 90 height 62
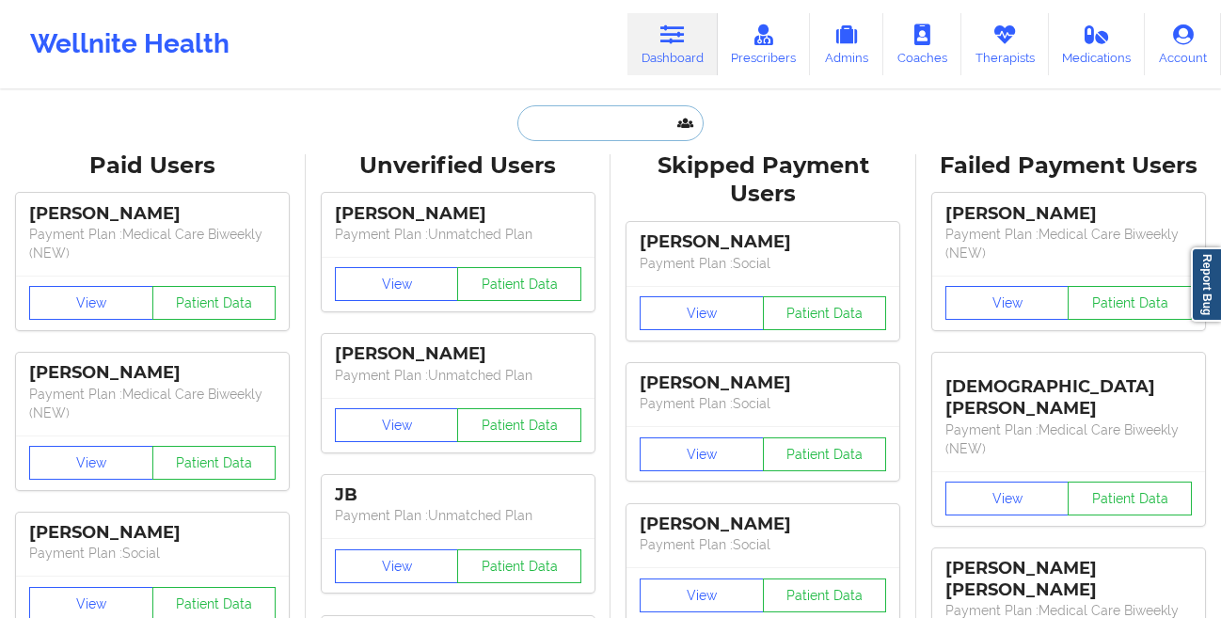
click at [568, 128] on input "text" at bounding box center [610, 123] width 186 height 36
paste input "Zoe Alverio-Chaveco"
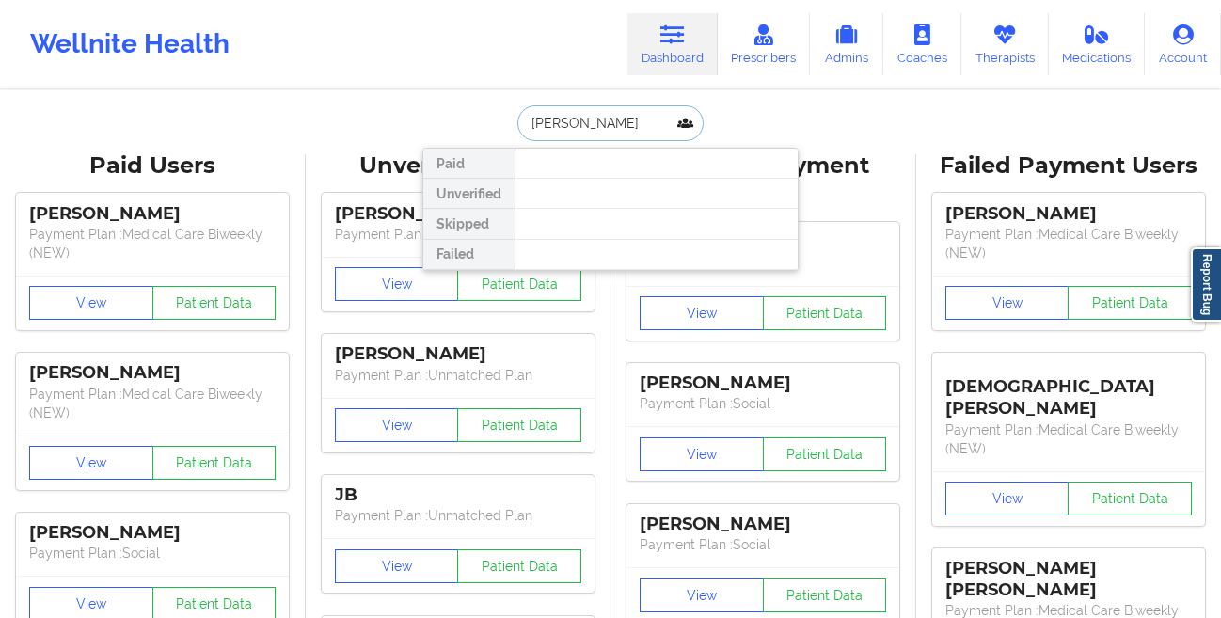
paste input "zoe.chaveco@gmail.com"
type input "zoe.chaveco@gmail.com"
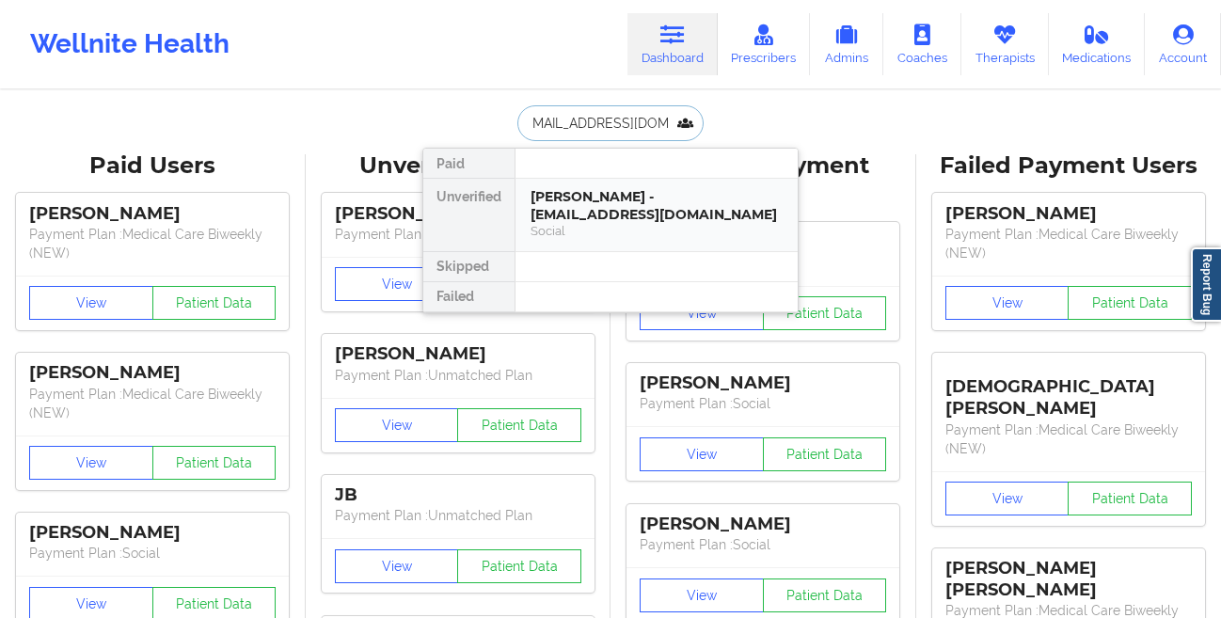
click at [552, 200] on div "Zoe Alverio-Chaveco - zoe.chaveco@gmail.com" at bounding box center [657, 205] width 252 height 35
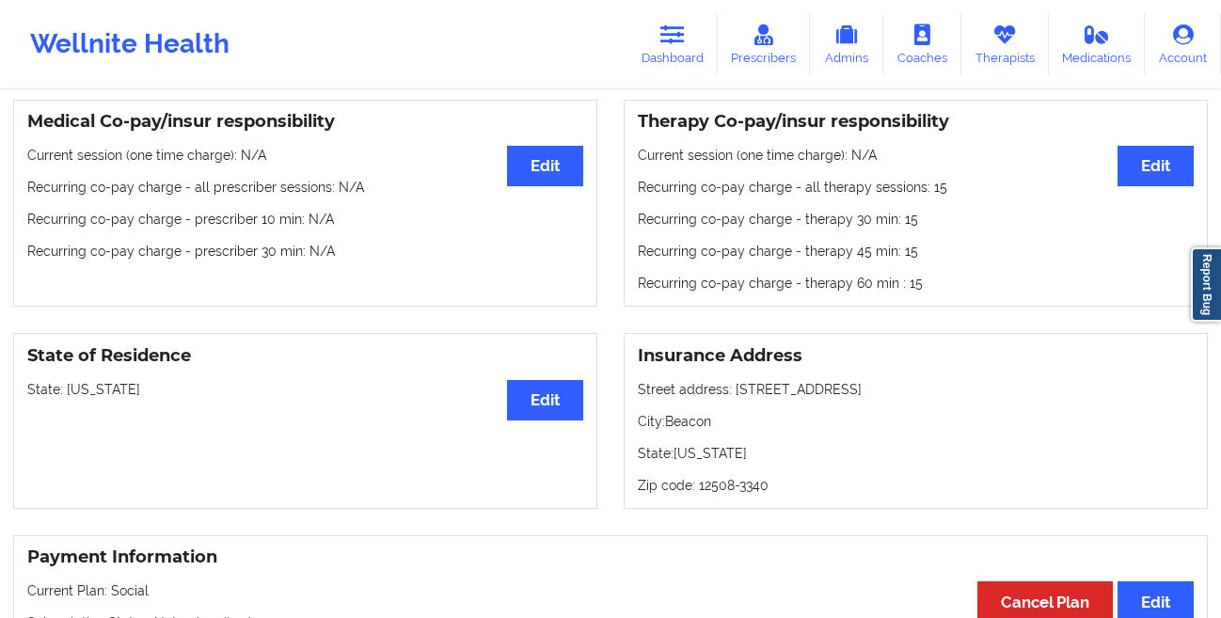
scroll to position [568, 0]
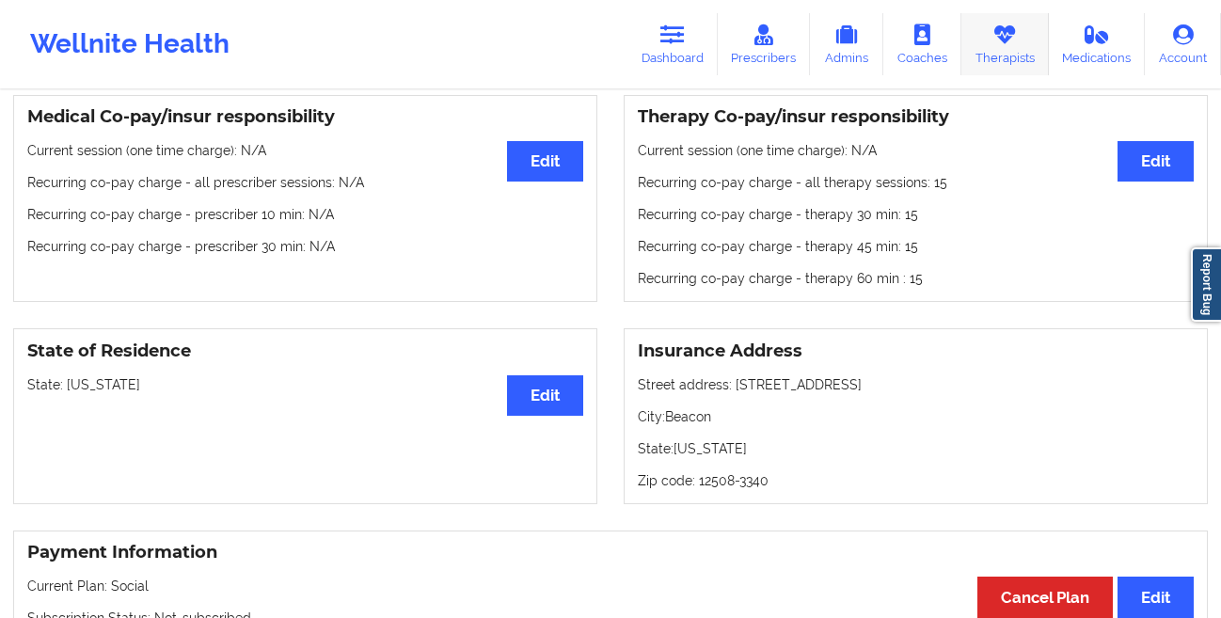
click at [990, 56] on link "Therapists" at bounding box center [1006, 44] width 88 height 62
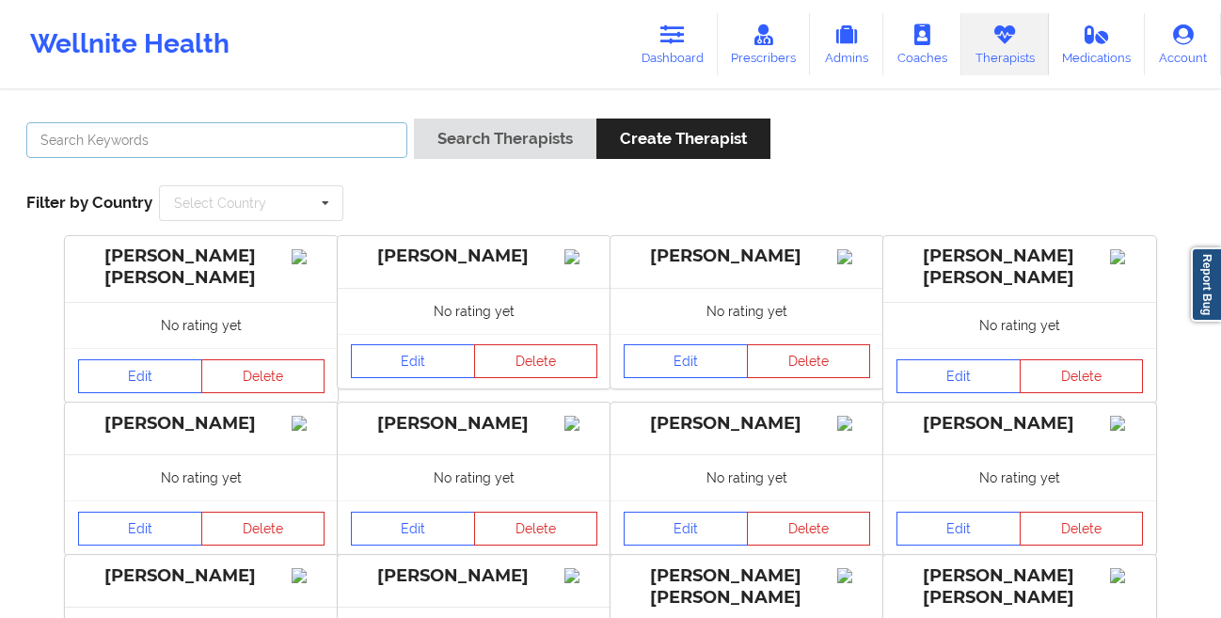
click at [162, 129] on input "text" at bounding box center [216, 140] width 381 height 36
paste input "Dashima Green"
type input "dashima green"
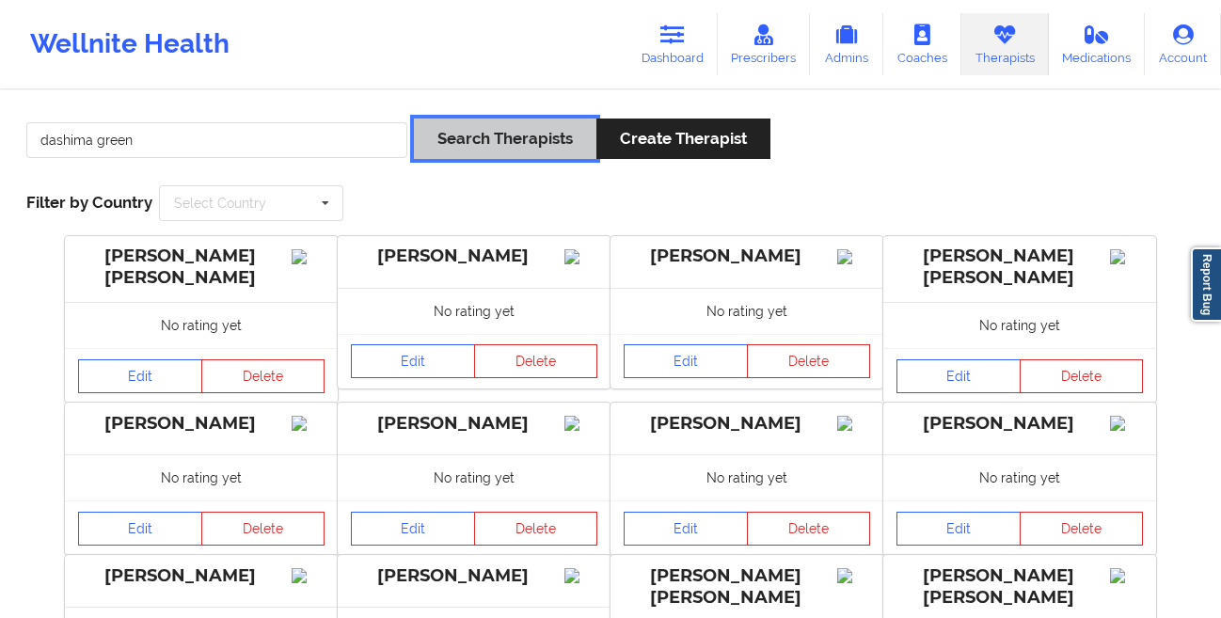
click at [480, 142] on button "Search Therapists" at bounding box center [505, 139] width 183 height 40
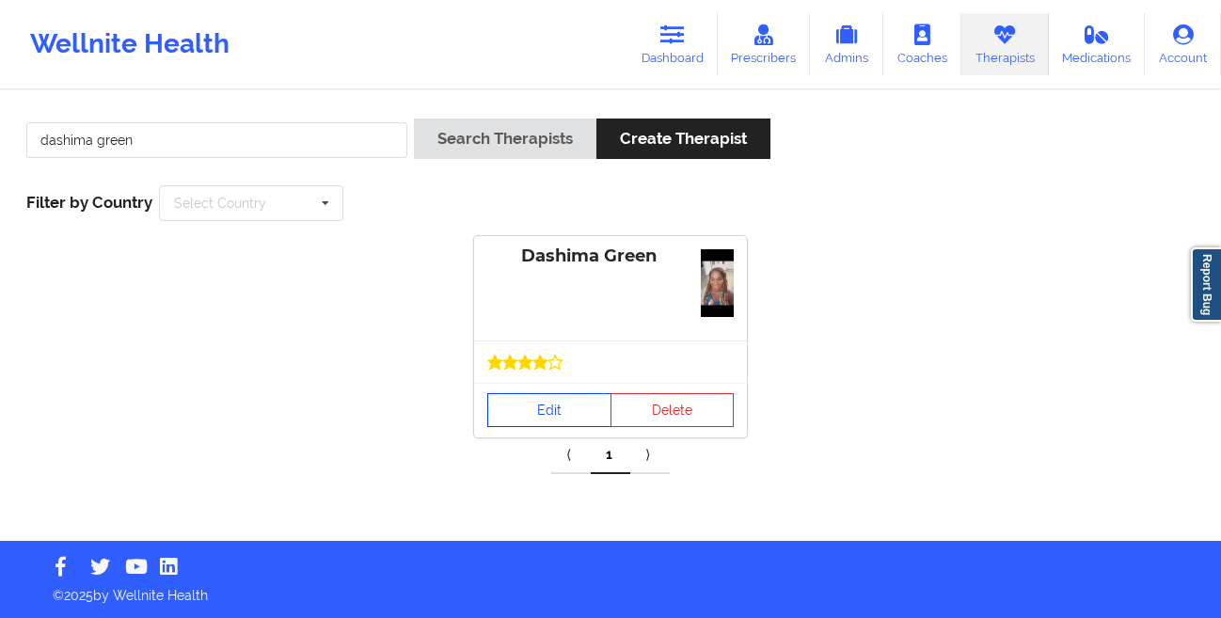
click at [533, 399] on link "Edit" at bounding box center [549, 410] width 124 height 34
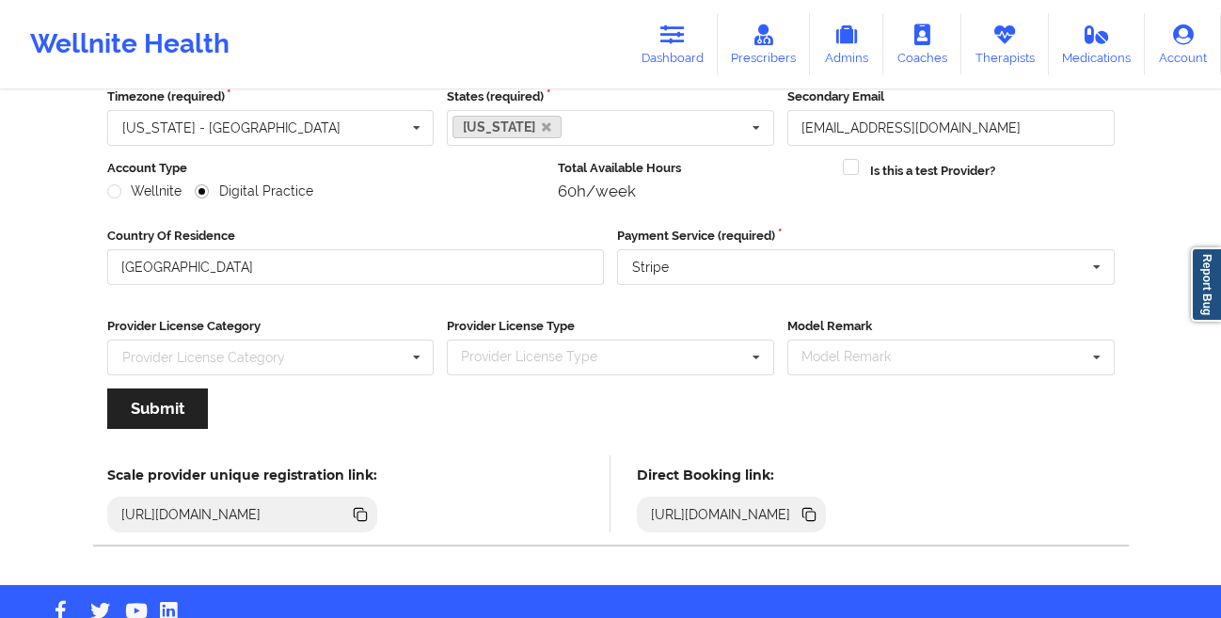
scroll to position [225, 0]
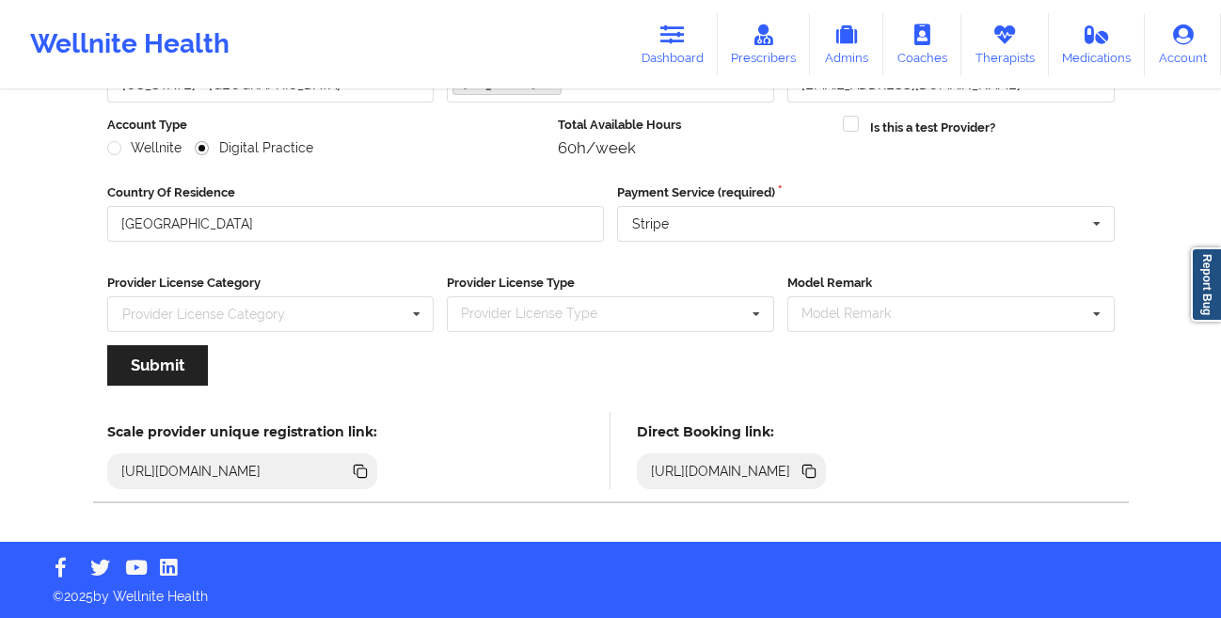
click at [820, 477] on icon at bounding box center [809, 471] width 21 height 21
click at [988, 36] on link "Therapists" at bounding box center [1006, 44] width 88 height 62
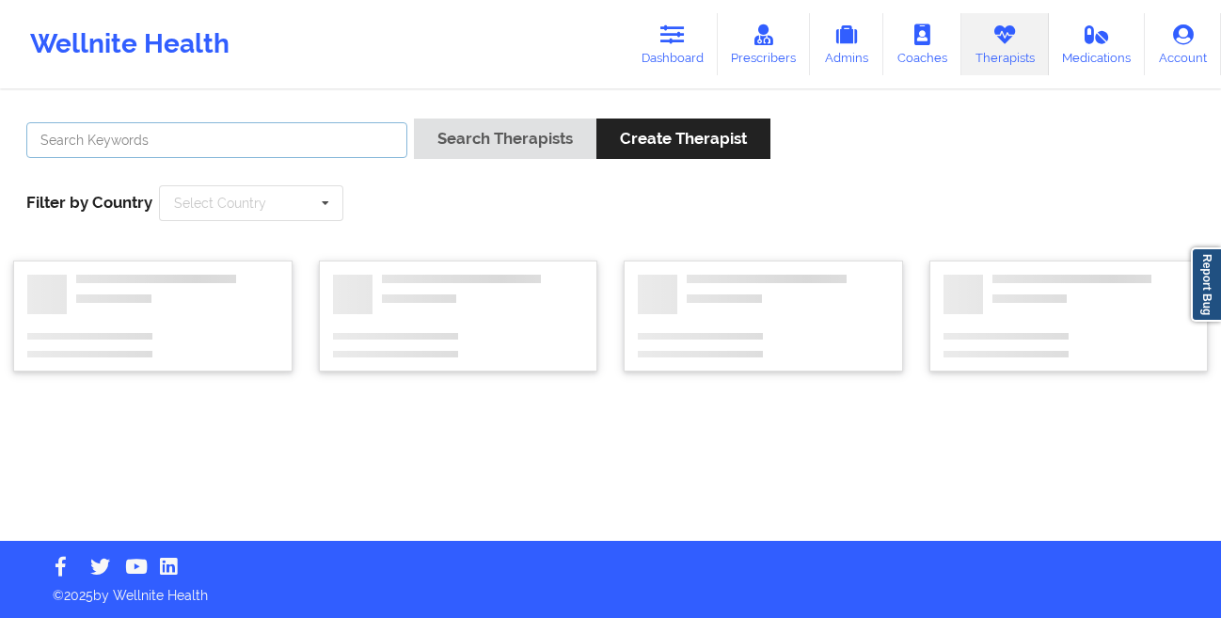
click at [313, 128] on input "text" at bounding box center [216, 140] width 381 height 36
paste input "Carol Osher"
type input "Carol Osher"
click at [414, 119] on button "Search Therapists" at bounding box center [505, 139] width 183 height 40
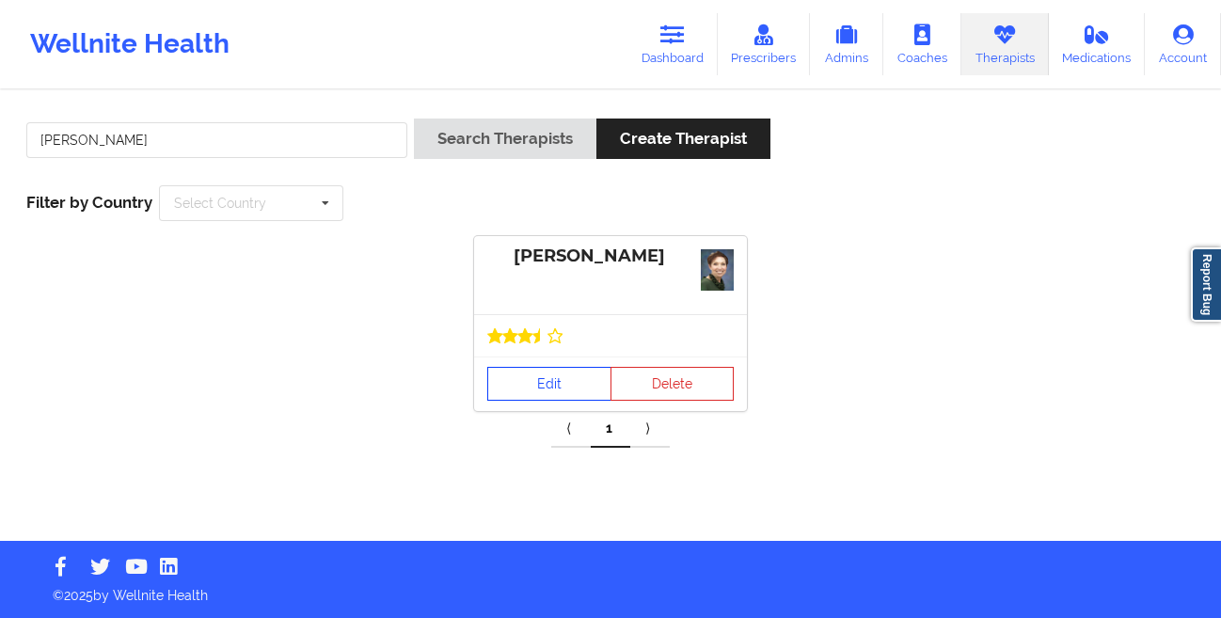
click at [503, 389] on link "Edit" at bounding box center [549, 384] width 124 height 34
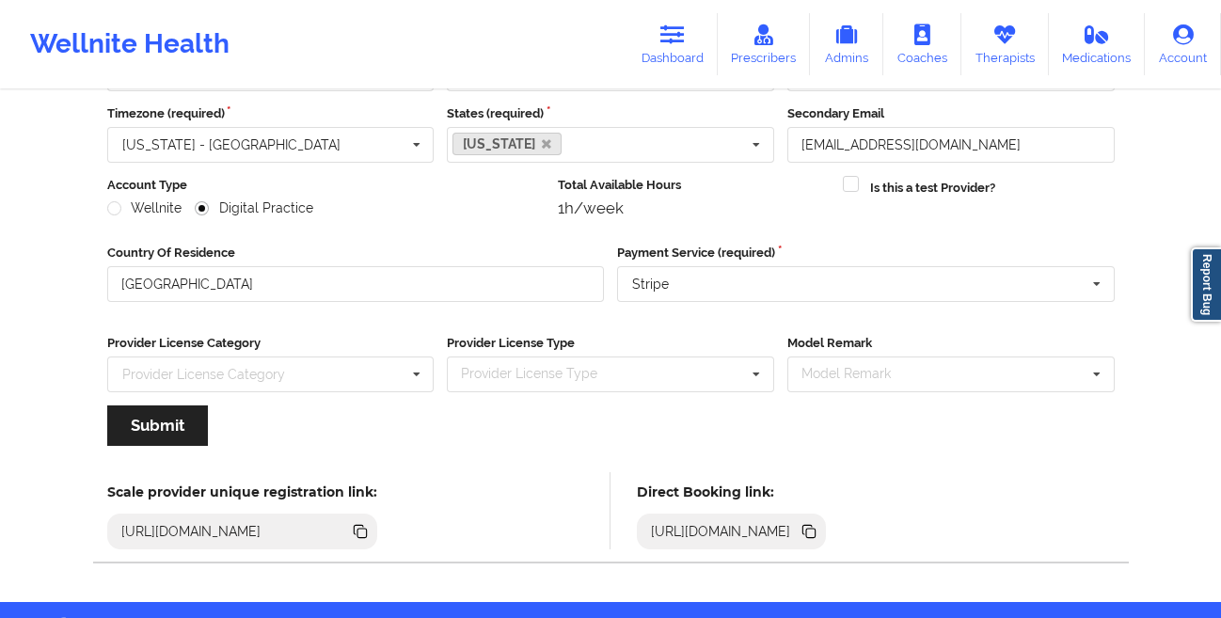
scroll to position [225, 0]
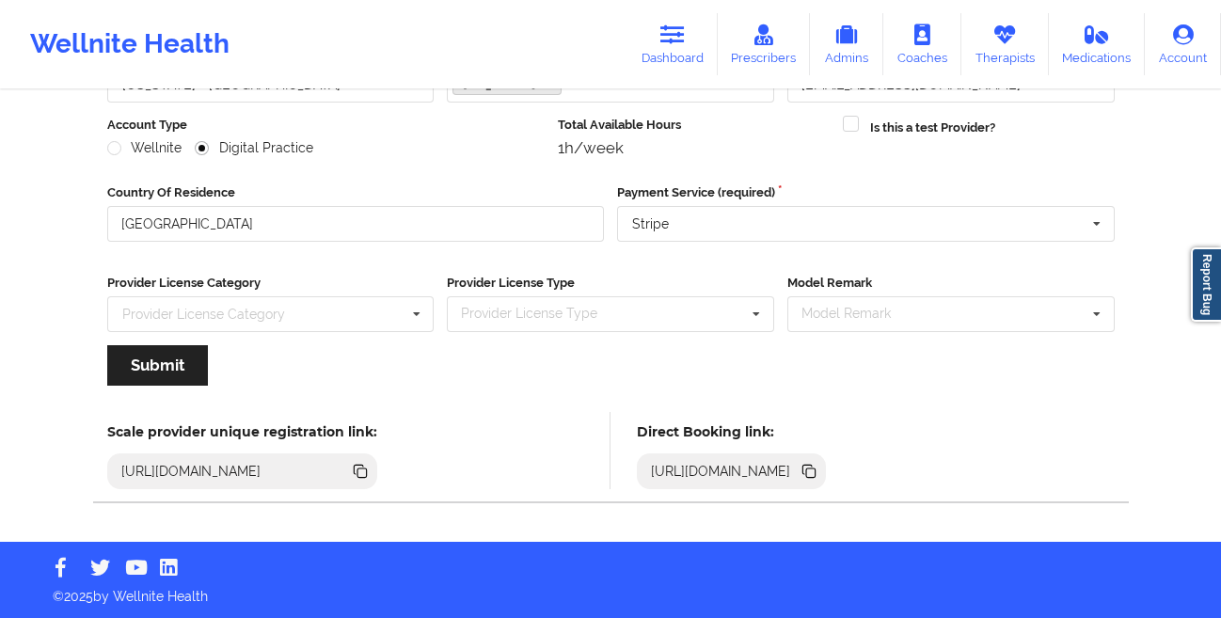
click at [816, 470] on icon at bounding box center [810, 473] width 9 height 9
click at [662, 46] on link "Dashboard" at bounding box center [673, 44] width 90 height 62
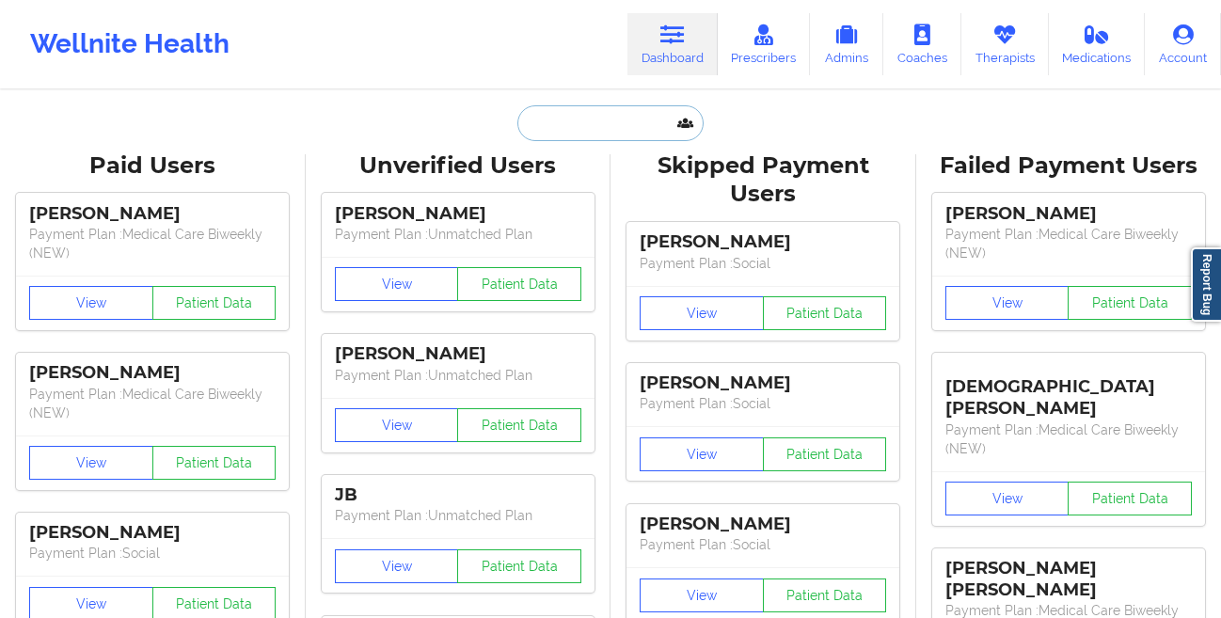
click at [551, 118] on input "text" at bounding box center [610, 123] width 186 height 36
paste input "Thomas Pomerleau"
type input "Thomas Pomerleau"
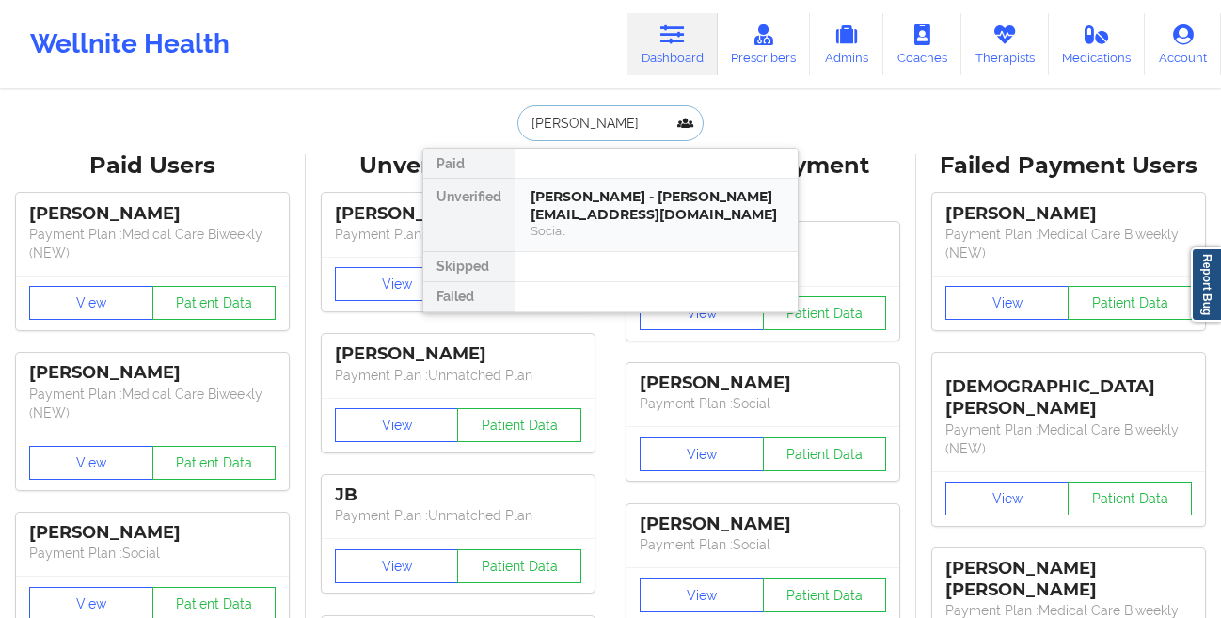
click at [567, 203] on div "Thomas Pomerleau - tompomerleau@yahoo.com" at bounding box center [657, 205] width 252 height 35
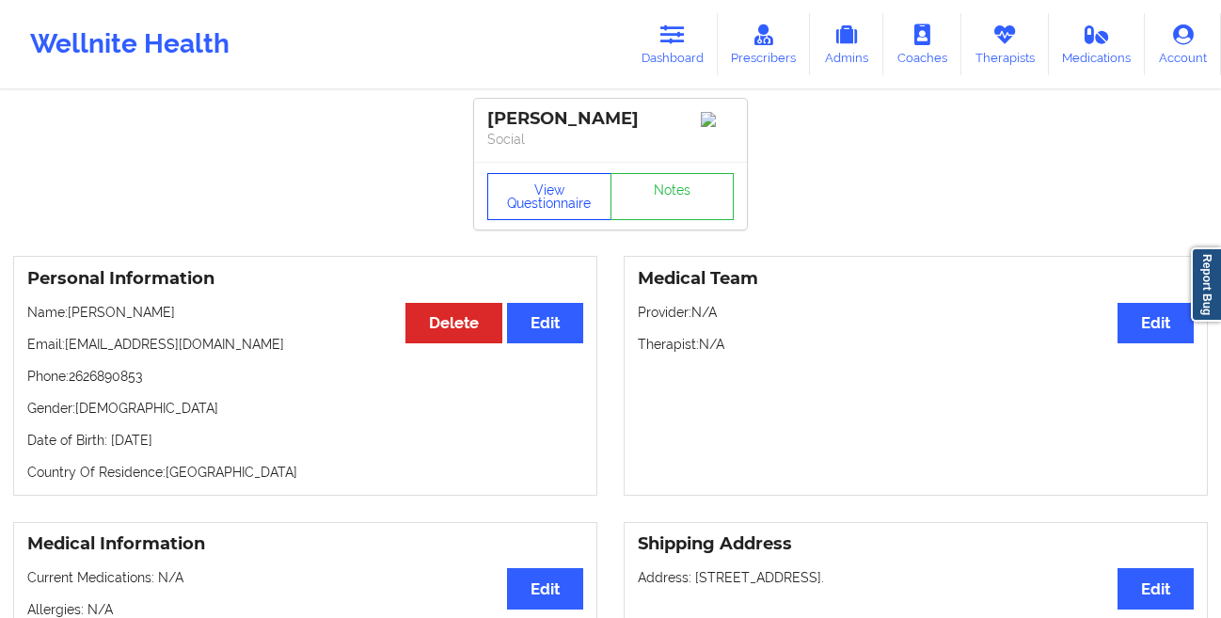
click at [534, 204] on button "View Questionnaire" at bounding box center [549, 196] width 124 height 47
